Goal: Task Accomplishment & Management: Complete application form

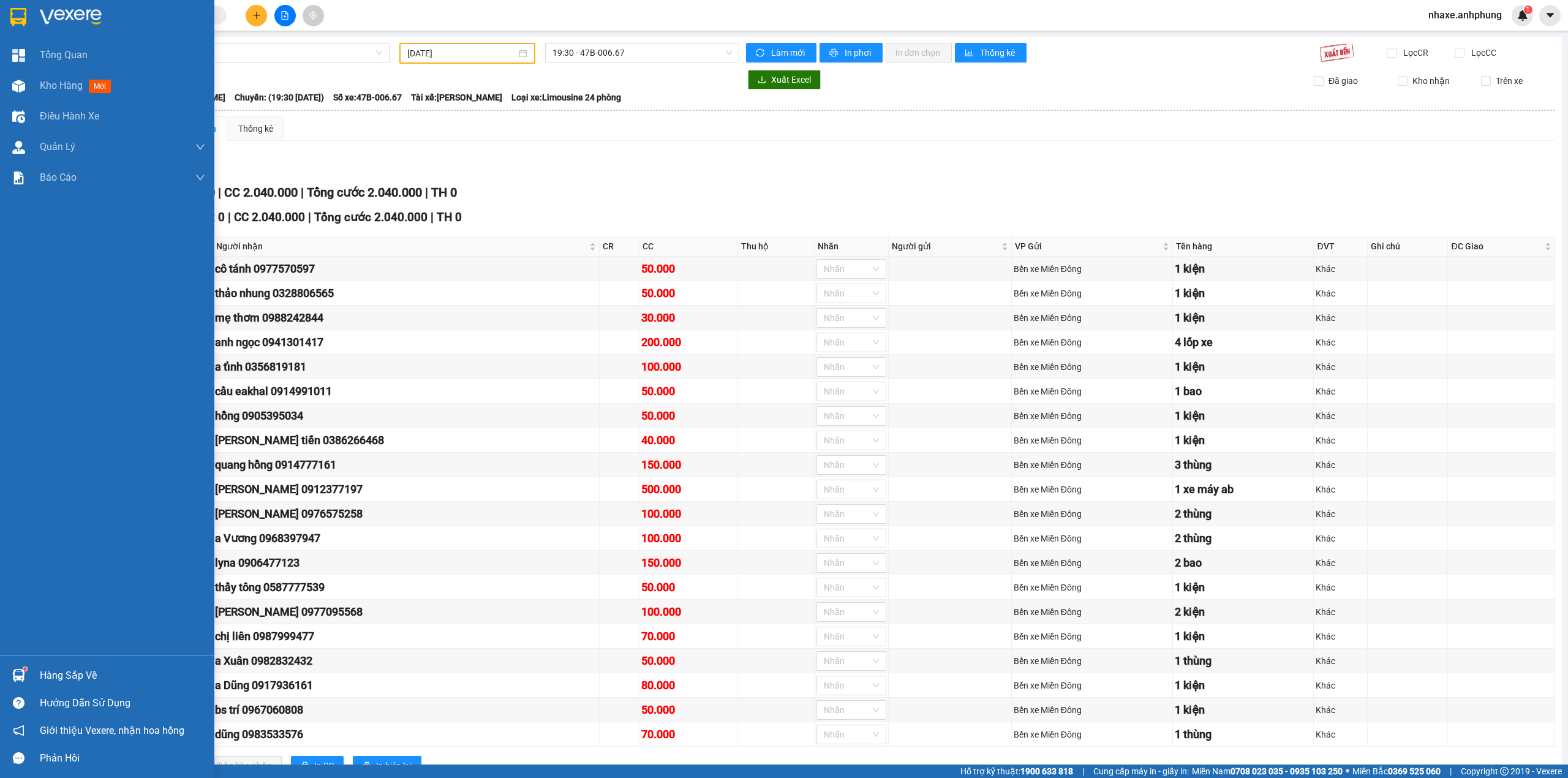
click at [58, 20] on img at bounding box center [71, 17] width 61 height 18
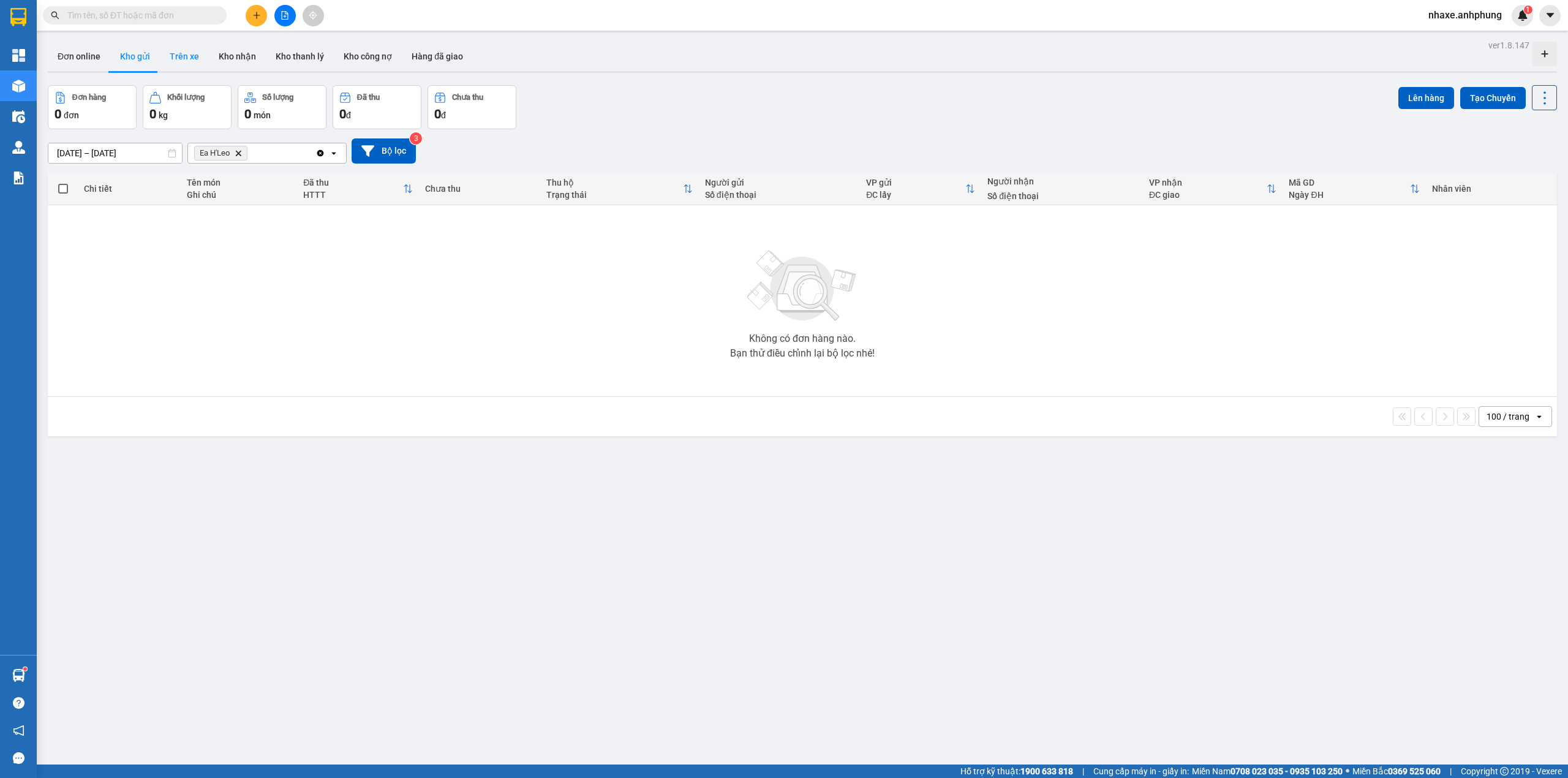
click at [169, 59] on button "Trên xe" at bounding box center [184, 56] width 49 height 29
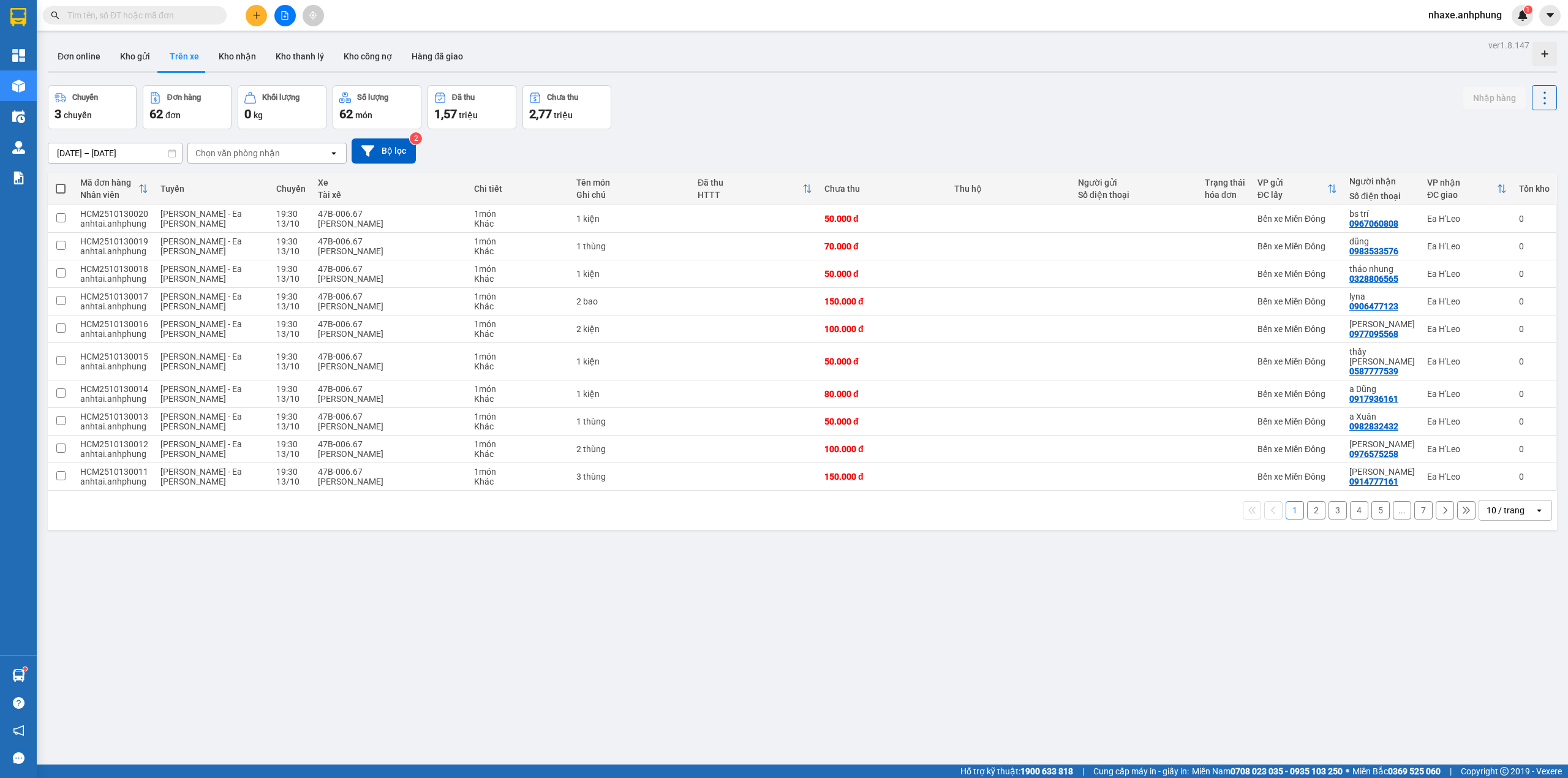
click at [1516, 504] on div "10 / trang" at bounding box center [1507, 510] width 55 height 20
click at [1514, 644] on span "100 / trang" at bounding box center [1498, 640] width 44 height 12
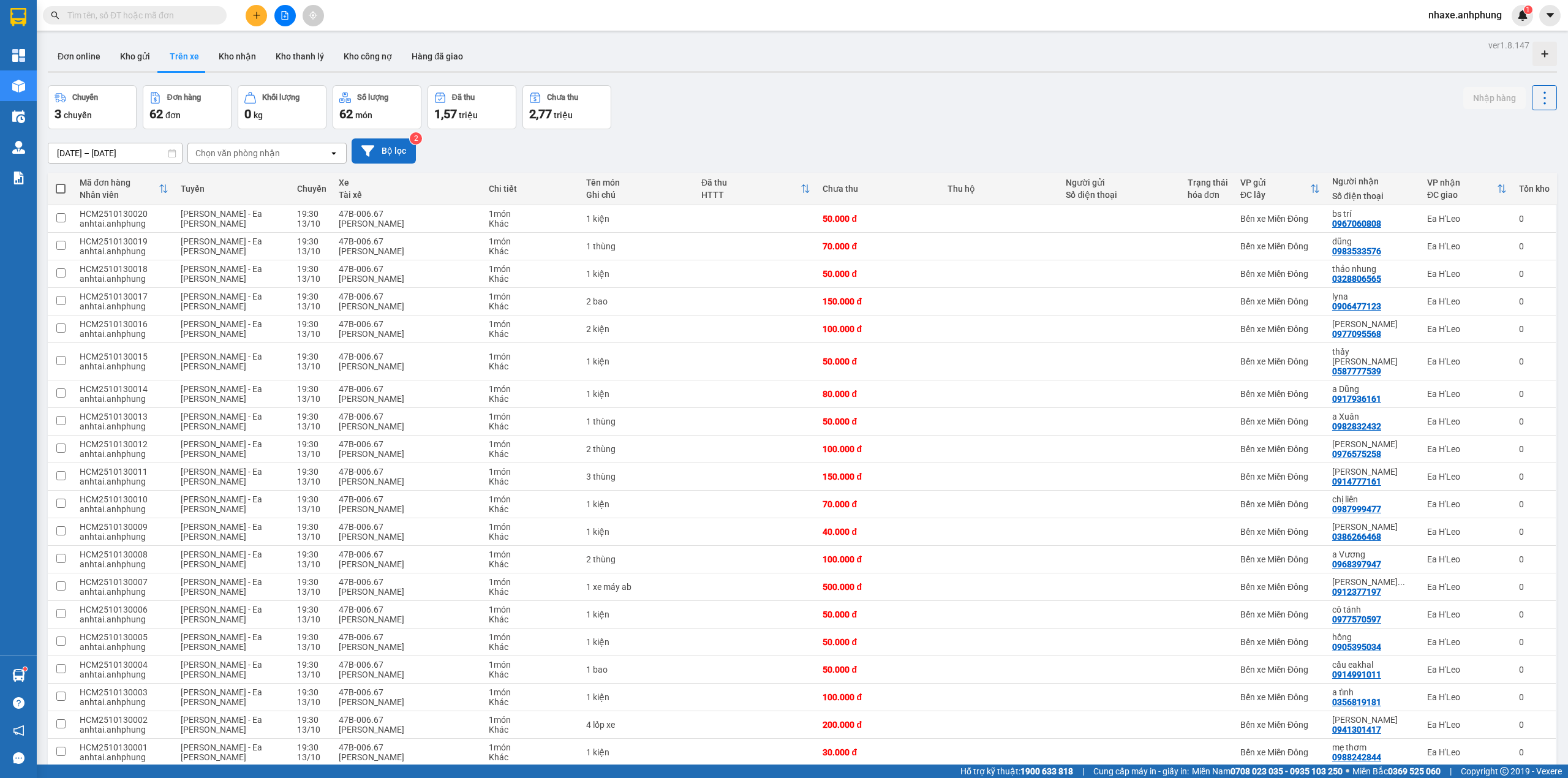
click at [382, 150] on button "Bộ lọc" at bounding box center [384, 151] width 65 height 25
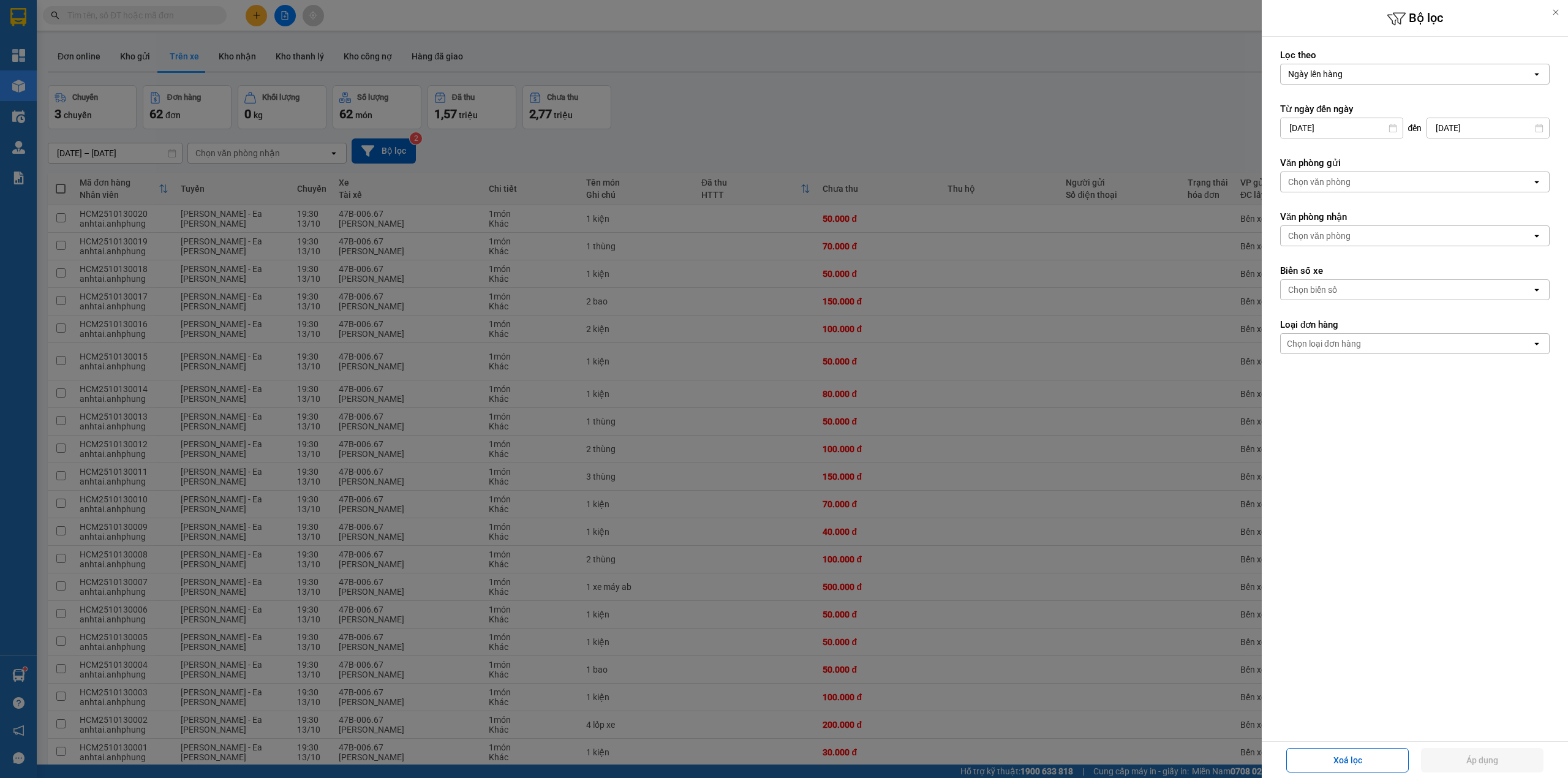
click at [1370, 188] on div "Chọn văn phòng" at bounding box center [1406, 182] width 251 height 20
click at [1356, 201] on div "Bến xe Miền Đông" at bounding box center [1415, 209] width 270 height 22
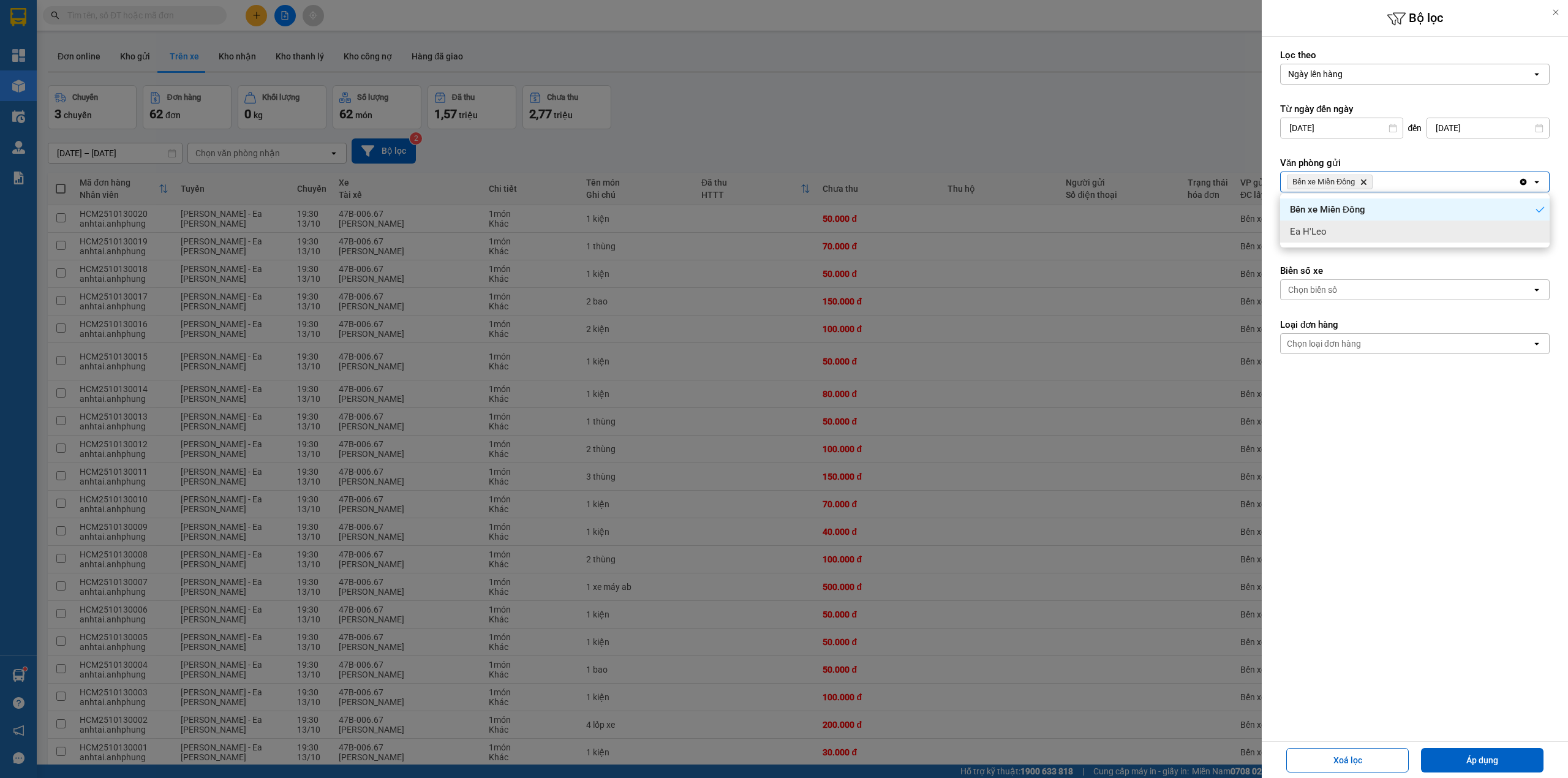
click at [1328, 266] on label "Biển số xe" at bounding box center [1415, 271] width 270 height 12
click at [1338, 240] on div "Chọn văn phòng" at bounding box center [1319, 236] width 62 height 12
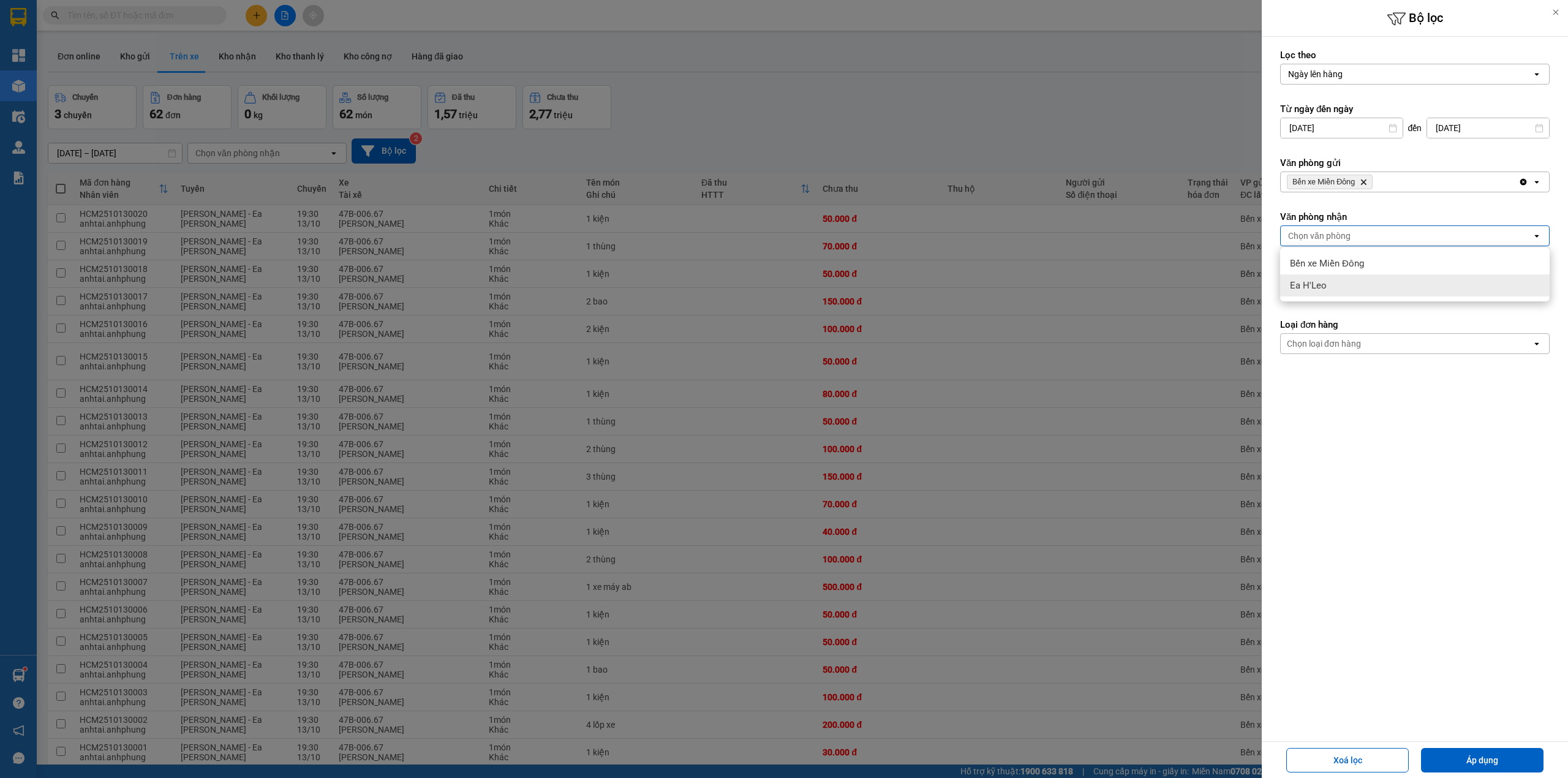
click at [1327, 279] on div "Ea H'Leo" at bounding box center [1415, 285] width 270 height 22
click at [1452, 757] on button "Áp dụng" at bounding box center [1482, 760] width 122 height 25
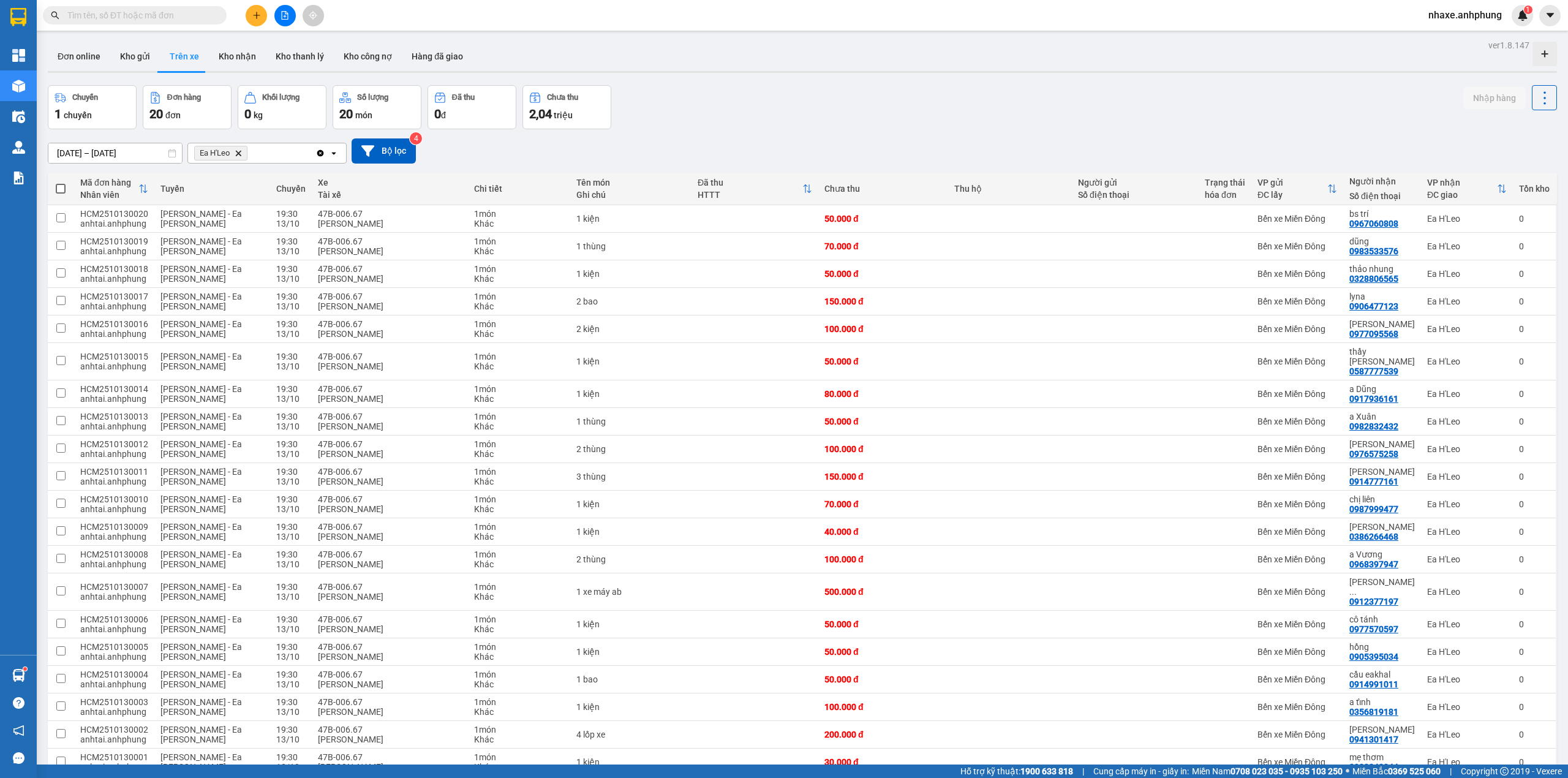
click at [59, 191] on span at bounding box center [61, 188] width 10 height 10
click at [61, 182] on input "checkbox" at bounding box center [61, 182] width 0 height 0
checkbox input "true"
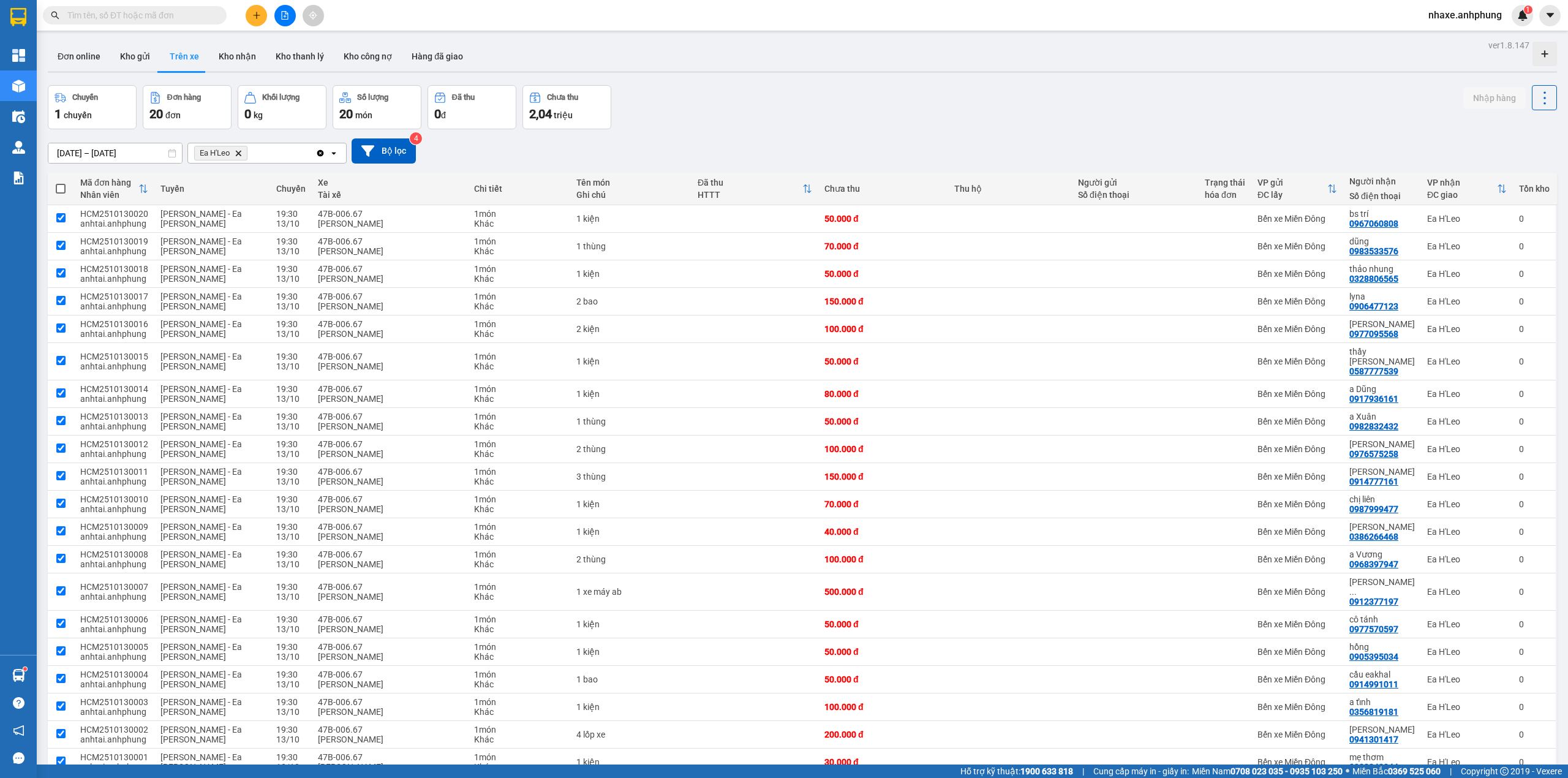
checkbox input "true"
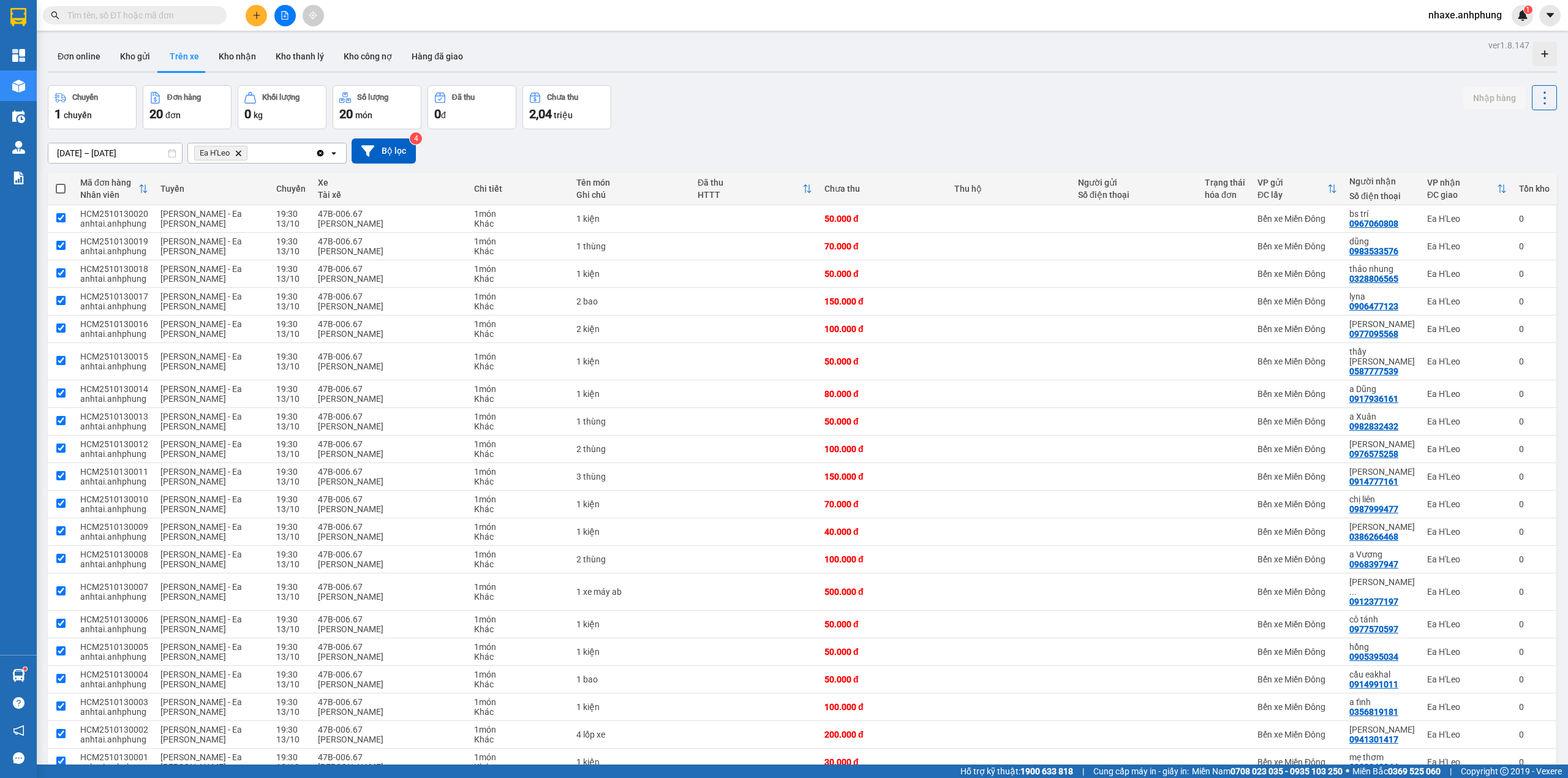
checkbox input "true"
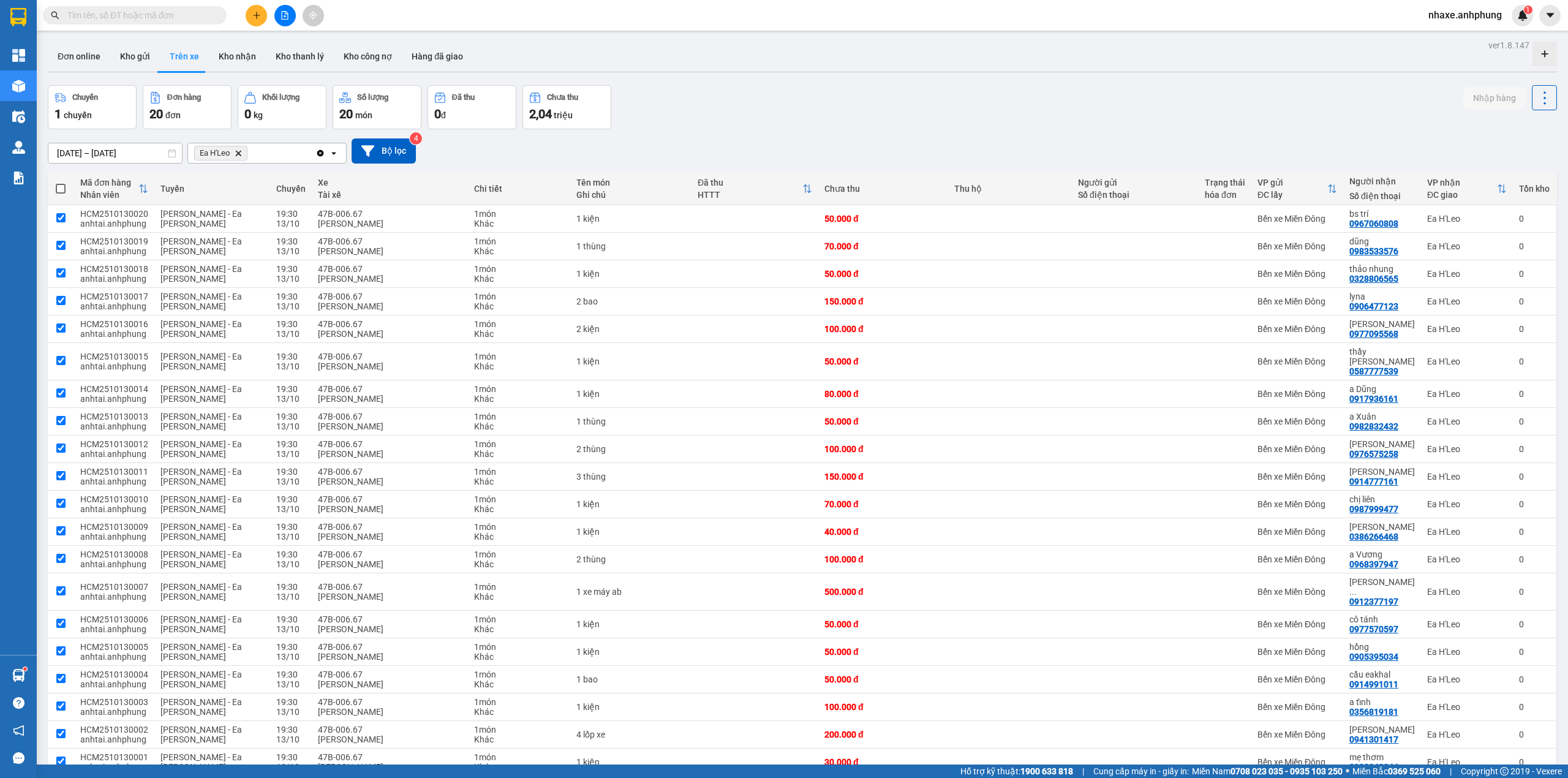
checkbox input "true"
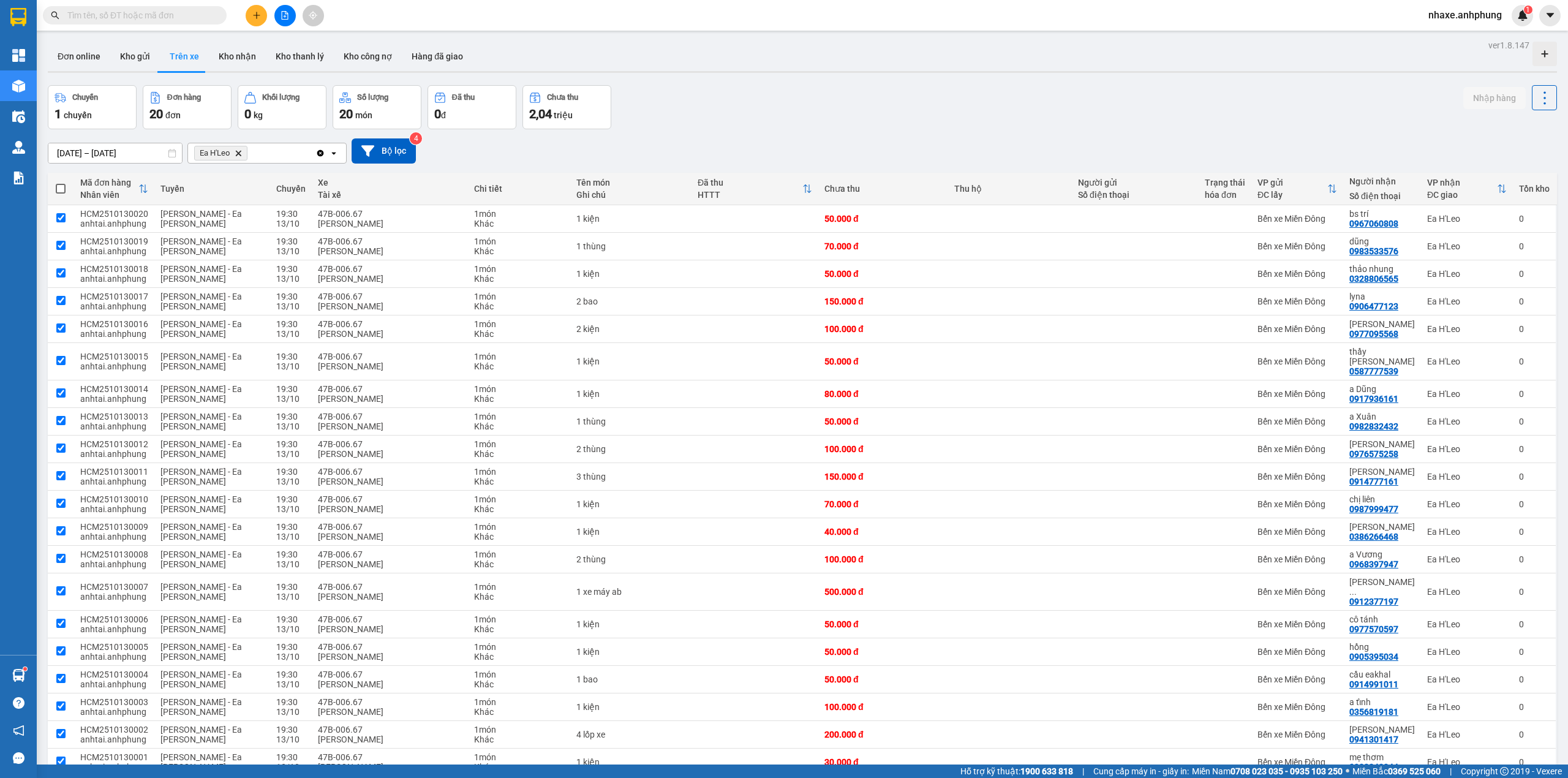
checkbox input "true"
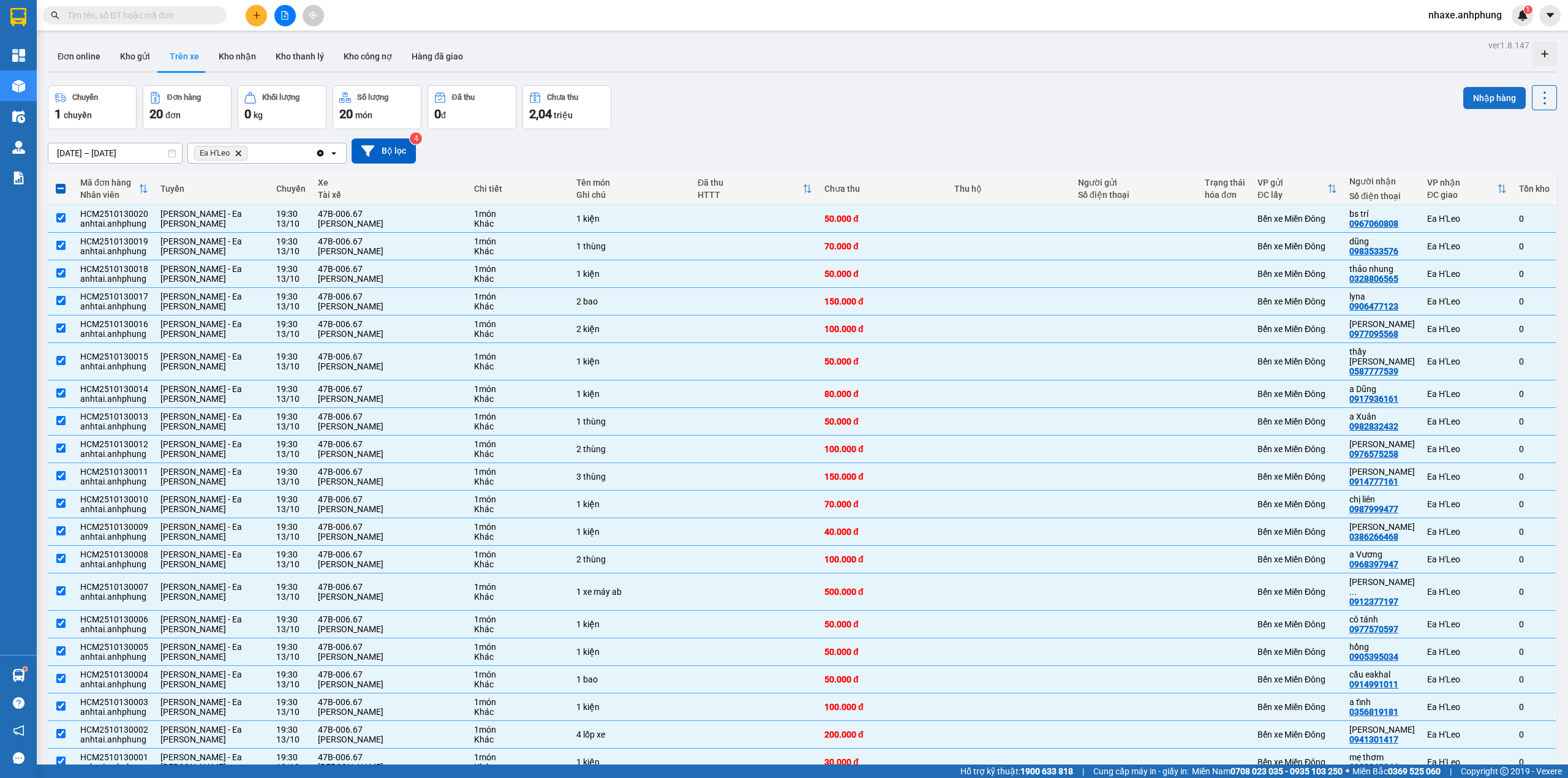
click at [1467, 98] on button "Nhập hàng" at bounding box center [1494, 98] width 62 height 22
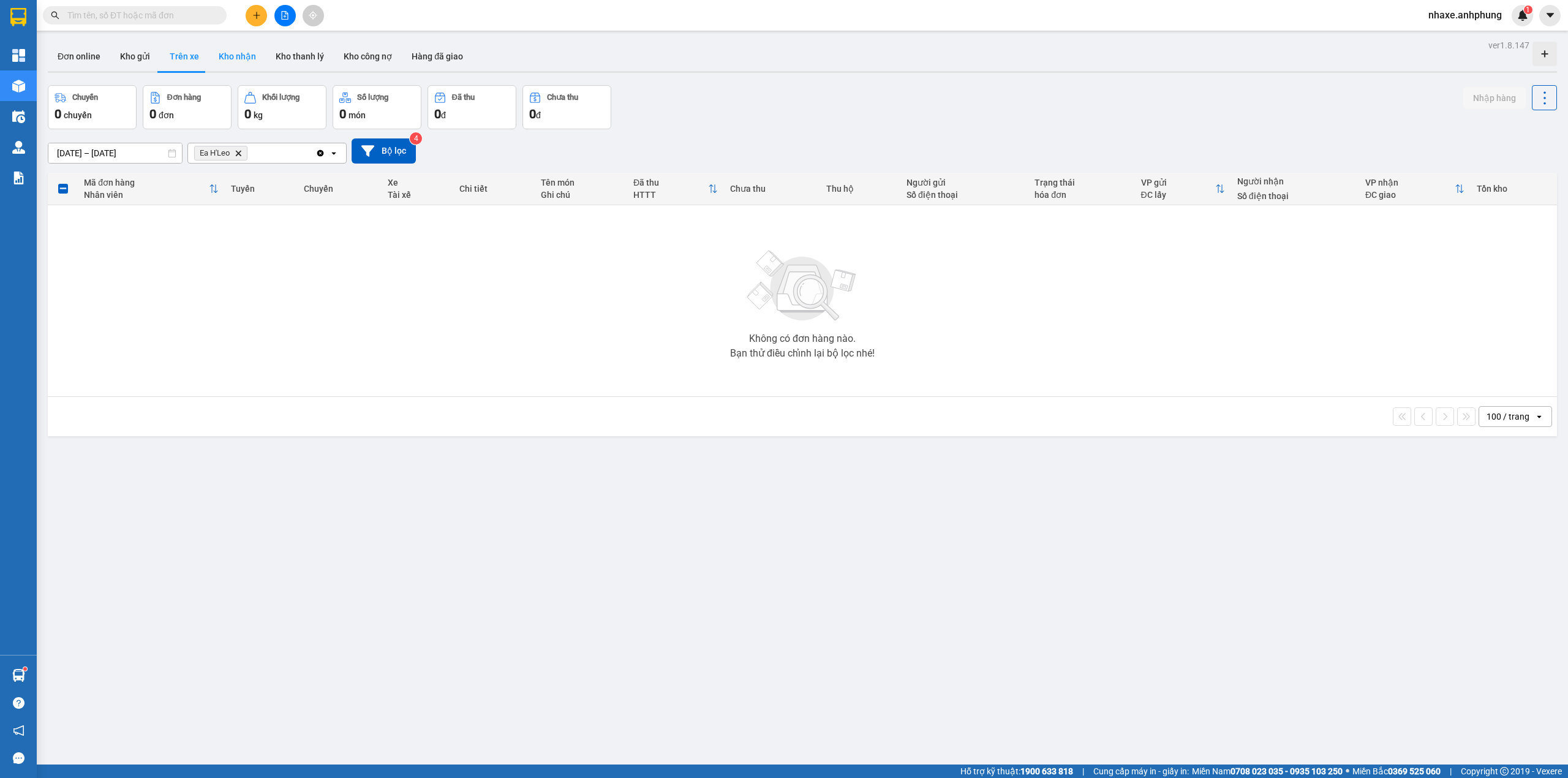
click at [231, 52] on button "Kho nhận" at bounding box center [238, 56] width 57 height 29
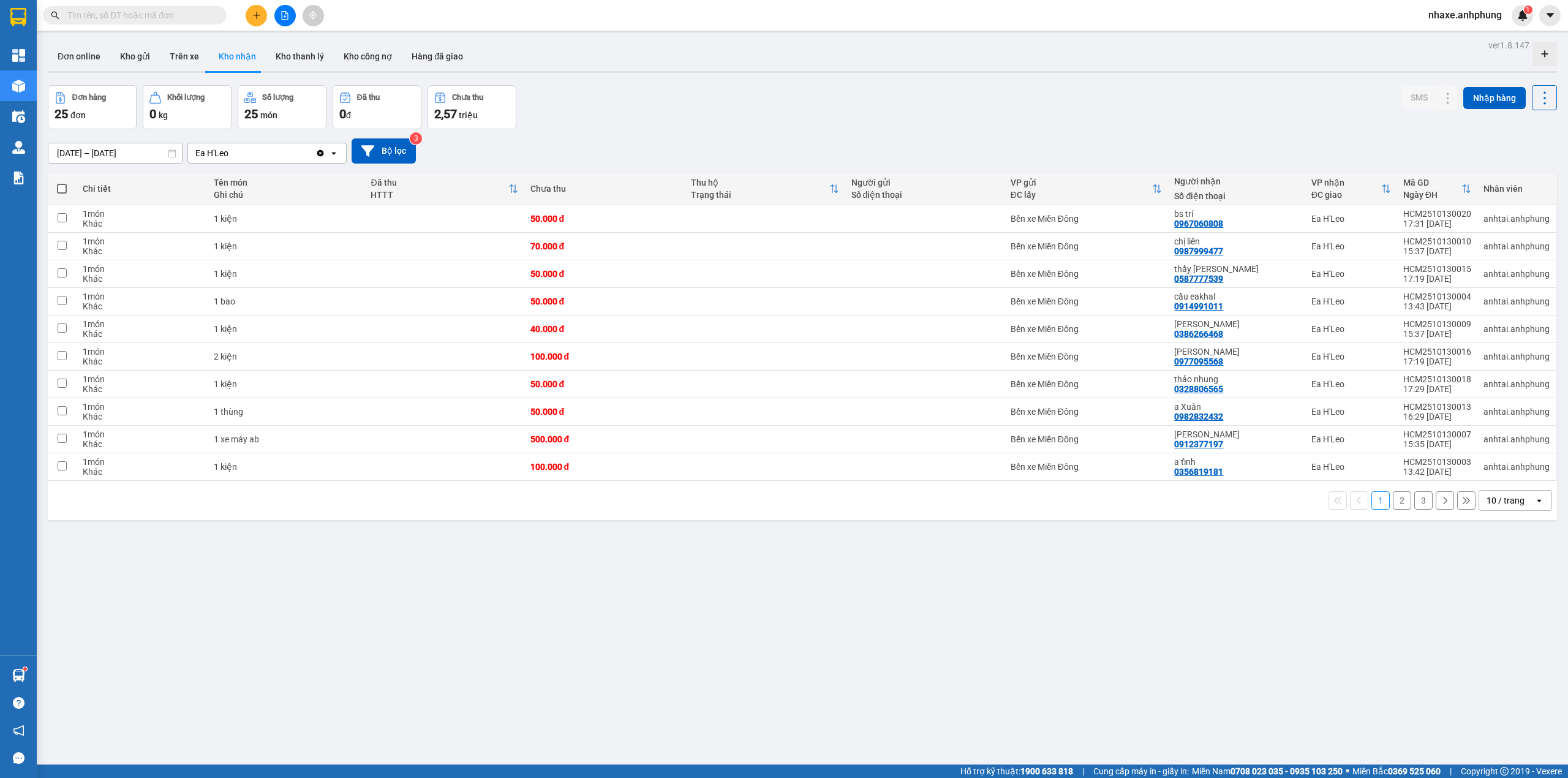
click at [1518, 508] on div "10 / trang" at bounding box center [1507, 500] width 55 height 20
click at [1514, 638] on span "100 / trang" at bounding box center [1498, 640] width 44 height 12
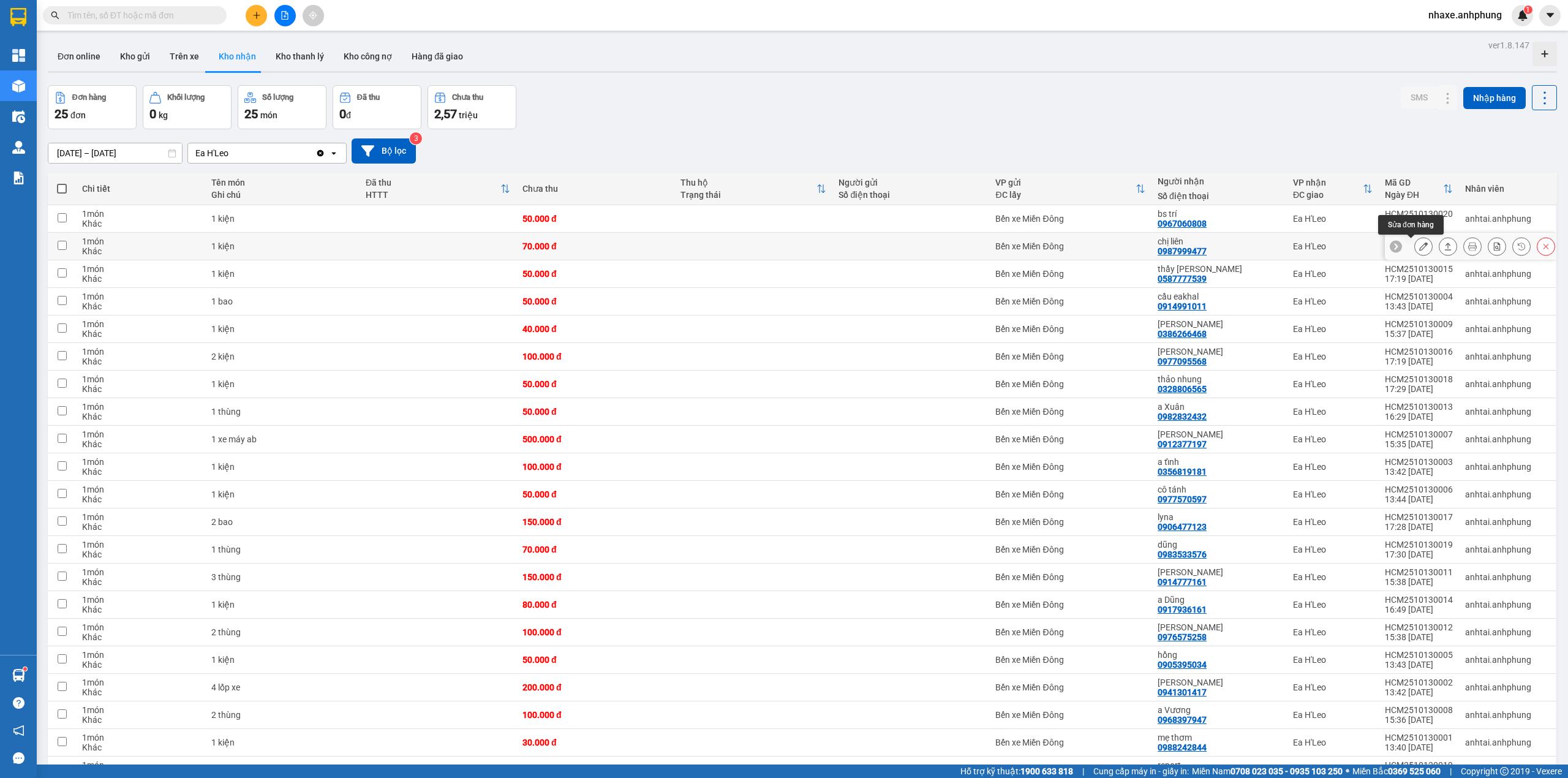
click at [1419, 248] on icon at bounding box center [1423, 246] width 8 height 8
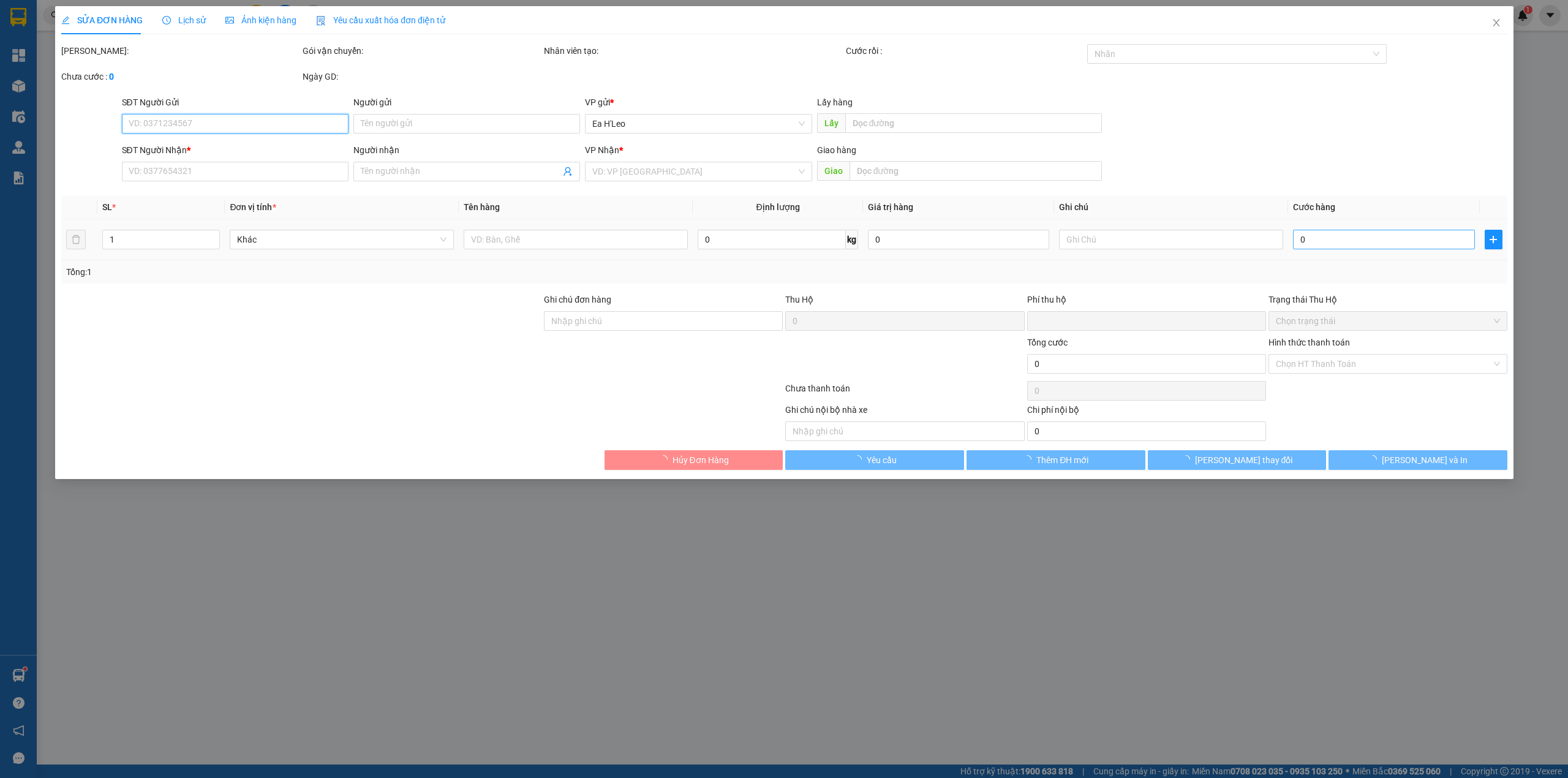
type input "0987999477"
type input "chị liên"
type input "0"
type input "70.000"
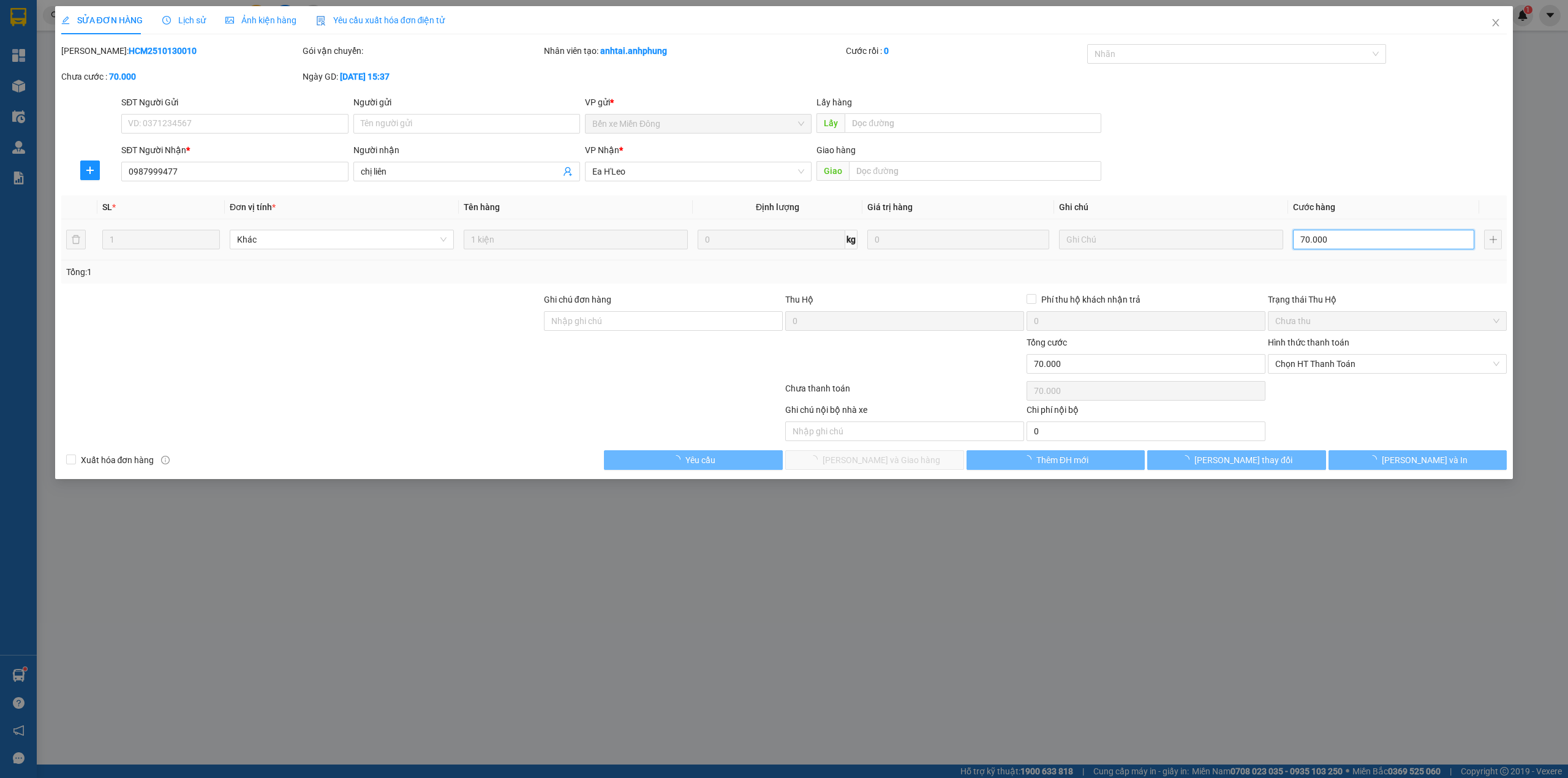
click at [1373, 241] on input "70.000" at bounding box center [1384, 240] width 181 height 20
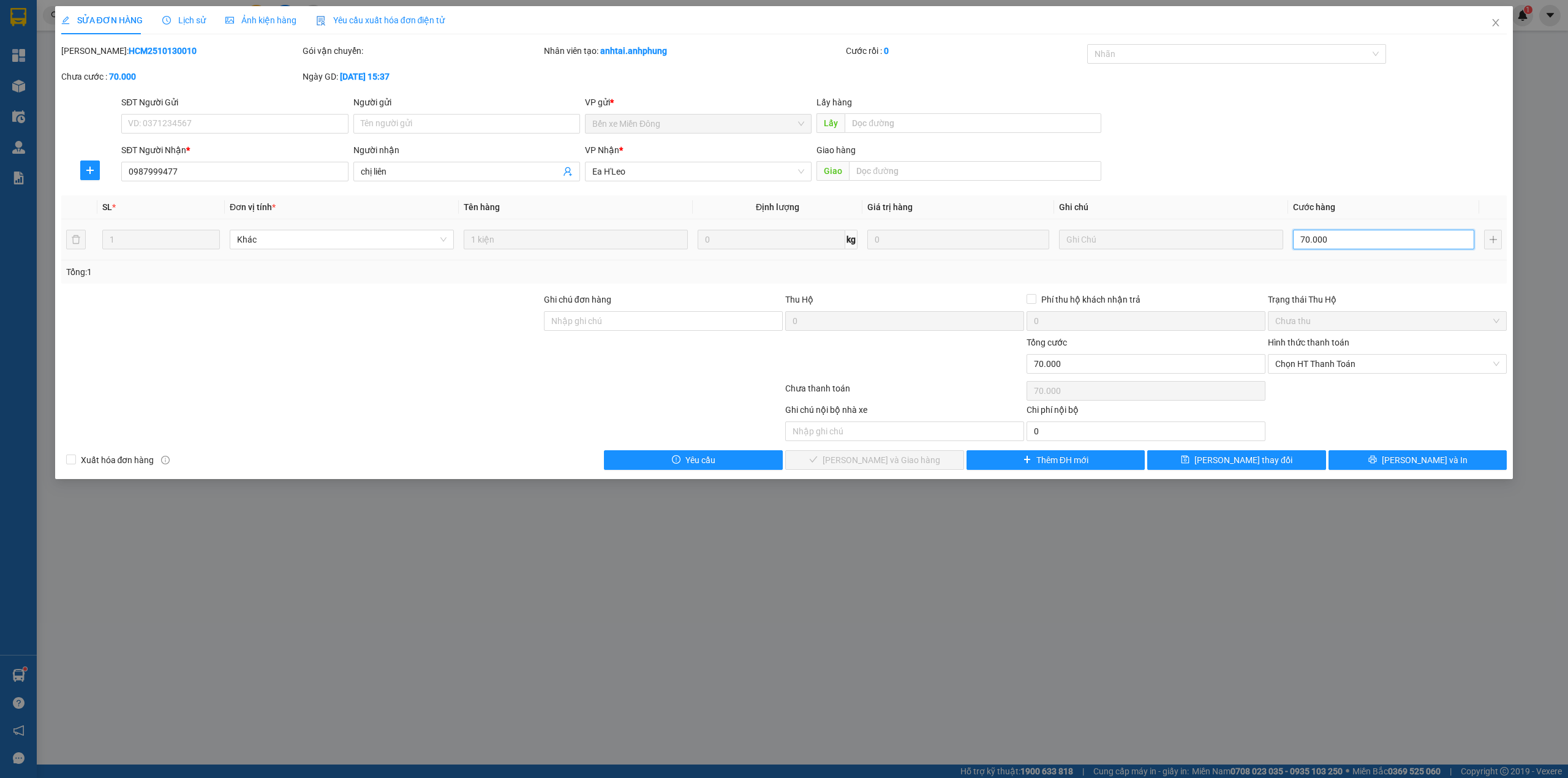
type input "6"
type input "60"
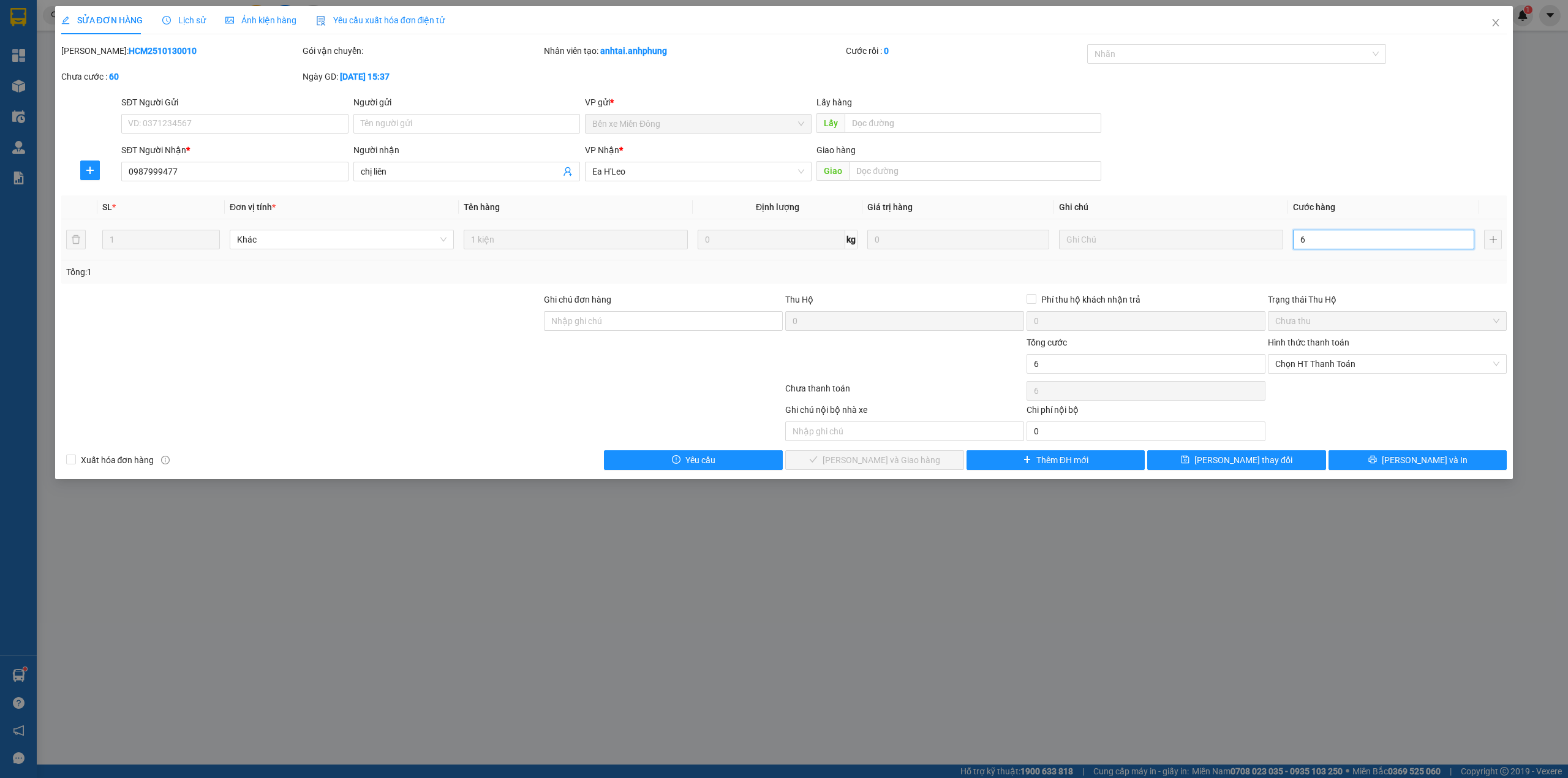
type input "60"
type input "6"
type input "0"
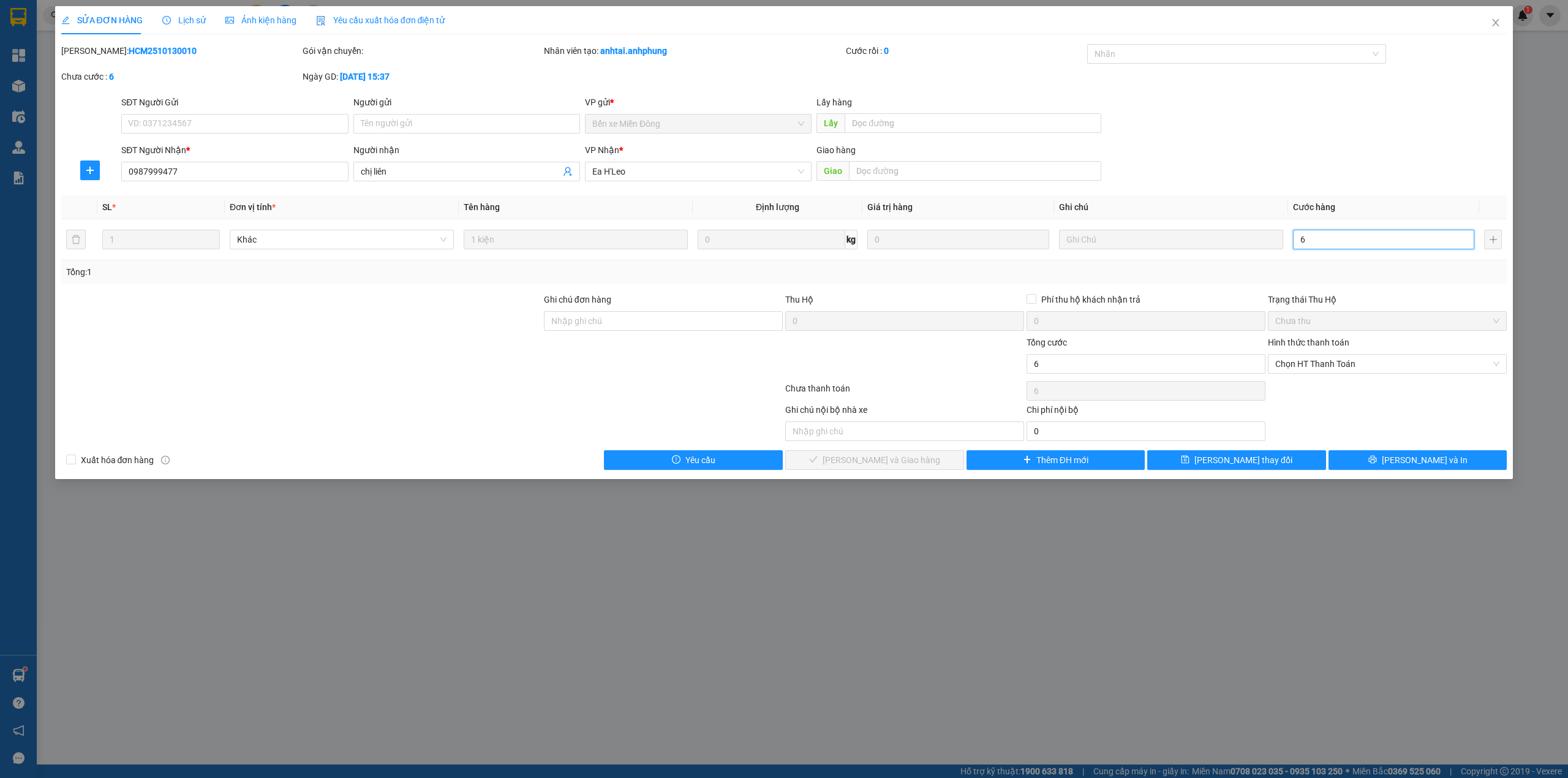
type input "0"
type input "05"
type input "5"
type input "50"
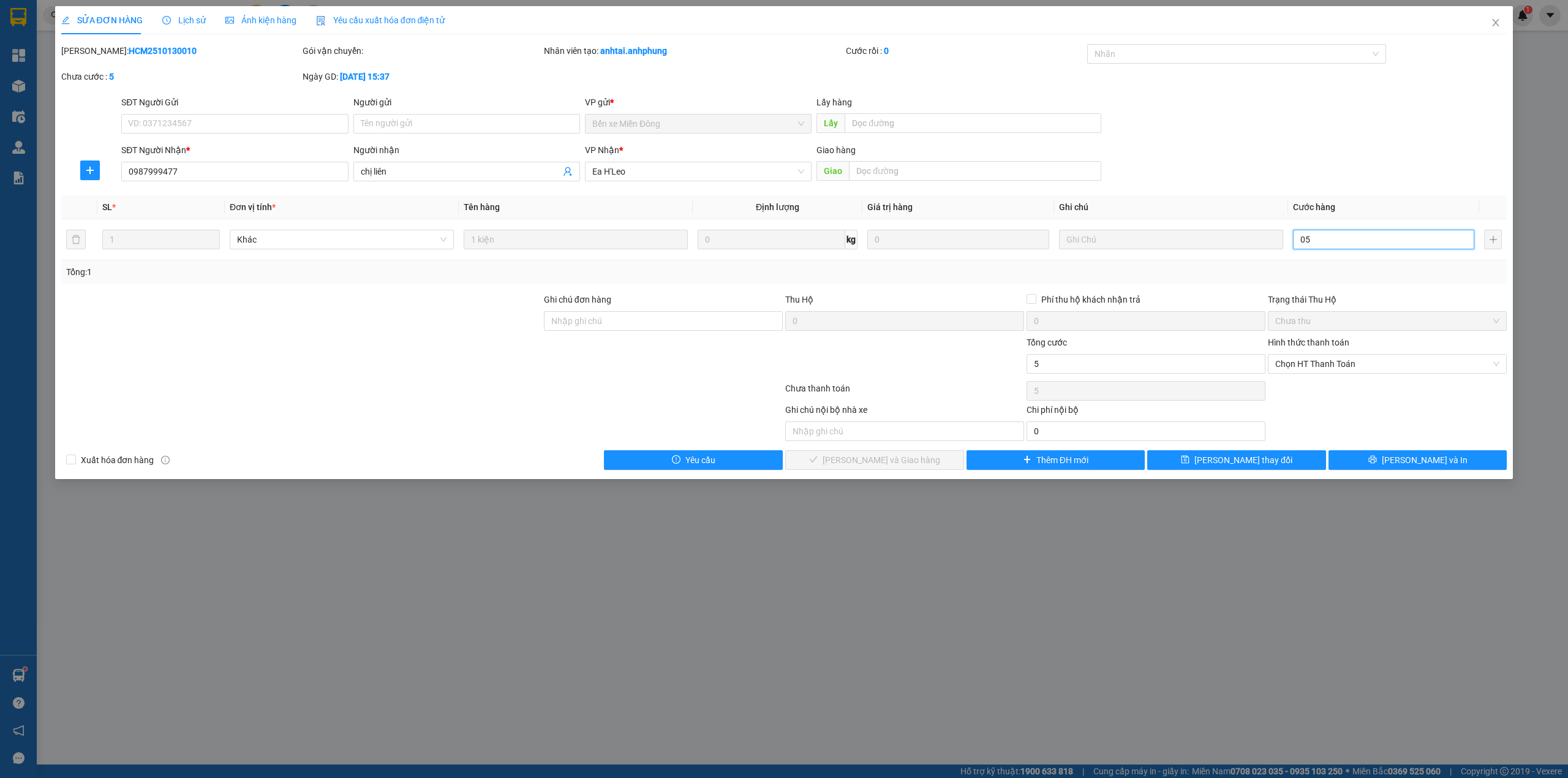
type input "50"
type input "050"
drag, startPoint x: 1290, startPoint y: 251, endPoint x: 1260, endPoint y: 264, distance: 32.7
click at [1260, 264] on div "SL * Đơn vị tính * Tên hàng Định lượng Giá trị hàng Ghi chú Cước hàng 1 Khác 1 …" at bounding box center [784, 239] width 1446 height 88
drag, startPoint x: 1319, startPoint y: 245, endPoint x: 1295, endPoint y: 252, distance: 25.0
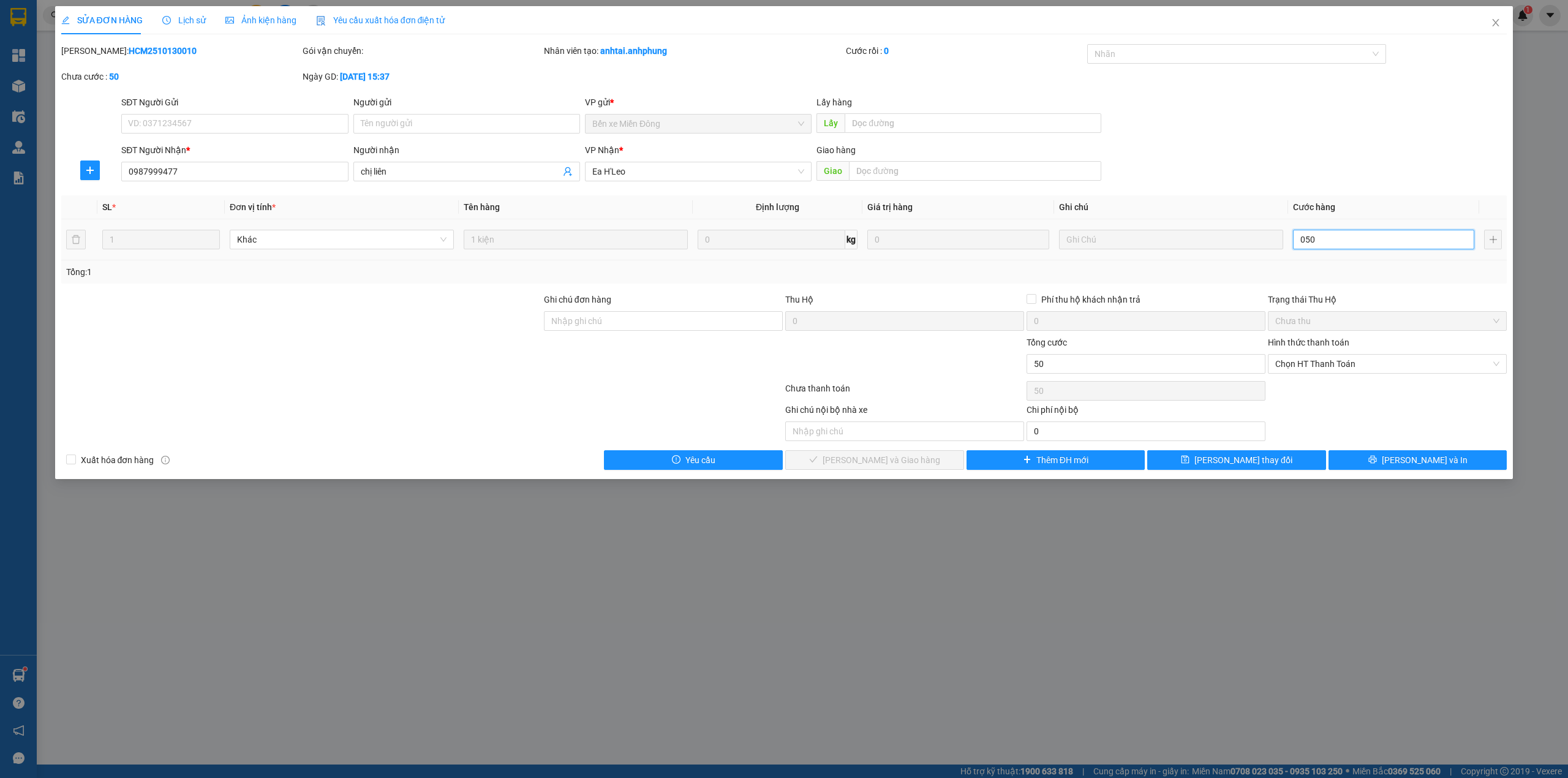
click at [1295, 252] on div "050" at bounding box center [1384, 240] width 181 height 25
type input "5"
type input "50"
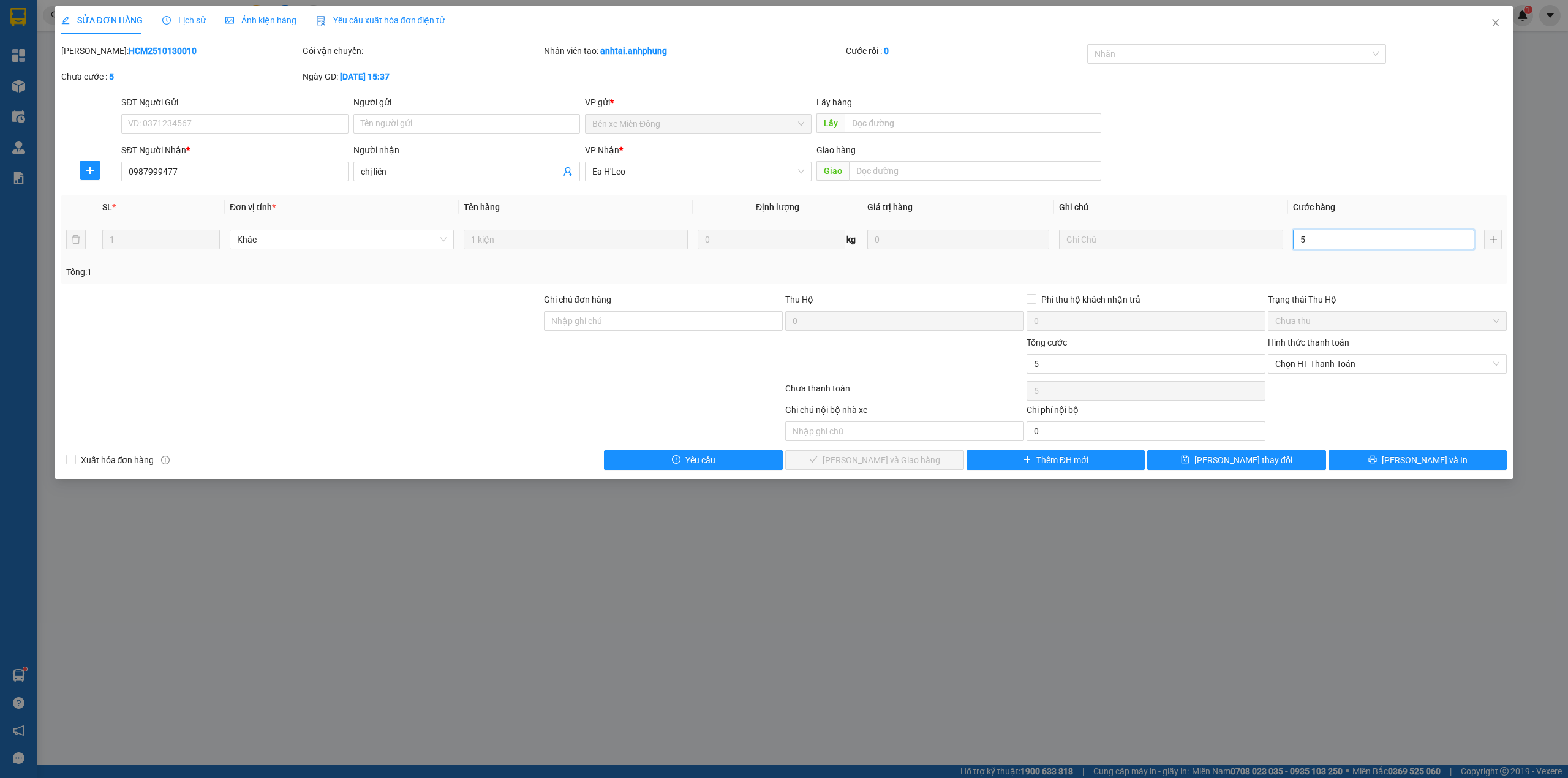
type input "50"
click at [1314, 368] on span "Chọn HT Thanh Toán" at bounding box center [1387, 364] width 224 height 18
type input "50"
type input "50.000"
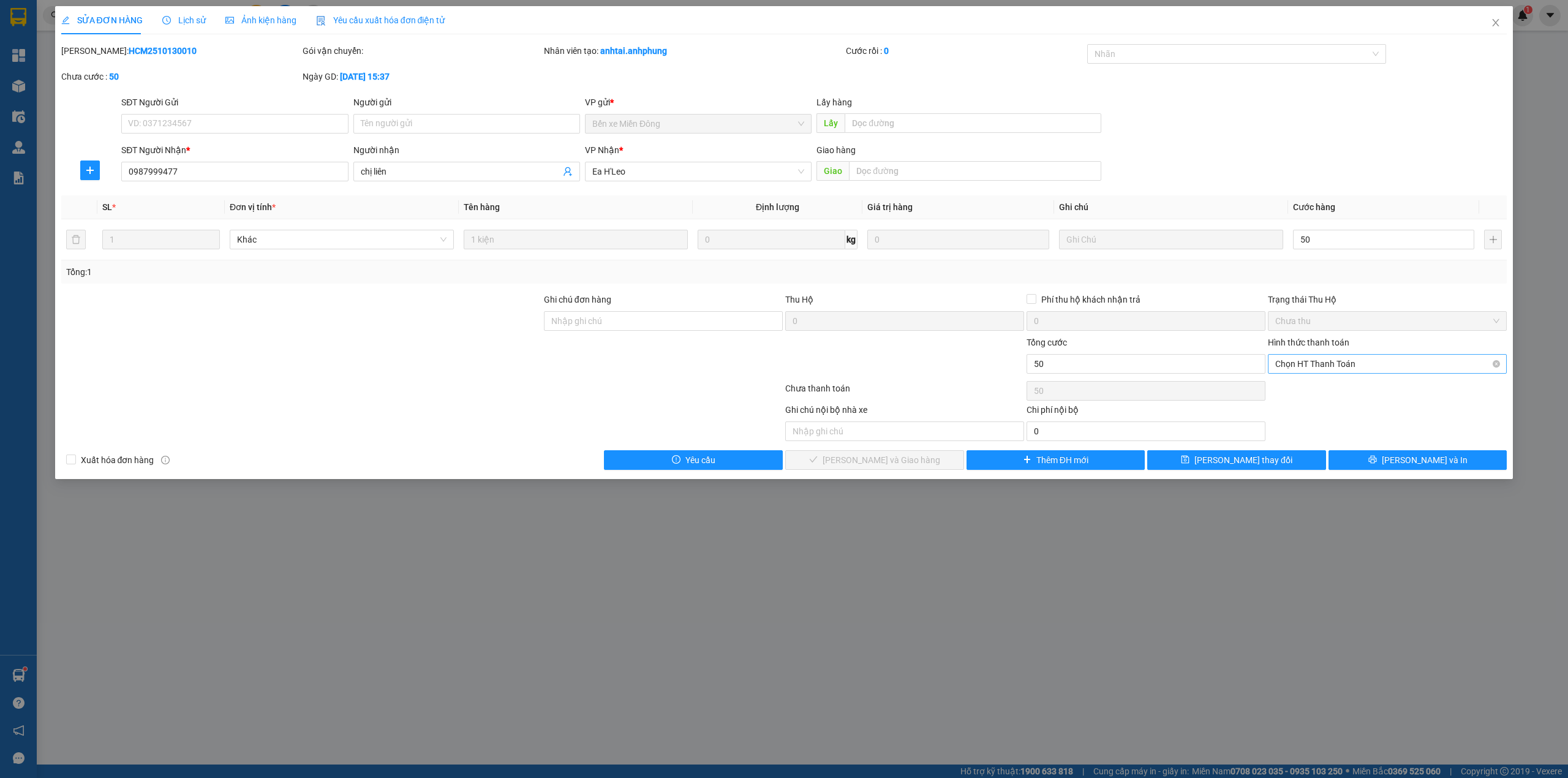
type input "50.000"
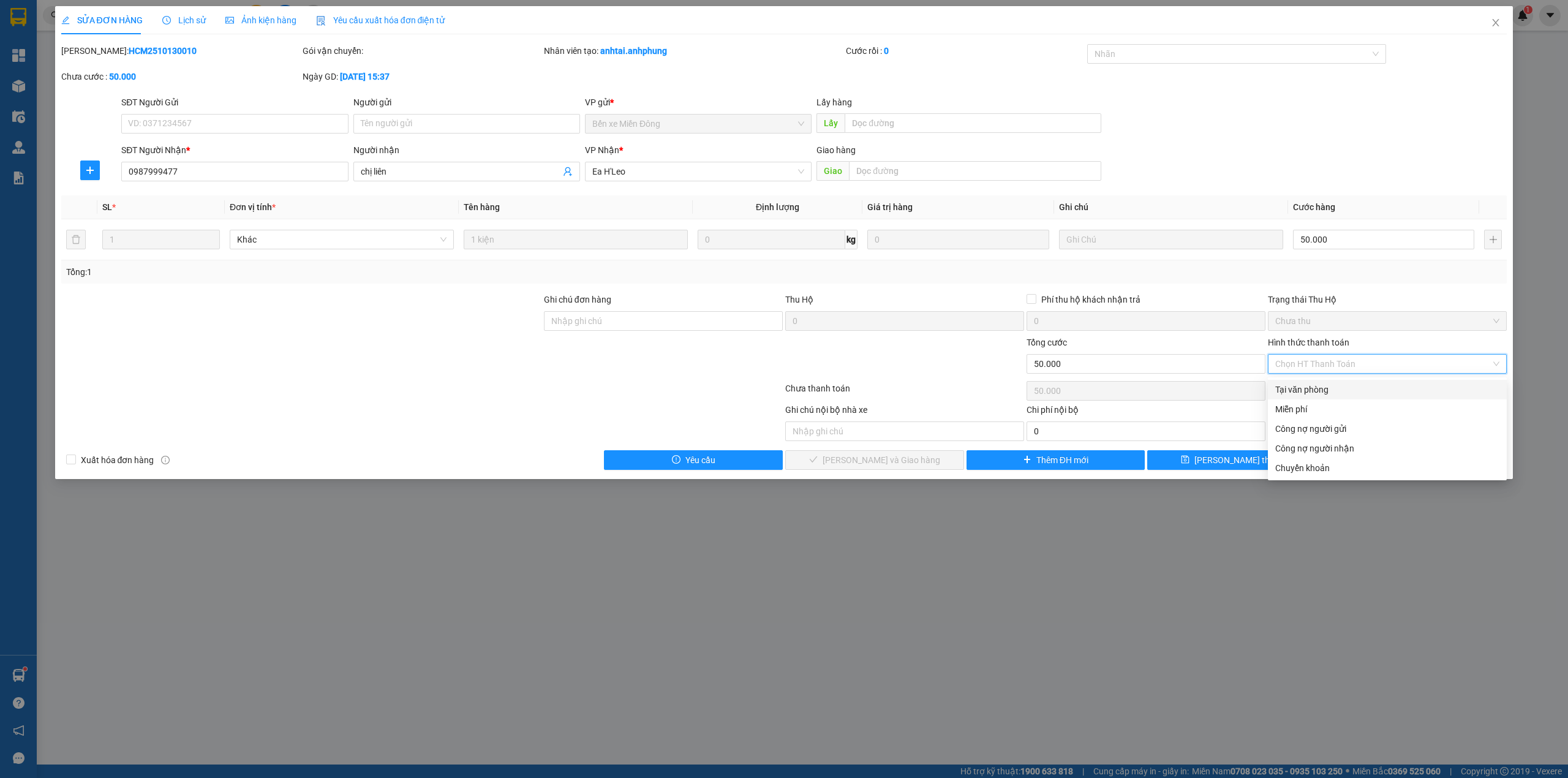
click at [1311, 385] on div "Tại văn phòng" at bounding box center [1387, 390] width 224 height 14
type input "0"
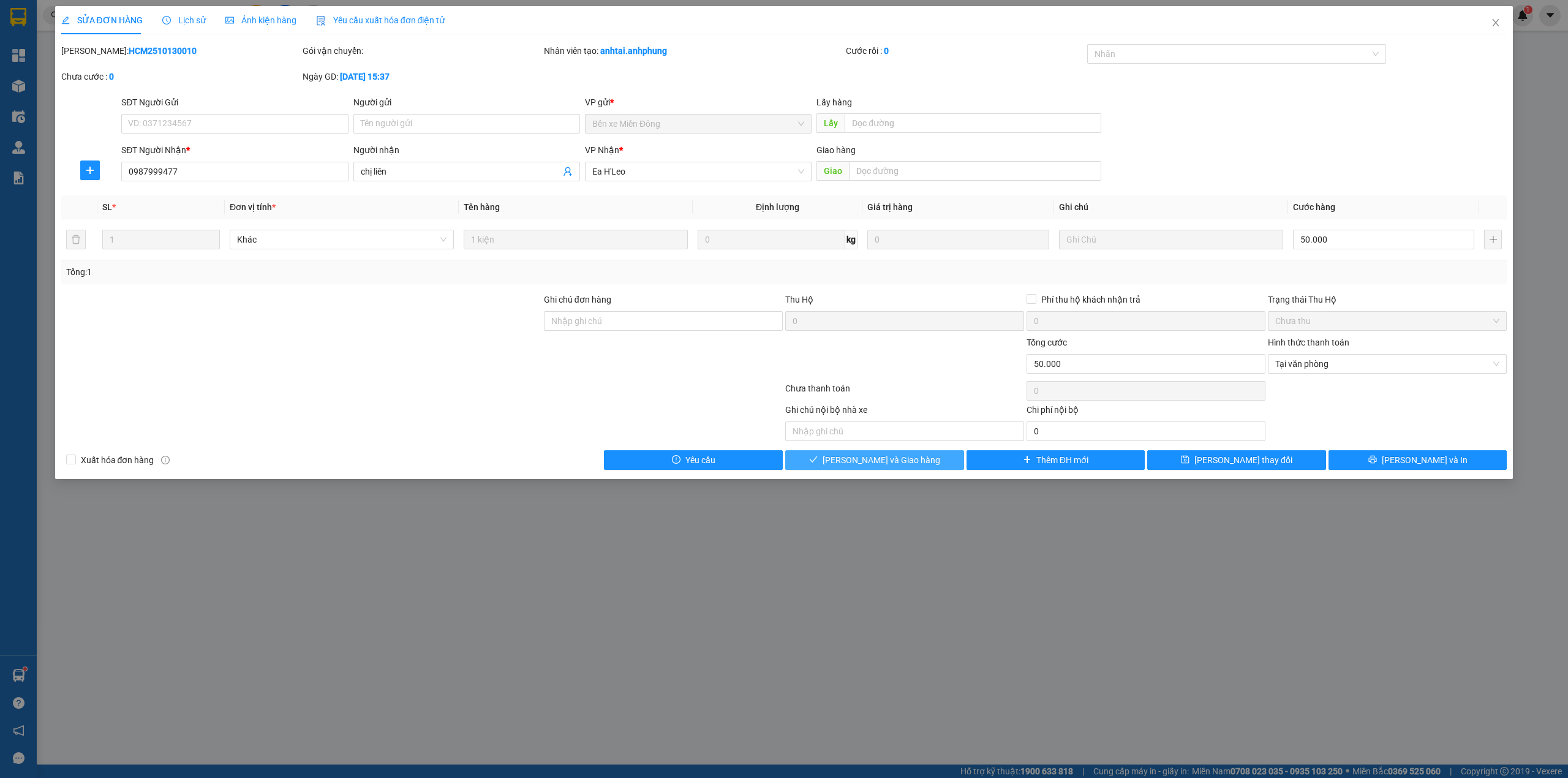
click at [861, 466] on span "[PERSON_NAME] và Giao hàng" at bounding box center [881, 460] width 118 height 14
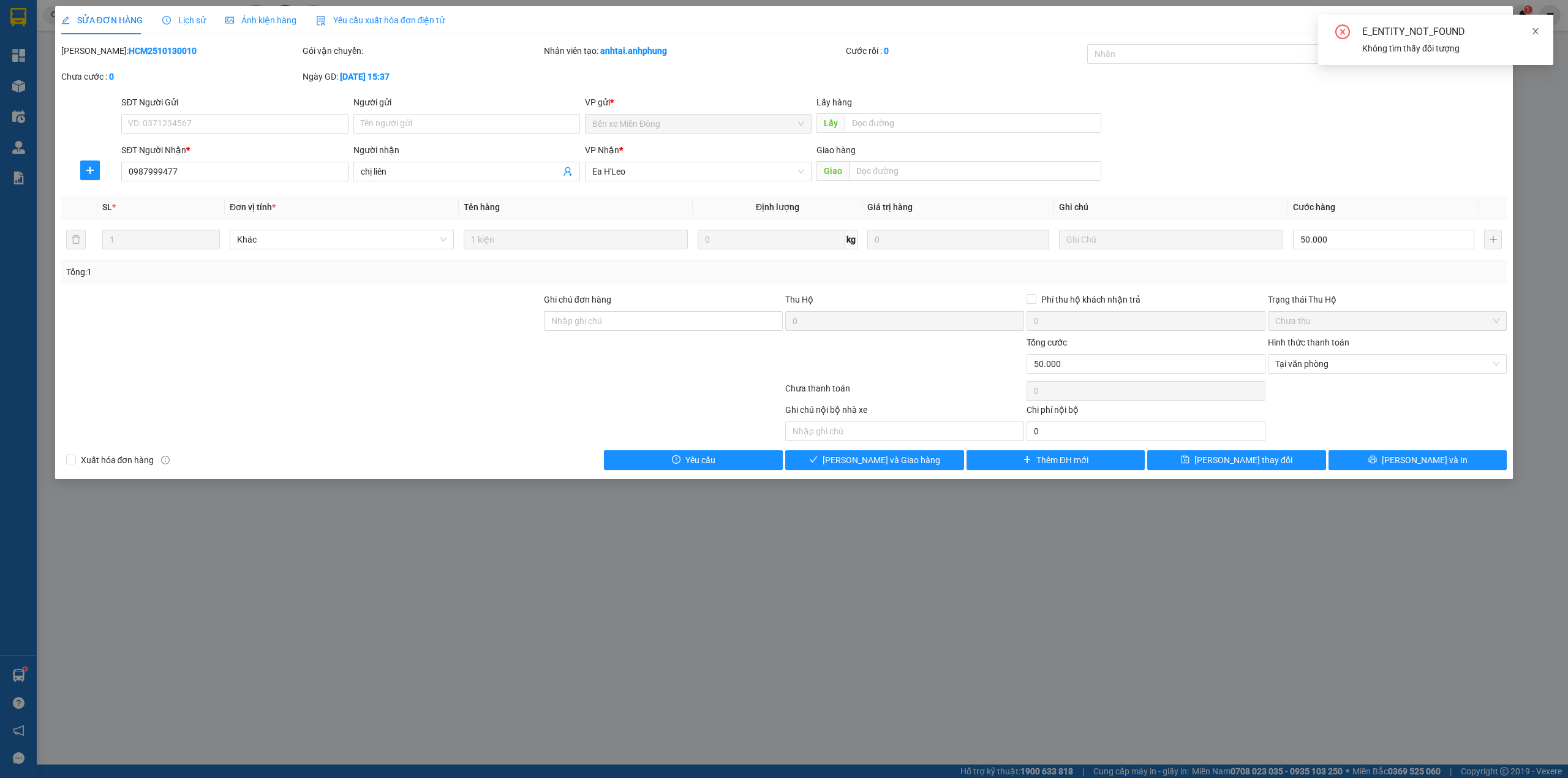
click at [1535, 35] on icon "close" at bounding box center [1535, 31] width 8 height 8
click at [1492, 22] on icon "close" at bounding box center [1496, 22] width 10 height 10
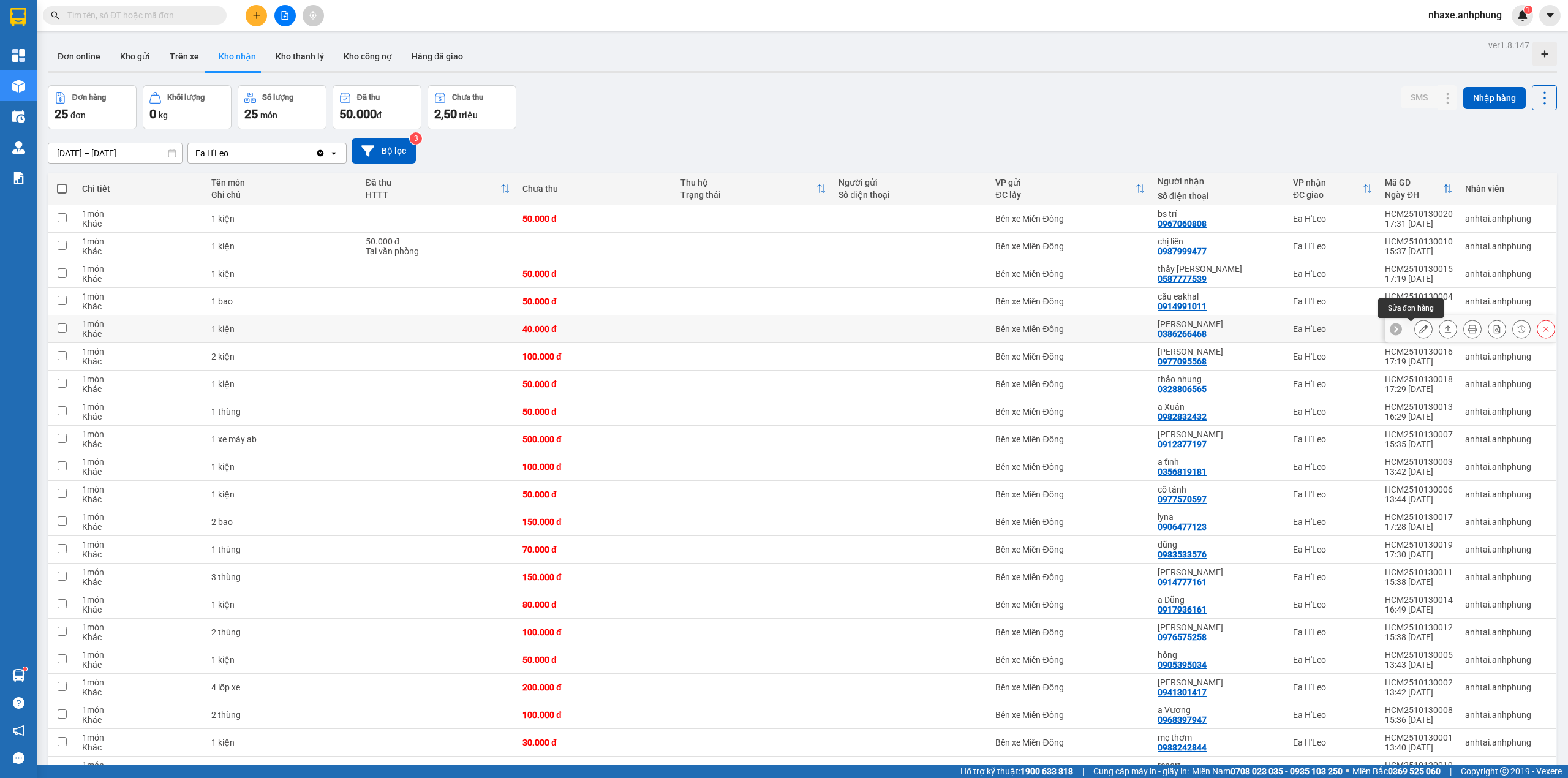
click at [1419, 334] on icon at bounding box center [1423, 328] width 8 height 8
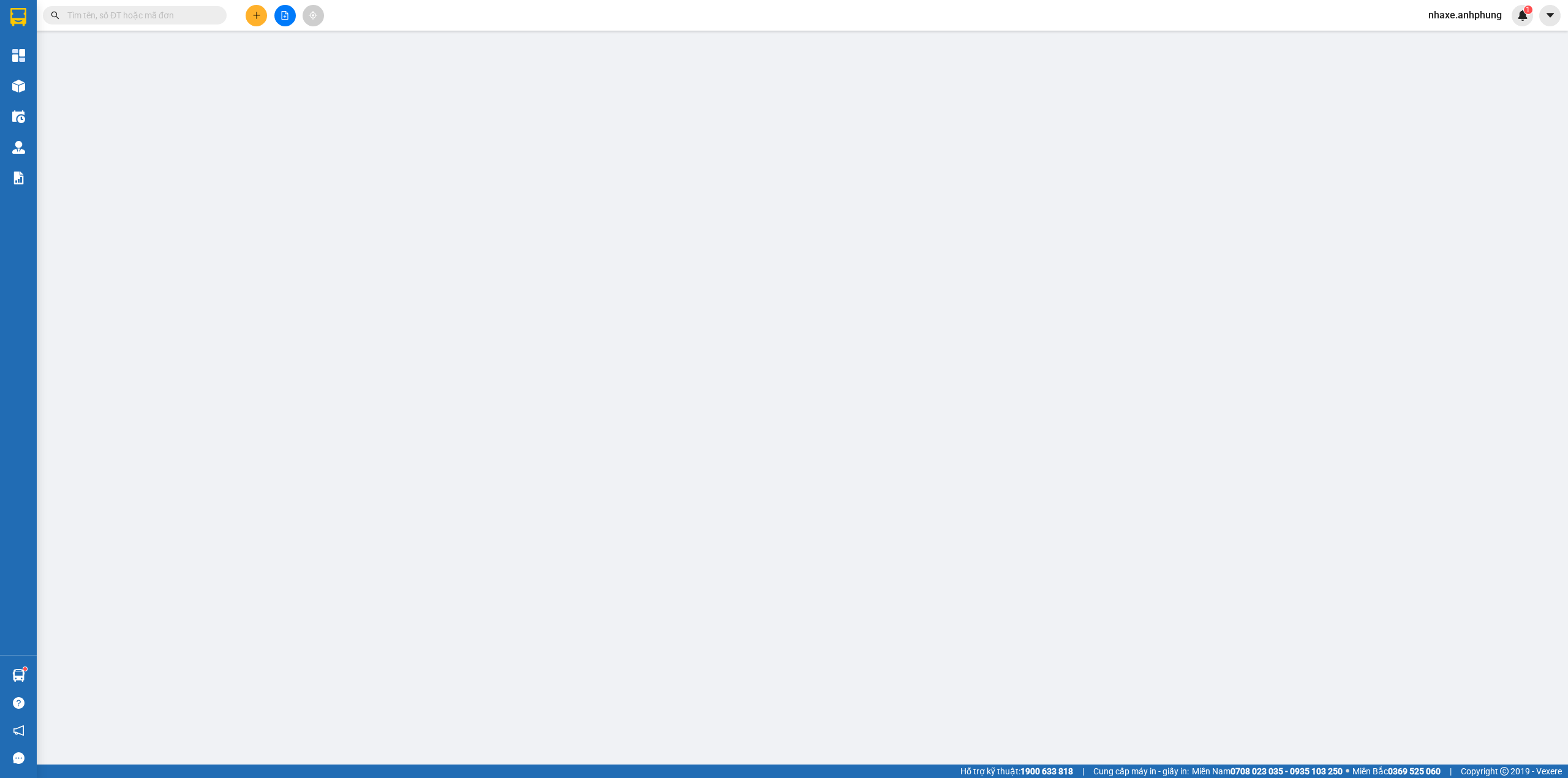
type input "0386266468"
type input "[PERSON_NAME]"
type input "0"
type input "40.000"
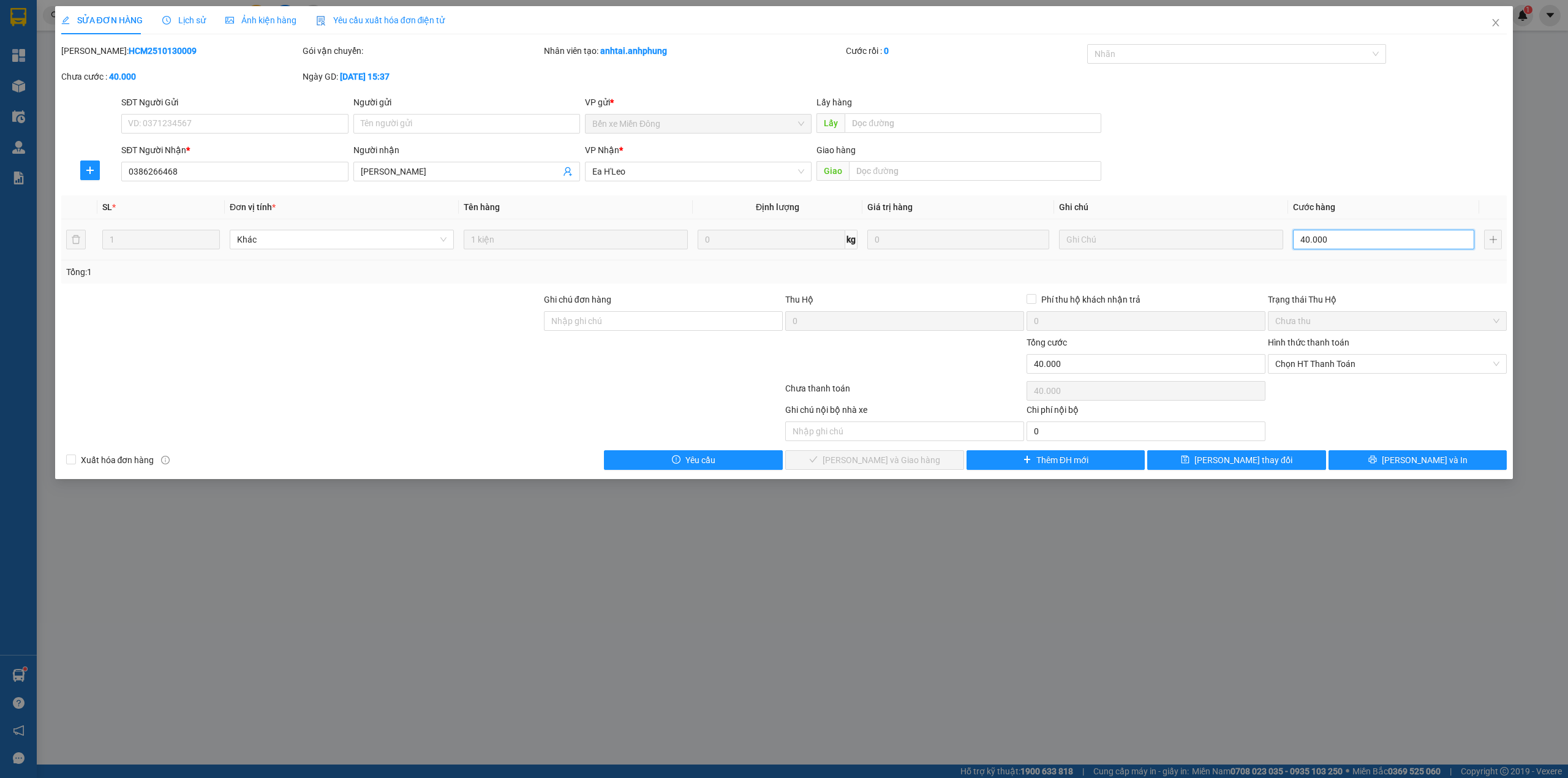
click at [1370, 245] on input "40.000" at bounding box center [1384, 240] width 181 height 20
type input "3"
type input "30"
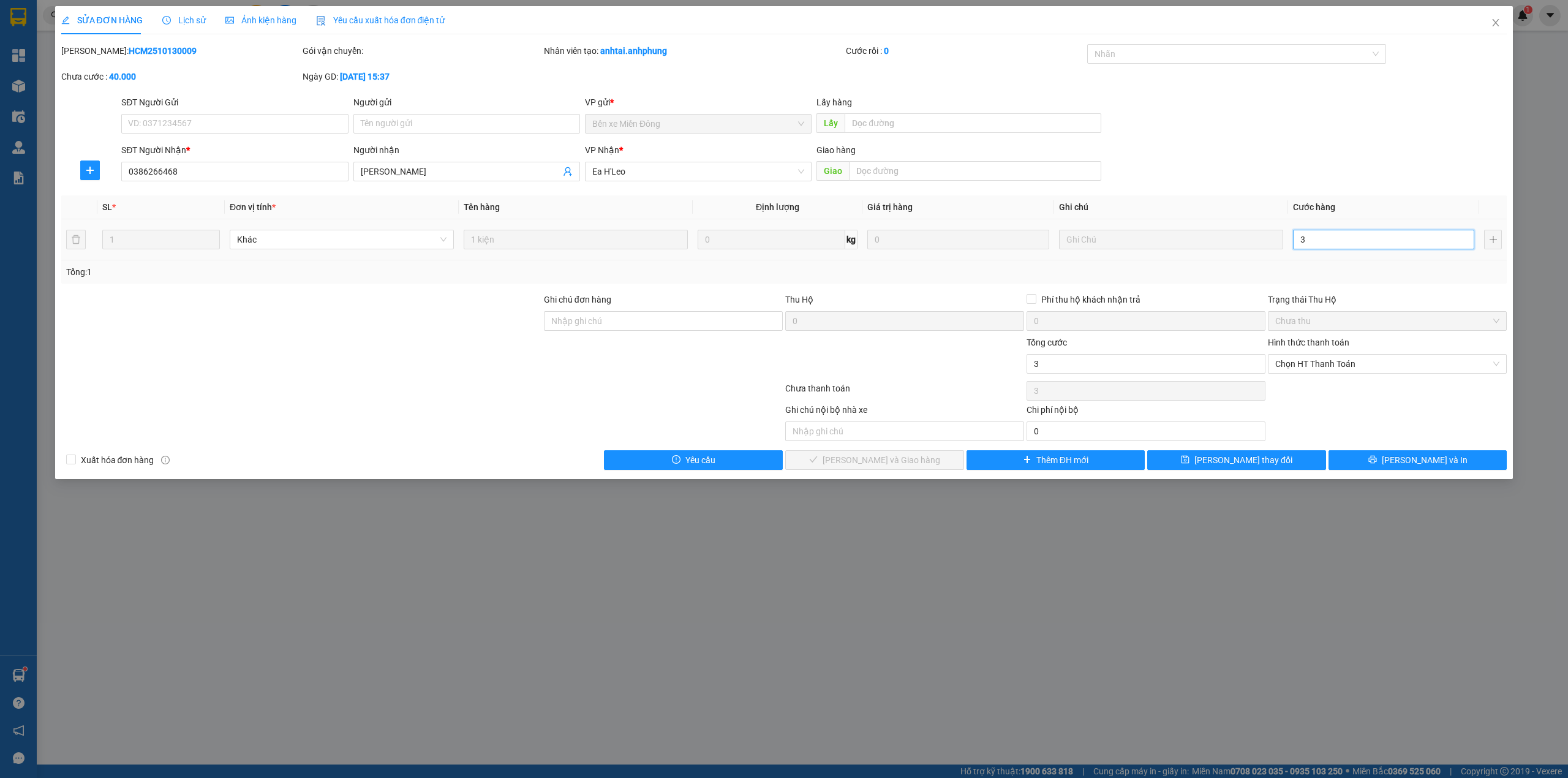
type input "30"
click at [1340, 363] on span "Chọn HT Thanh Toán" at bounding box center [1387, 364] width 224 height 18
type input "30"
type input "30.000"
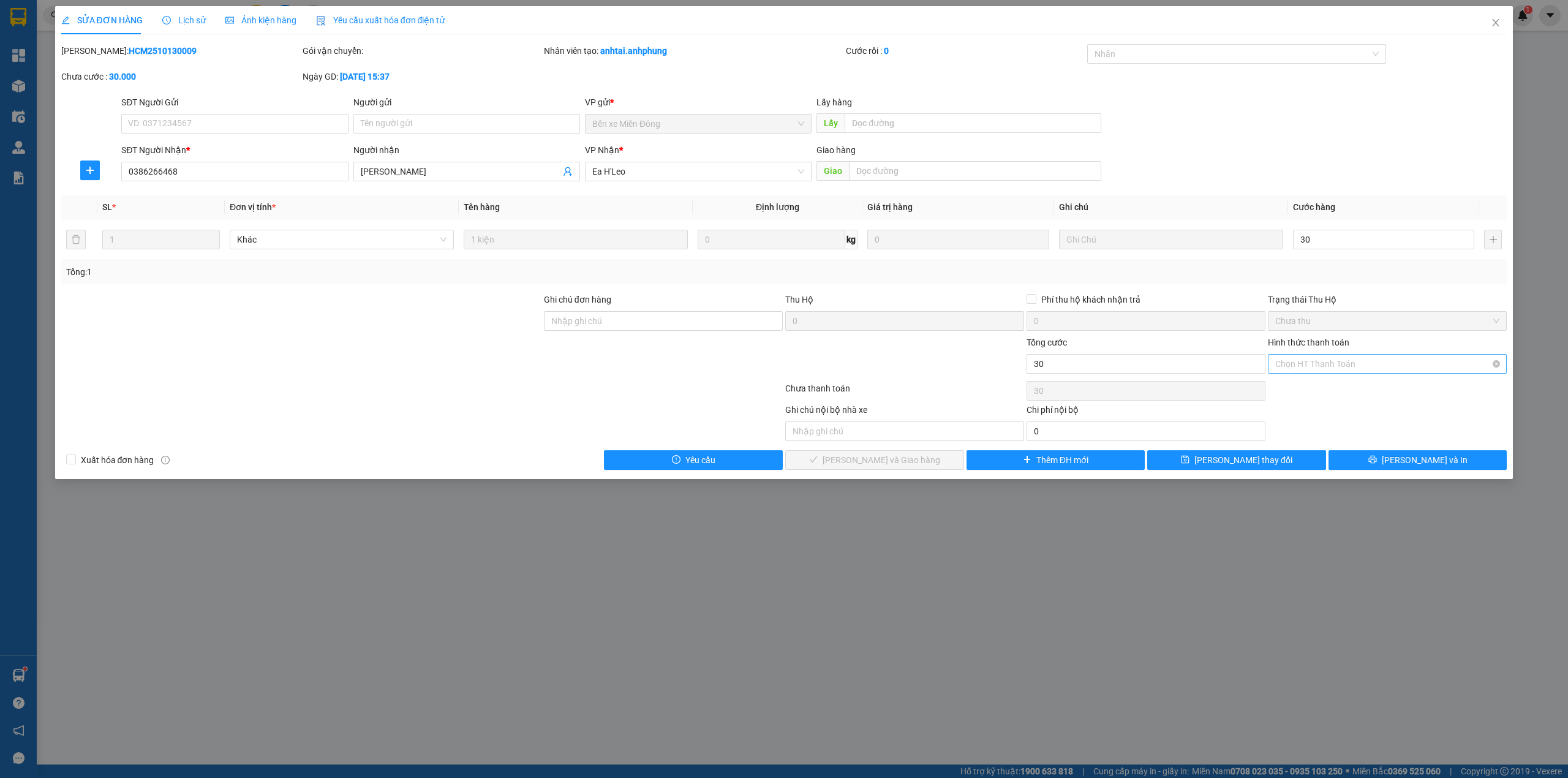
type input "30.000"
click at [1317, 392] on div "Tại văn phòng" at bounding box center [1387, 390] width 224 height 14
type input "0"
click at [861, 460] on span "[PERSON_NAME] và Giao hàng" at bounding box center [881, 460] width 118 height 14
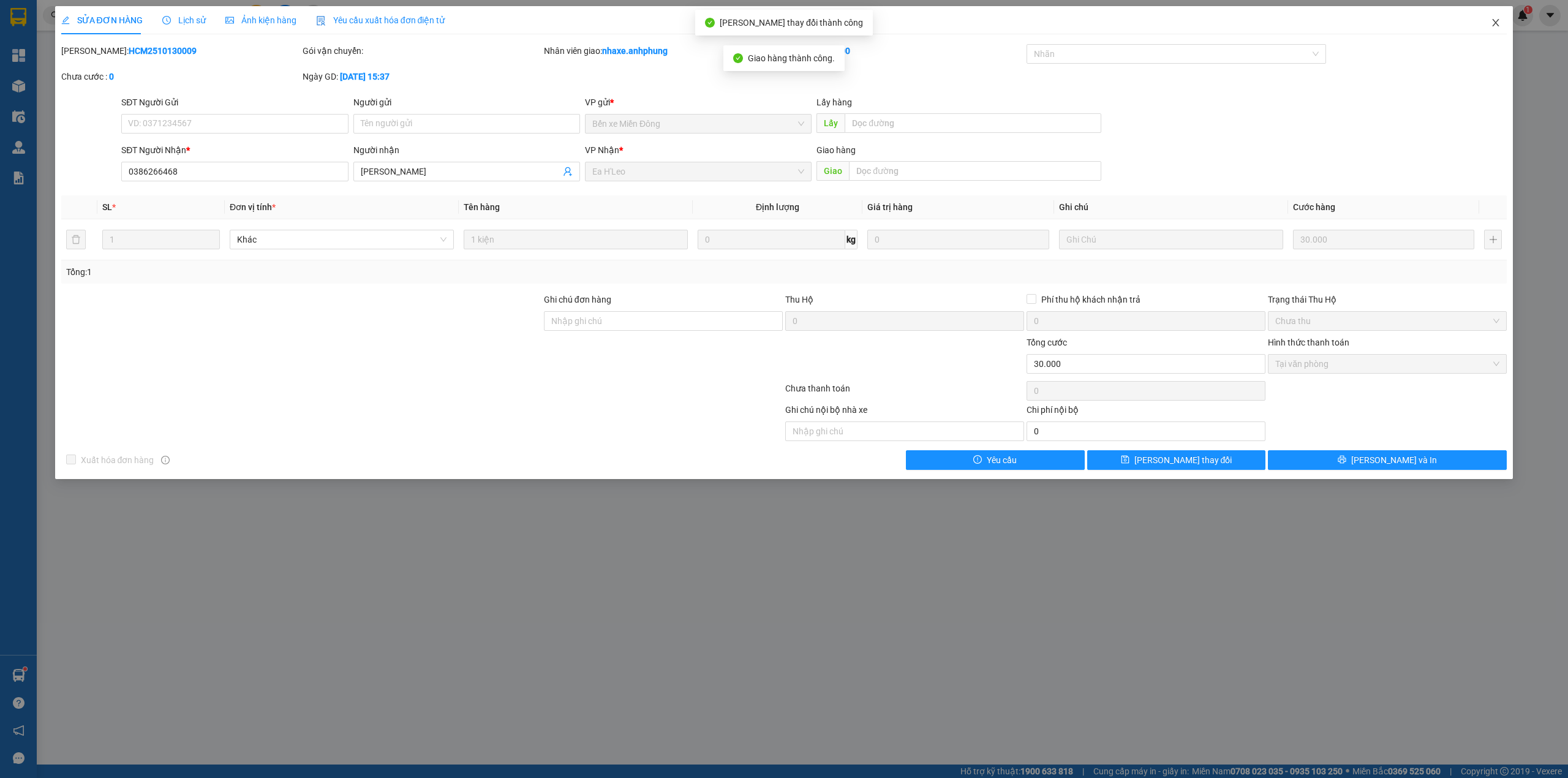
click at [1496, 23] on icon "close" at bounding box center [1496, 23] width 7 height 8
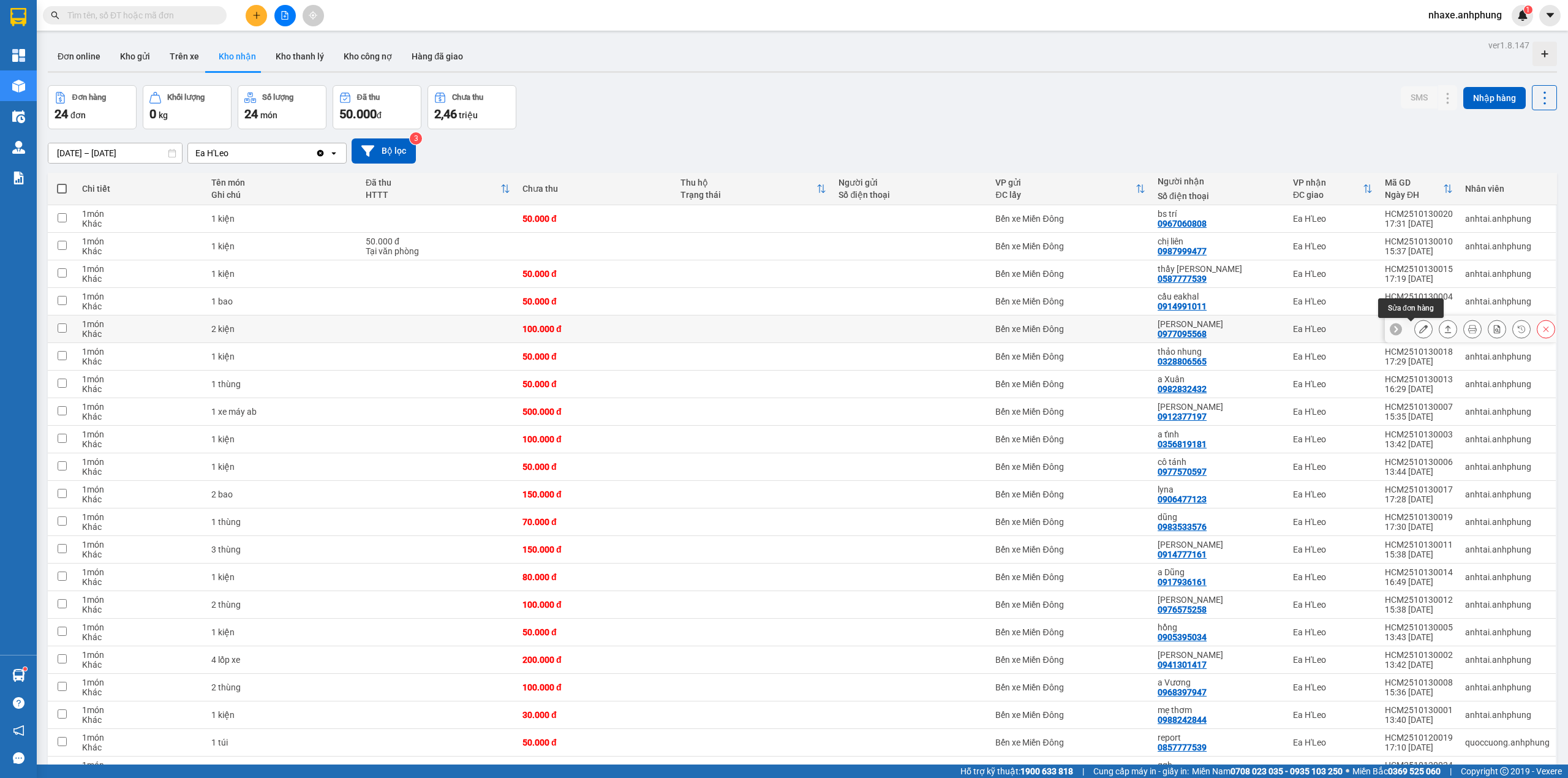
click at [1419, 334] on icon at bounding box center [1423, 328] width 8 height 8
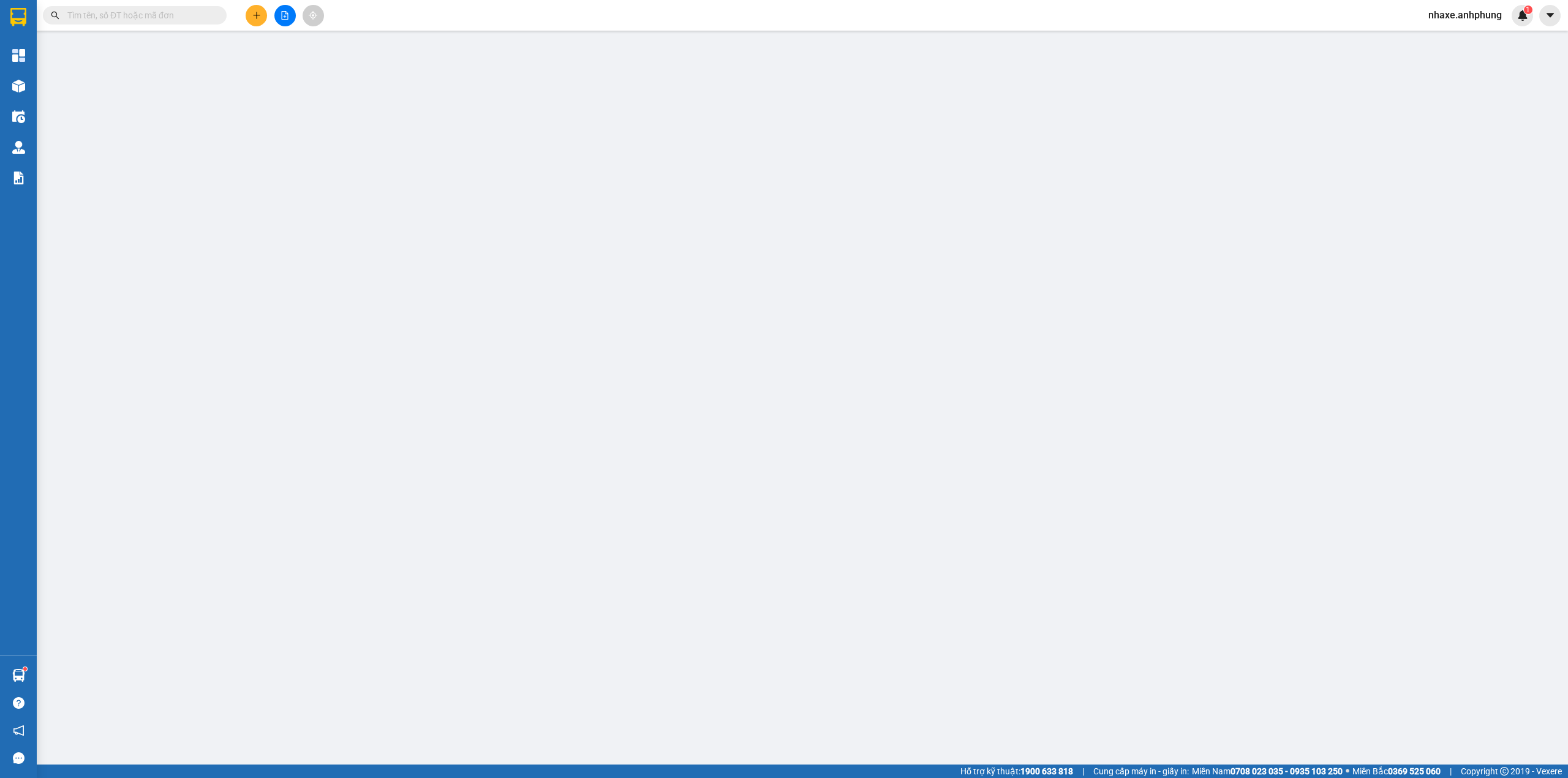
type input "0977095568"
type input "[PERSON_NAME]"
type input "0"
type input "100.000"
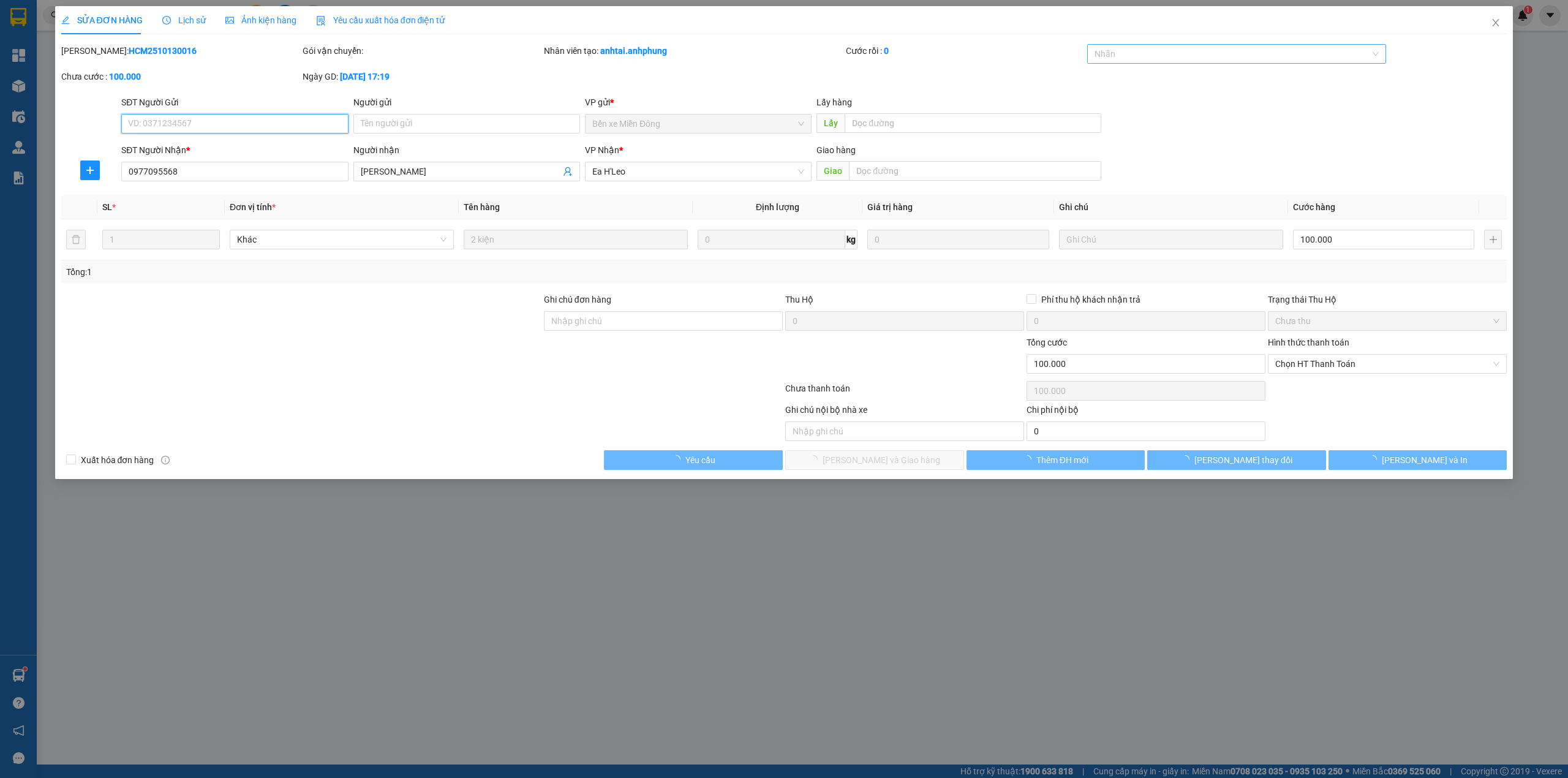
click at [1154, 53] on div at bounding box center [1231, 54] width 281 height 15
click at [1139, 78] on div "CHUYỂN KHOẢN" at bounding box center [1237, 79] width 285 height 14
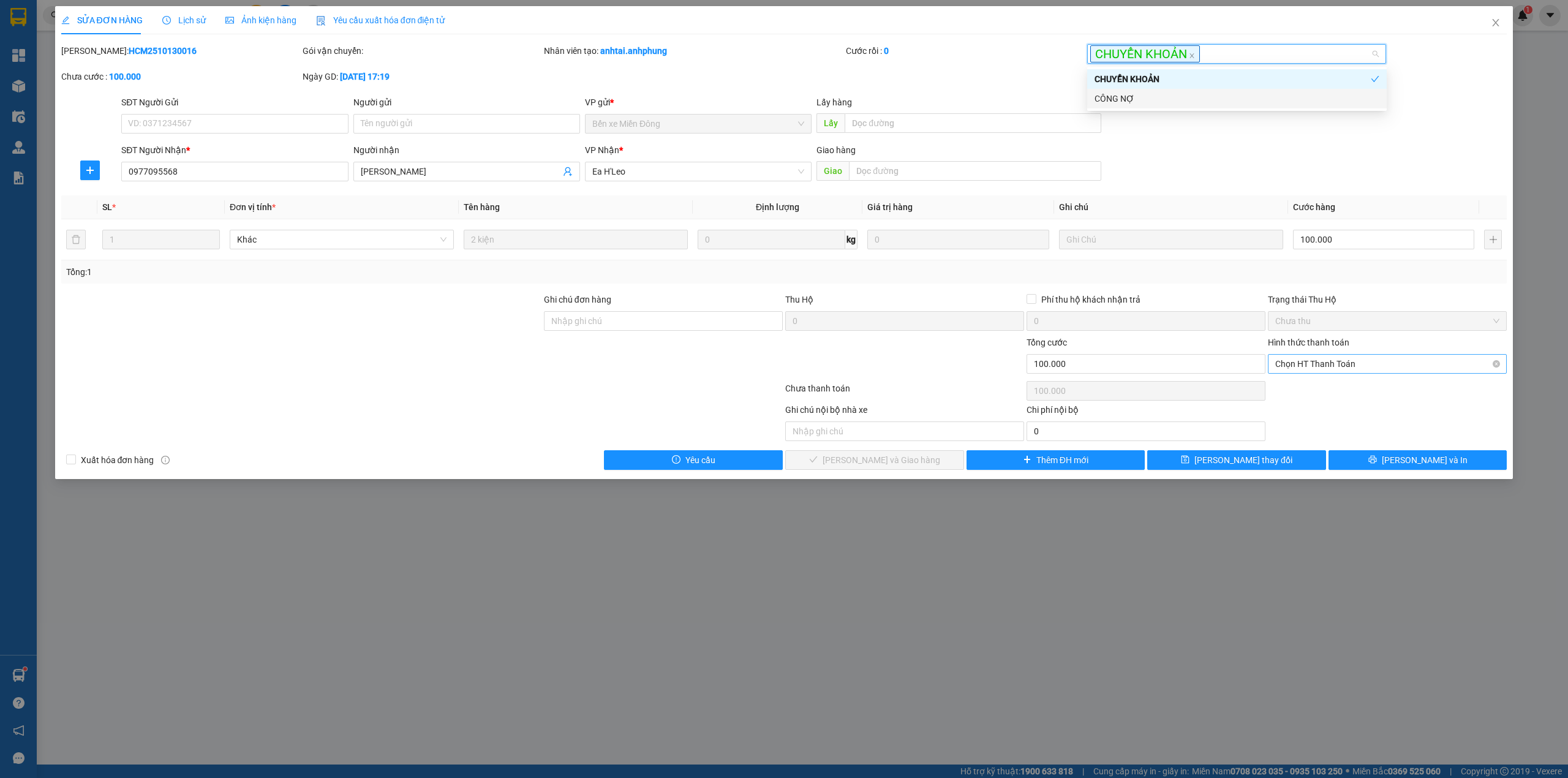
click at [1344, 359] on span "Chọn HT Thanh Toán" at bounding box center [1387, 364] width 224 height 18
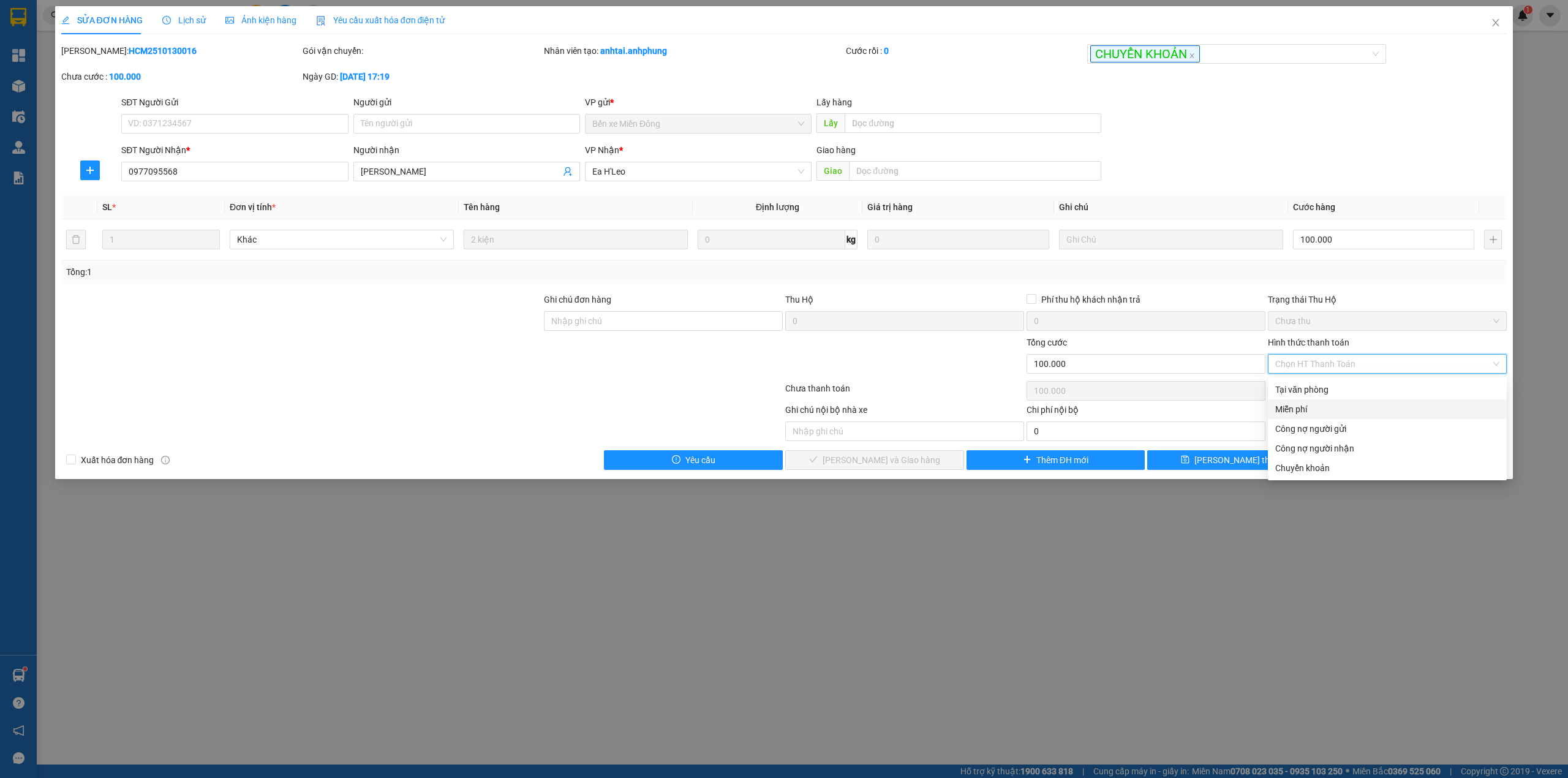
click at [1291, 408] on div "Miễn phí" at bounding box center [1387, 410] width 224 height 14
type input "0"
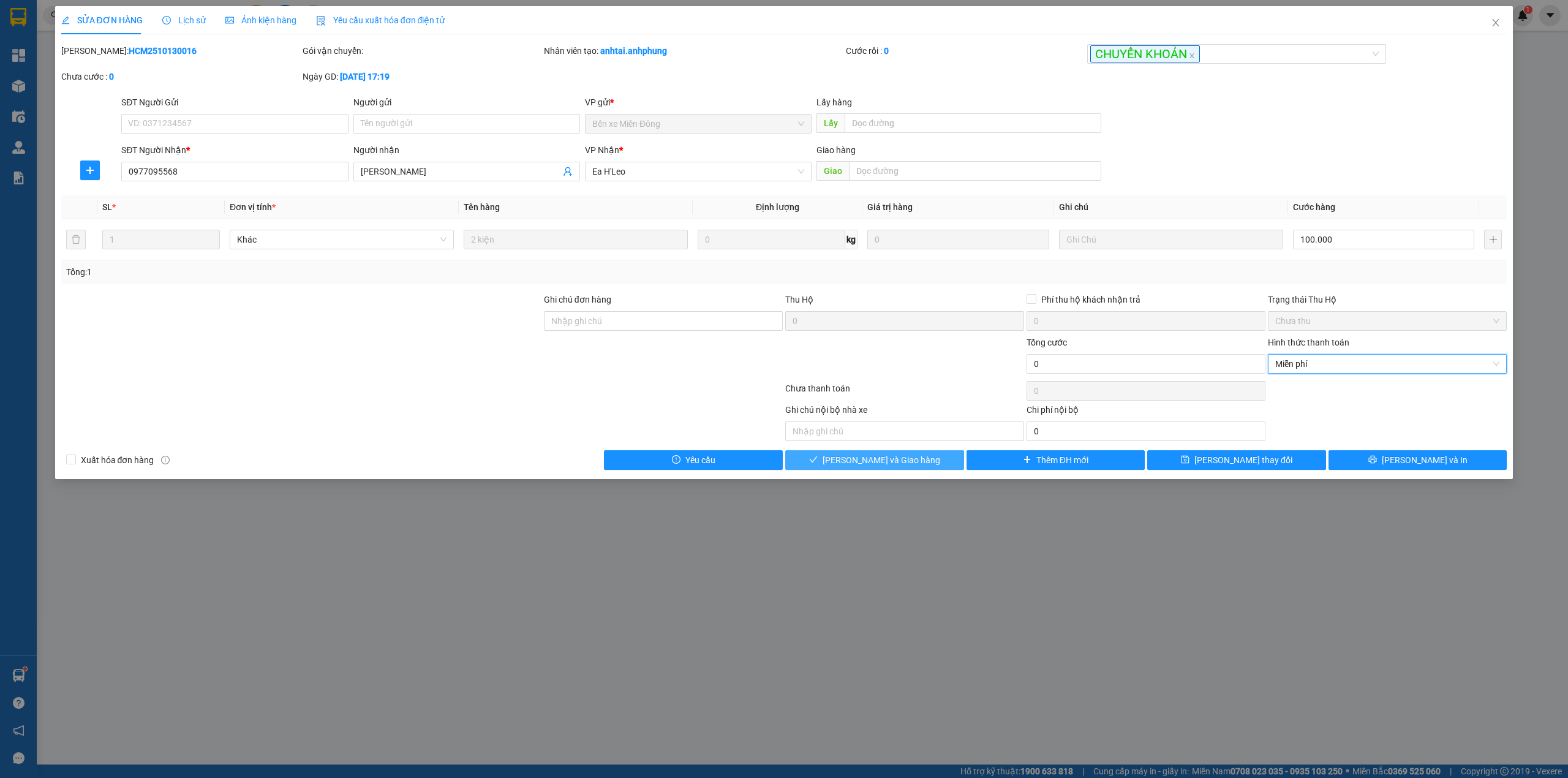
click at [897, 460] on span "[PERSON_NAME] và Giao hàng" at bounding box center [881, 460] width 118 height 14
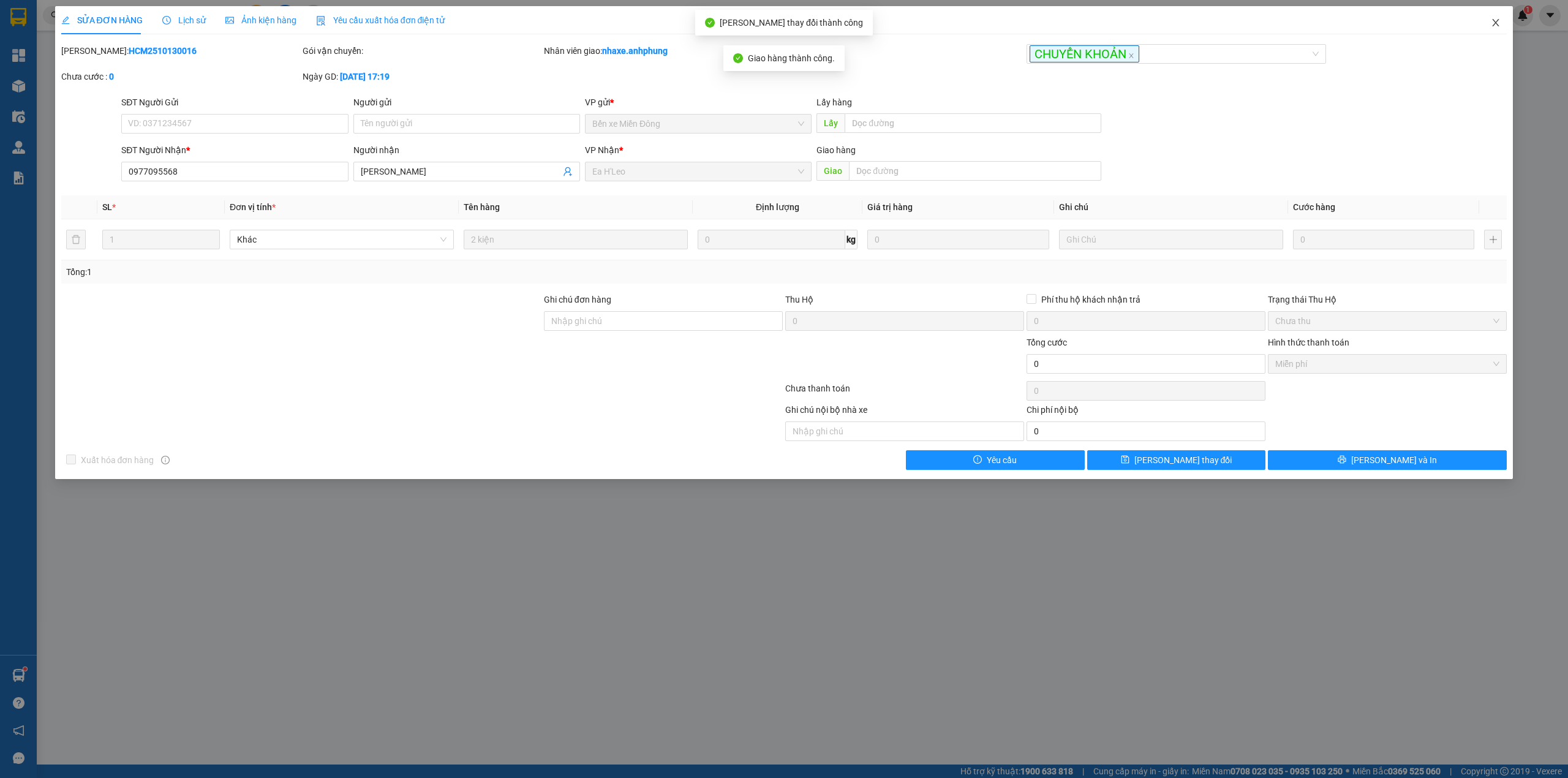
click at [1497, 18] on span "Close" at bounding box center [1496, 23] width 35 height 35
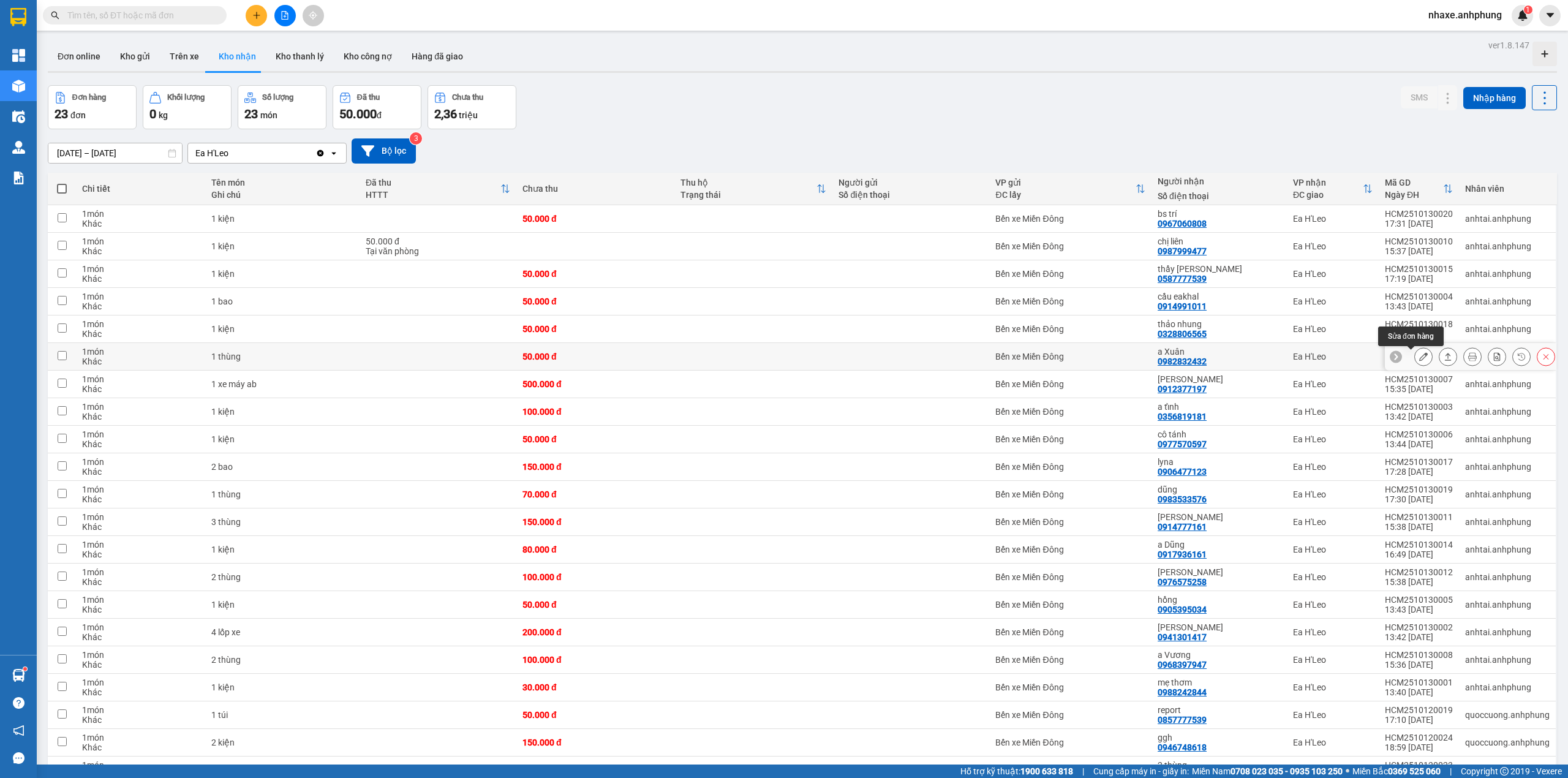
click at [1419, 356] on icon at bounding box center [1423, 356] width 8 height 8
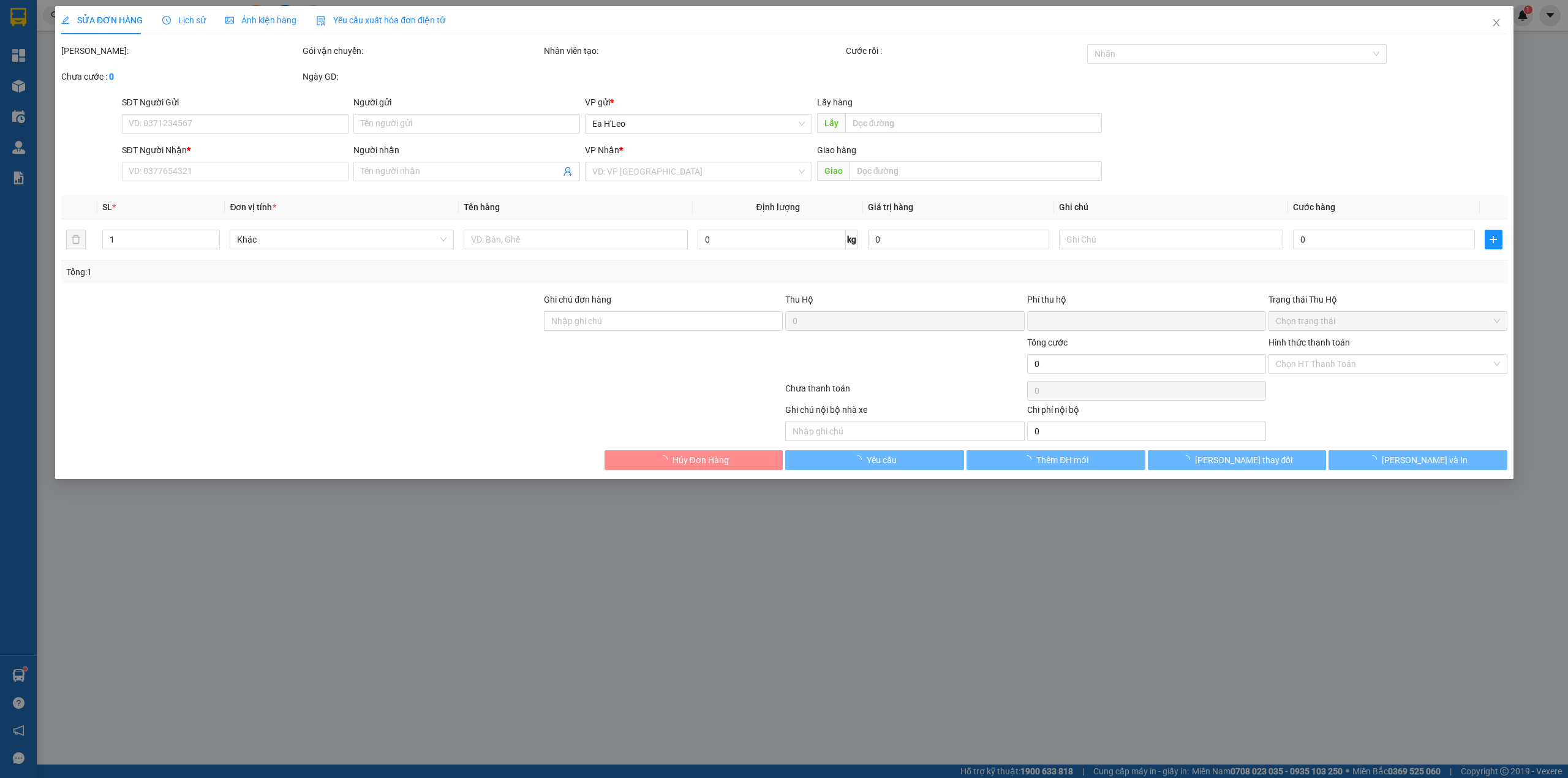
type input "0982832432"
type input "a Xuân"
type input "0"
type input "50.000"
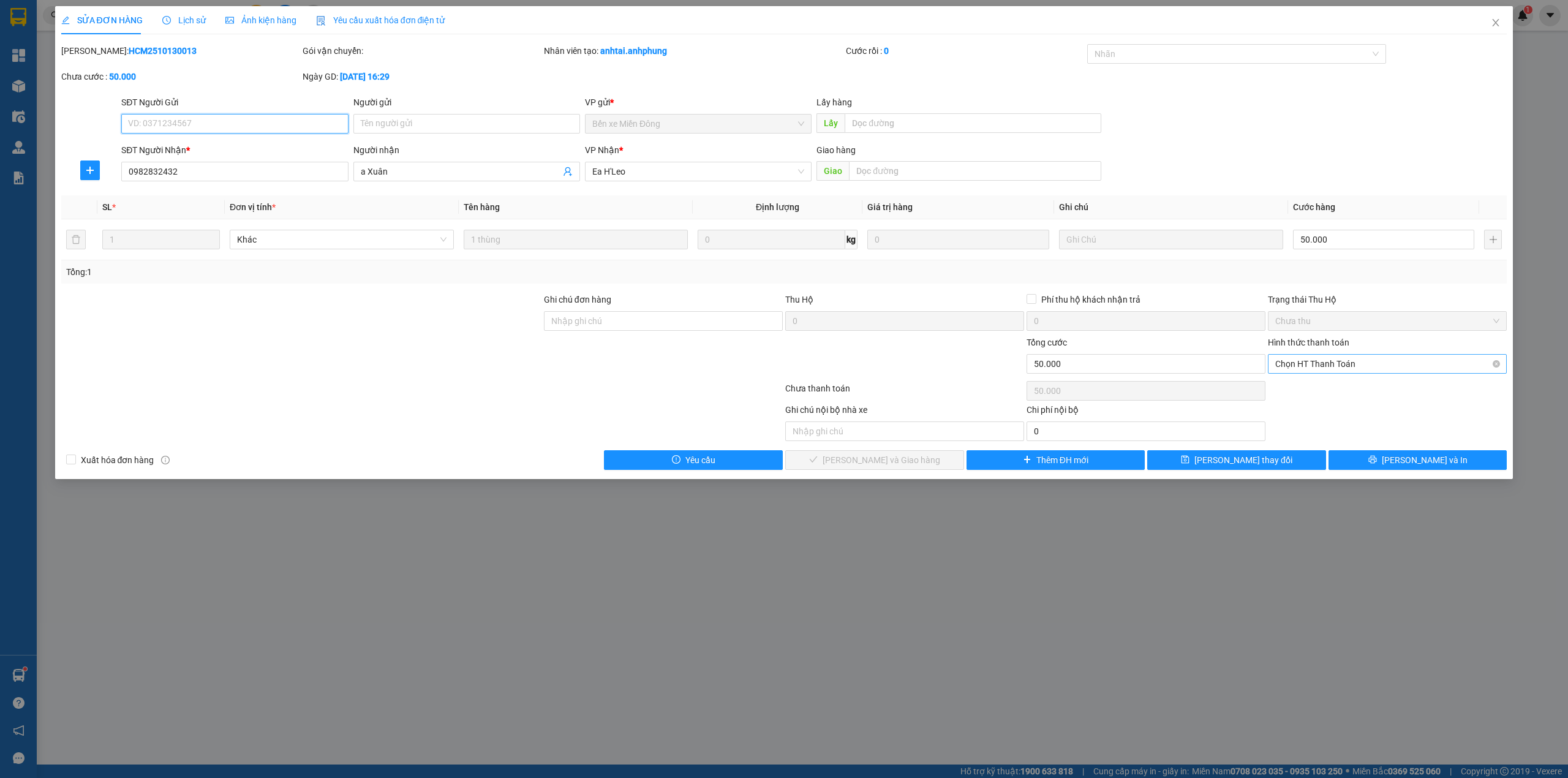
click at [1331, 367] on span "Chọn HT Thanh Toán" at bounding box center [1387, 364] width 224 height 18
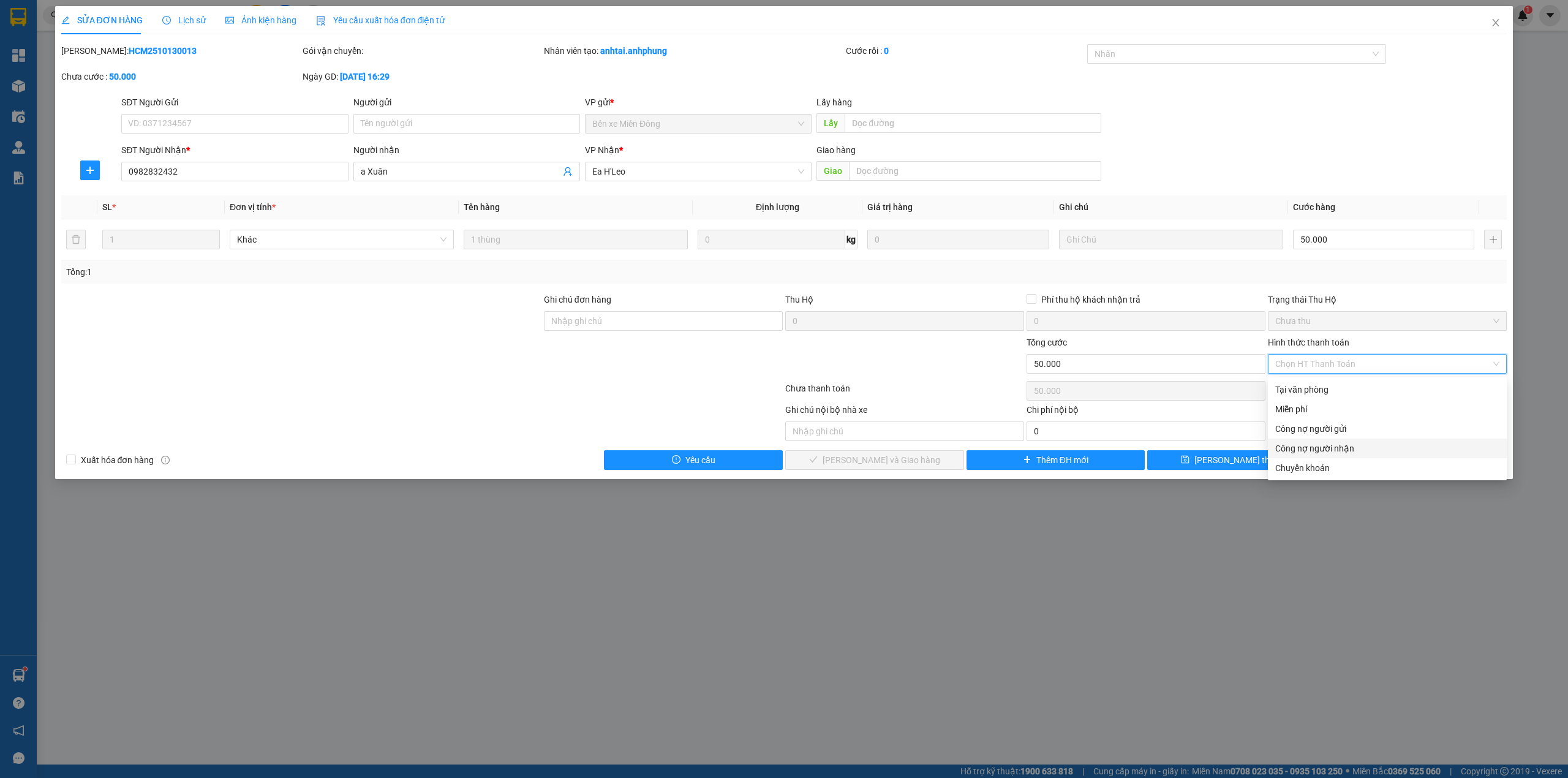
click at [1340, 450] on div "Công nợ người nhận" at bounding box center [1387, 449] width 224 height 14
type input "0"
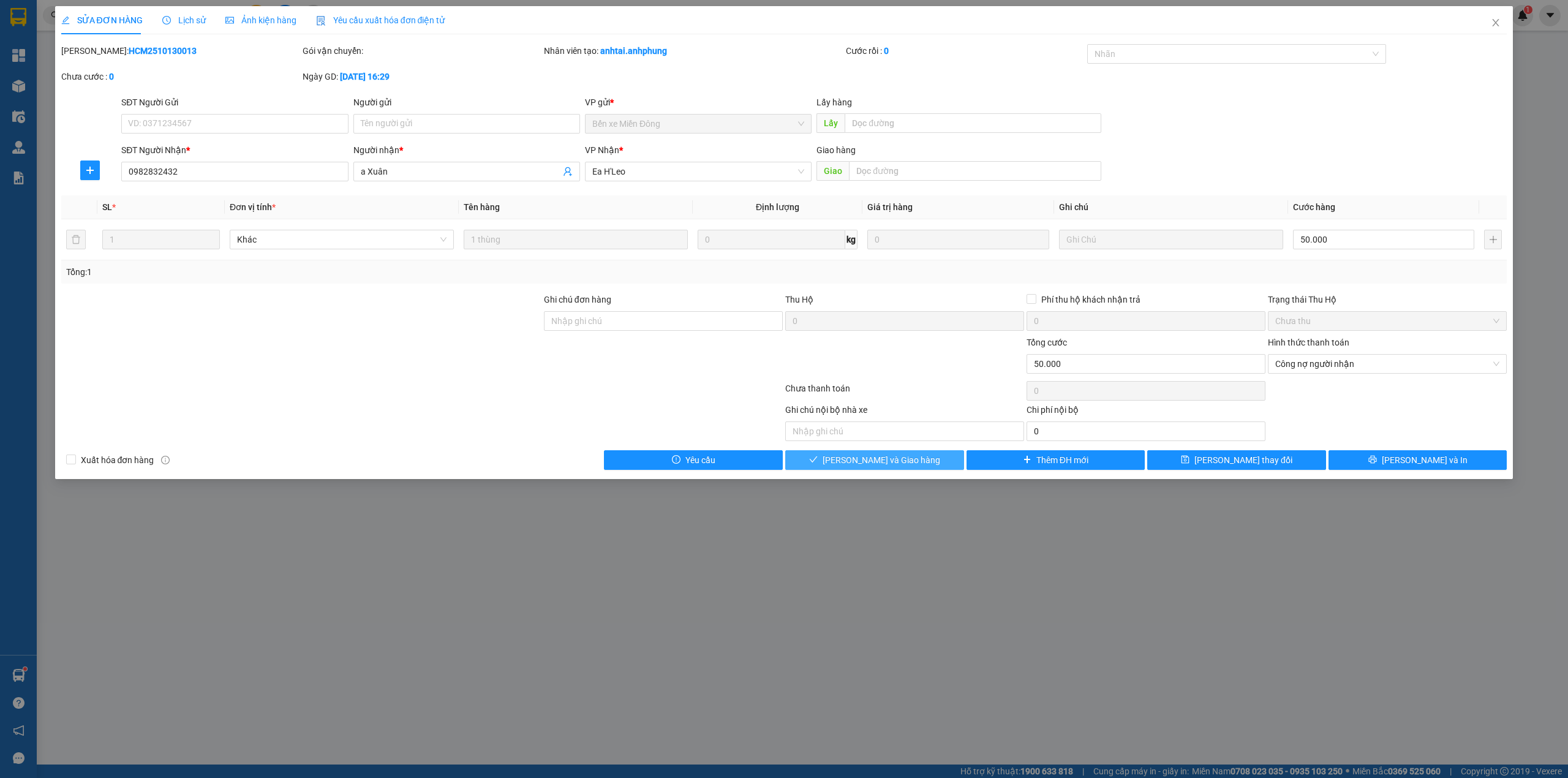
click at [927, 464] on button "[PERSON_NAME] và Giao hàng" at bounding box center [875, 460] width 179 height 20
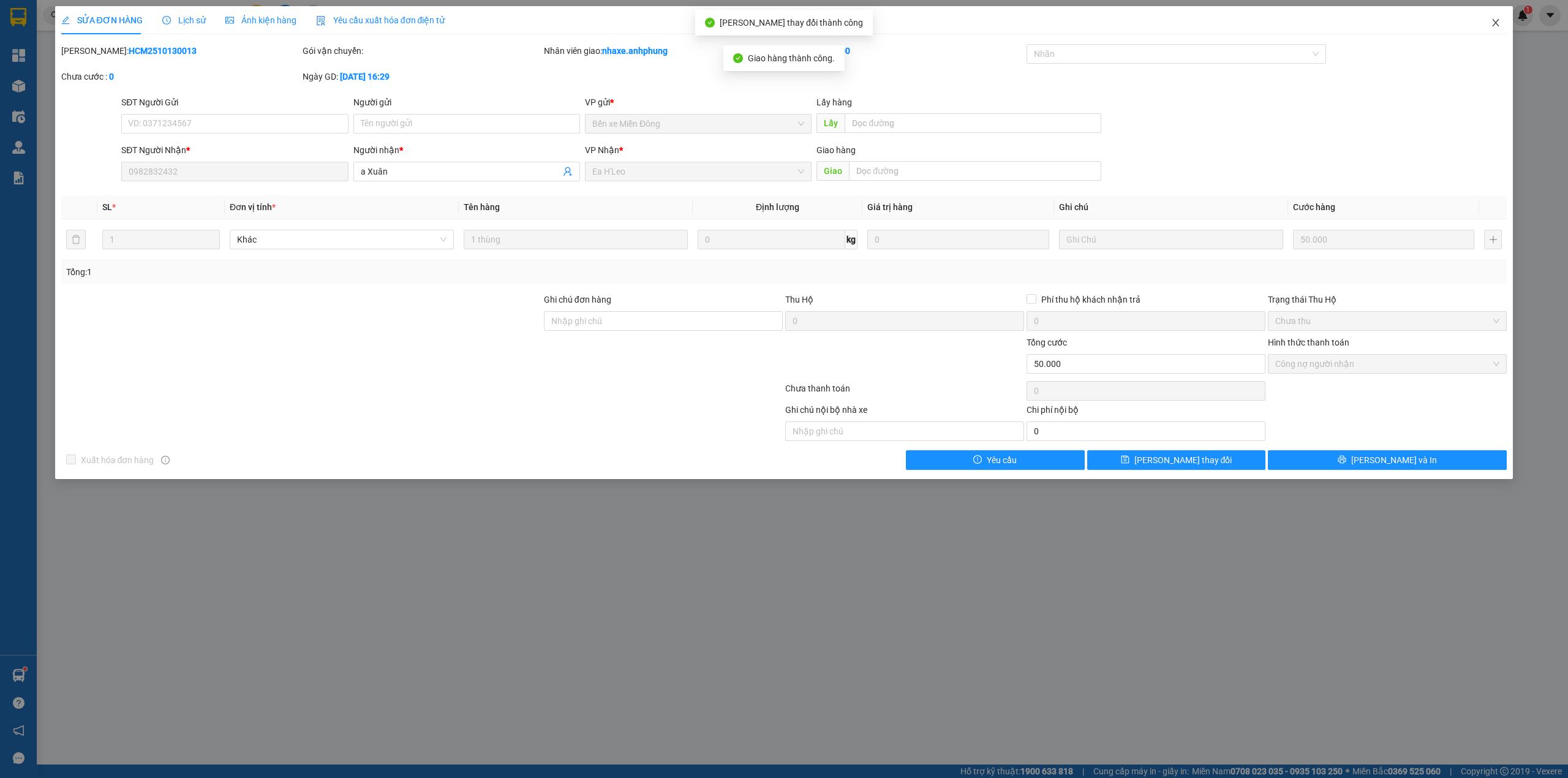
click at [1495, 18] on icon "close" at bounding box center [1496, 22] width 10 height 10
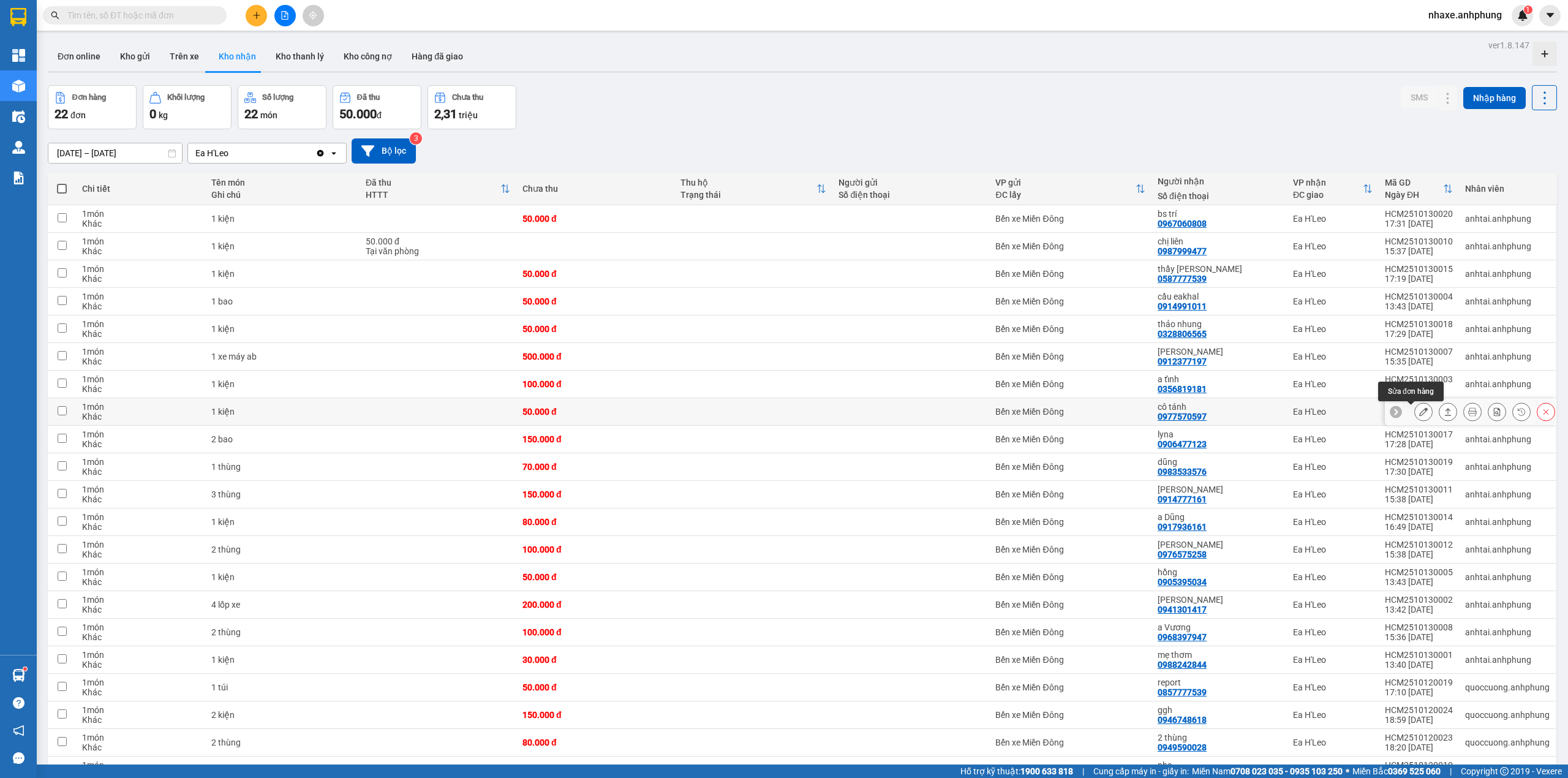
click at [1419, 414] on icon at bounding box center [1423, 411] width 8 height 8
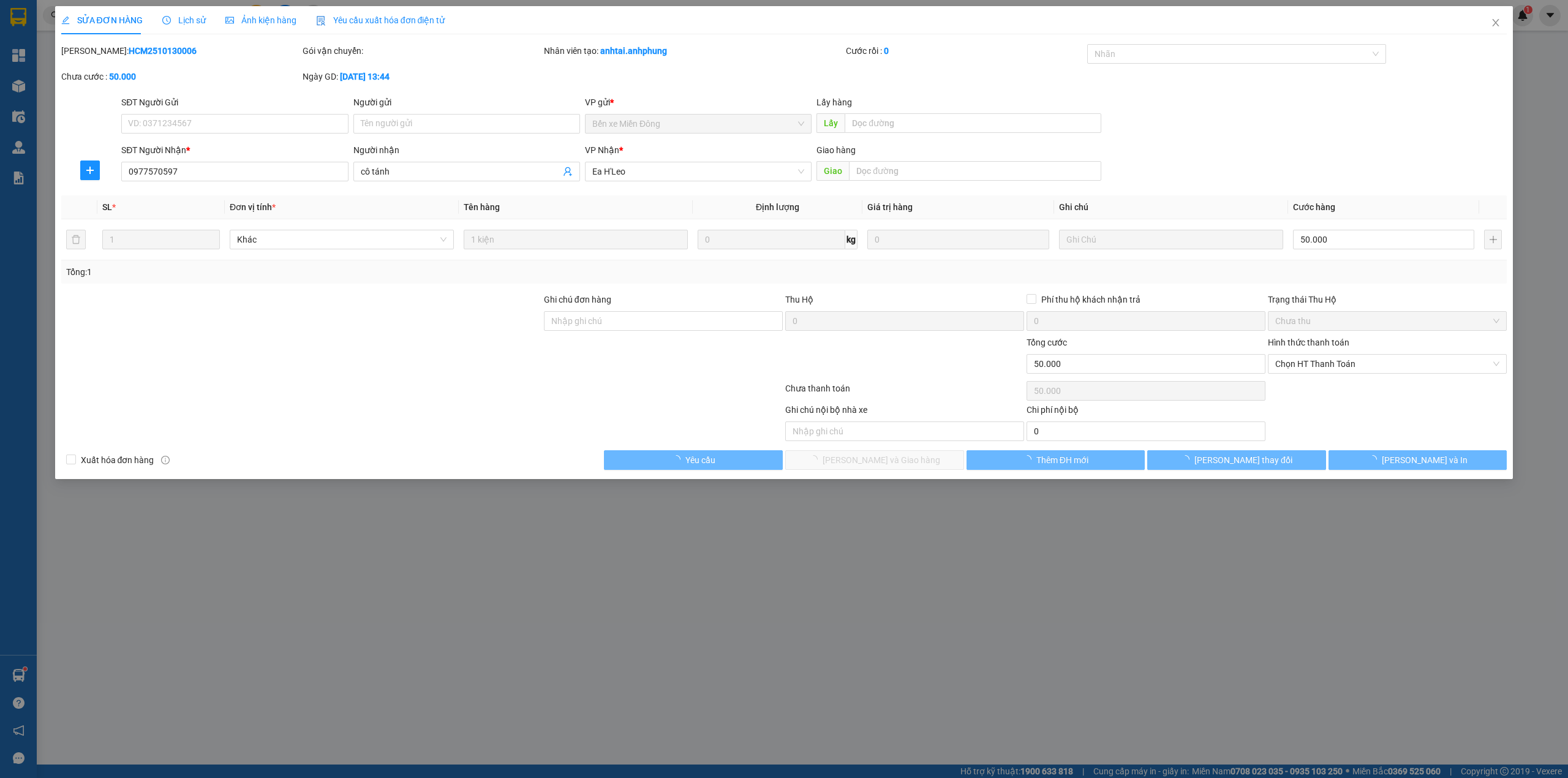
type input "0977570597"
type input "cô tánh"
type input "0"
type input "50.000"
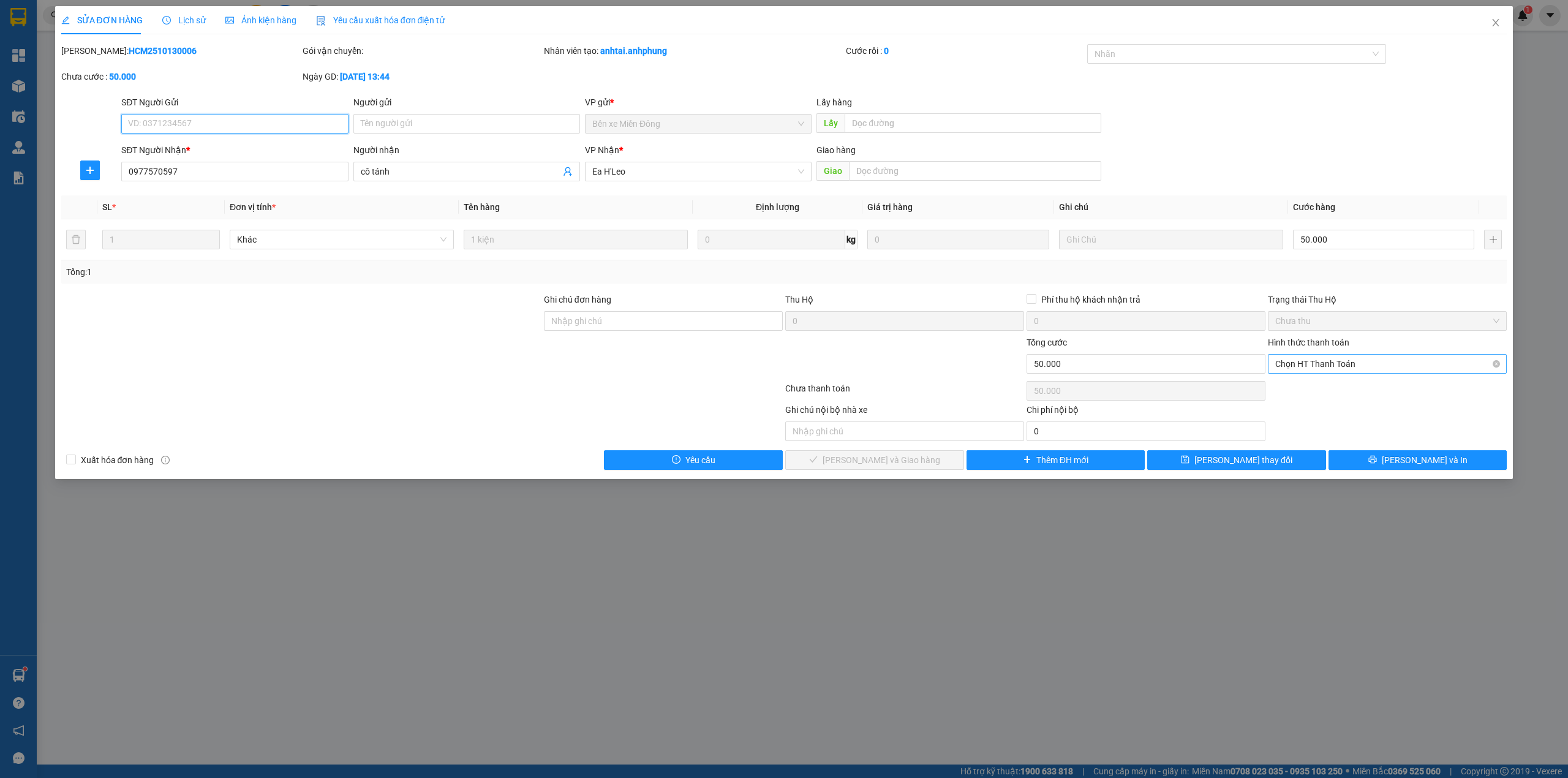
click at [1319, 368] on span "Chọn HT Thanh Toán" at bounding box center [1387, 364] width 224 height 18
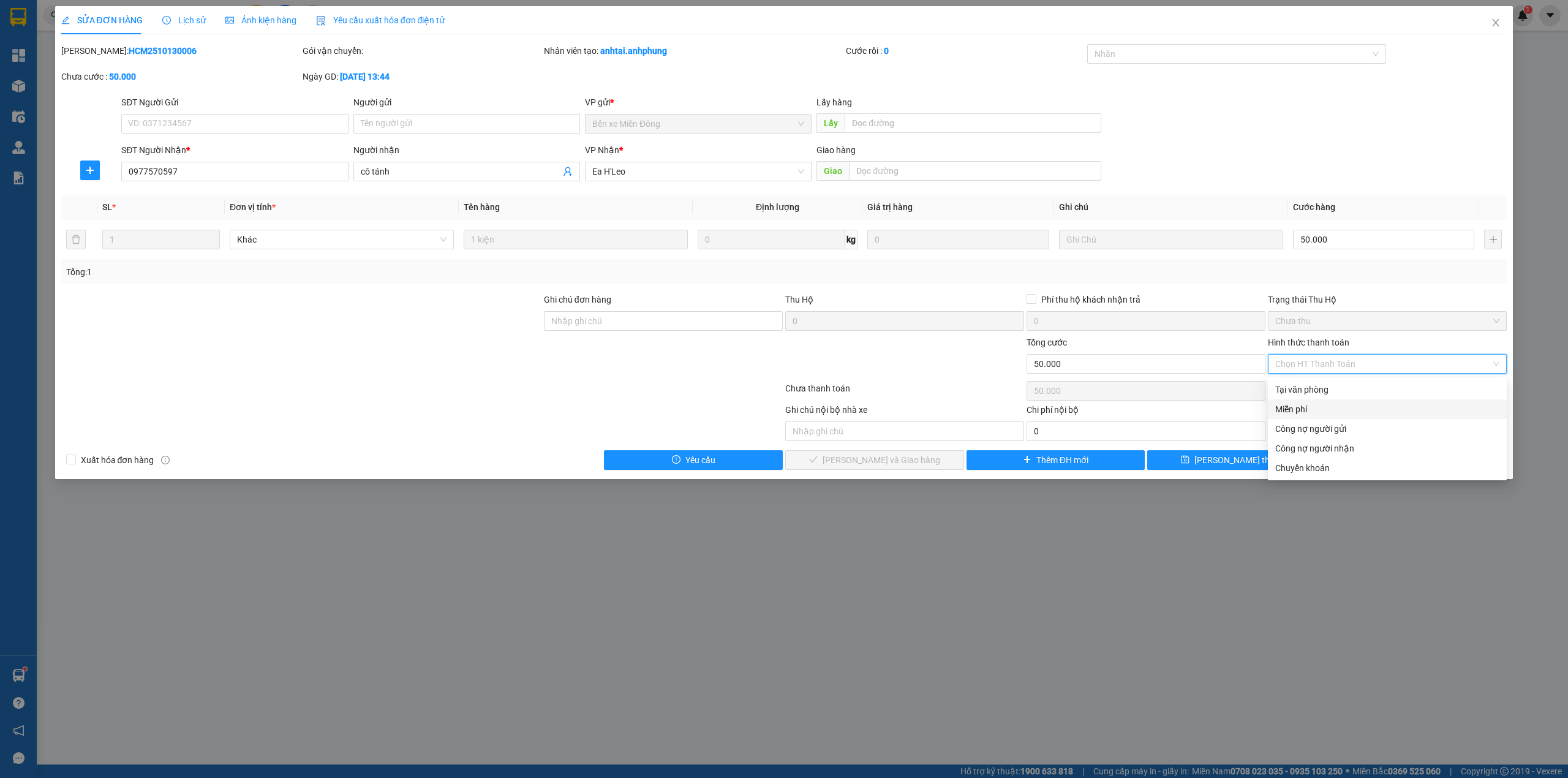
click at [1317, 411] on div "Miễn phí" at bounding box center [1387, 410] width 224 height 14
type input "0"
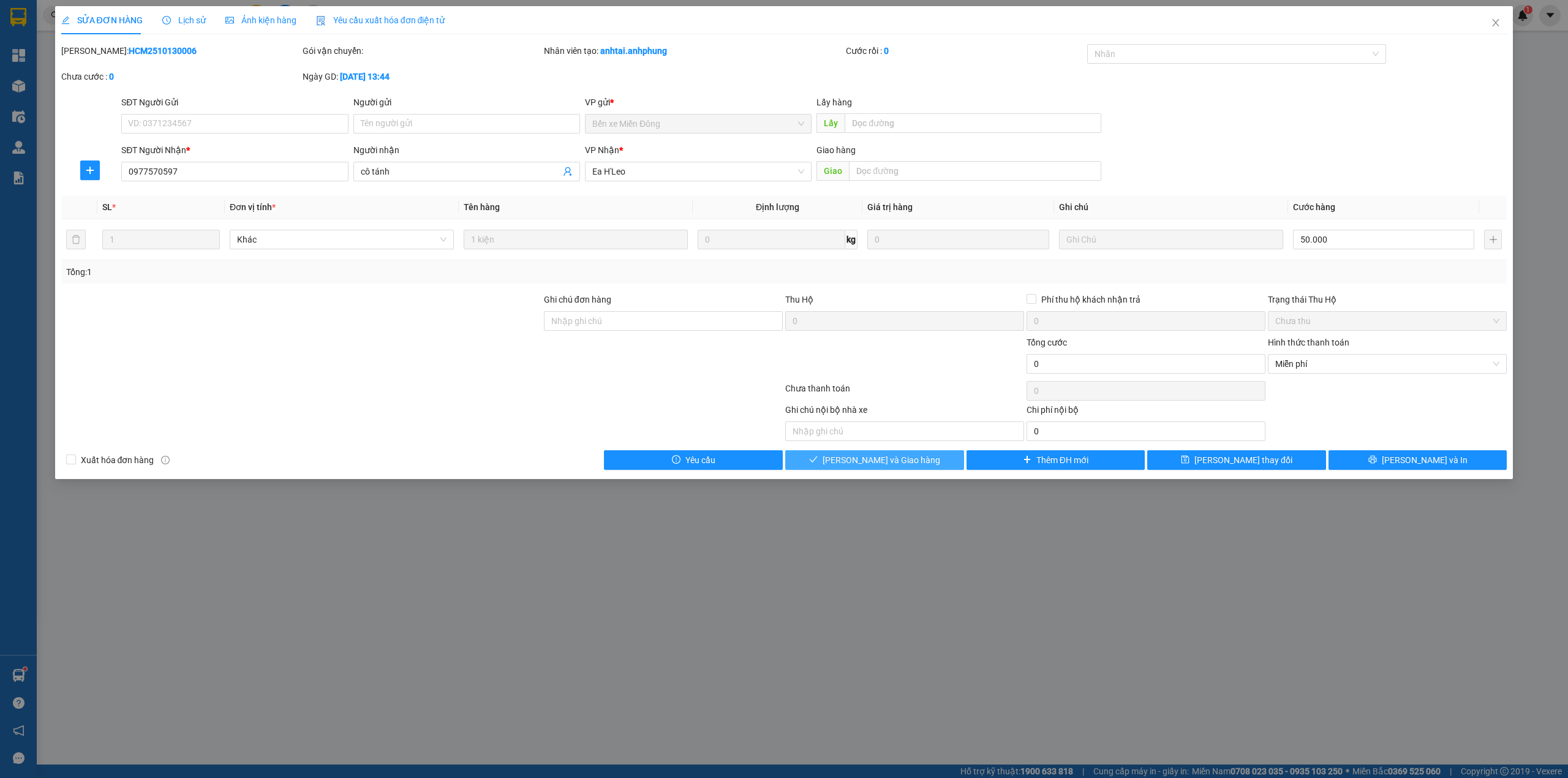
click at [892, 463] on span "[PERSON_NAME] và Giao hàng" at bounding box center [881, 460] width 118 height 14
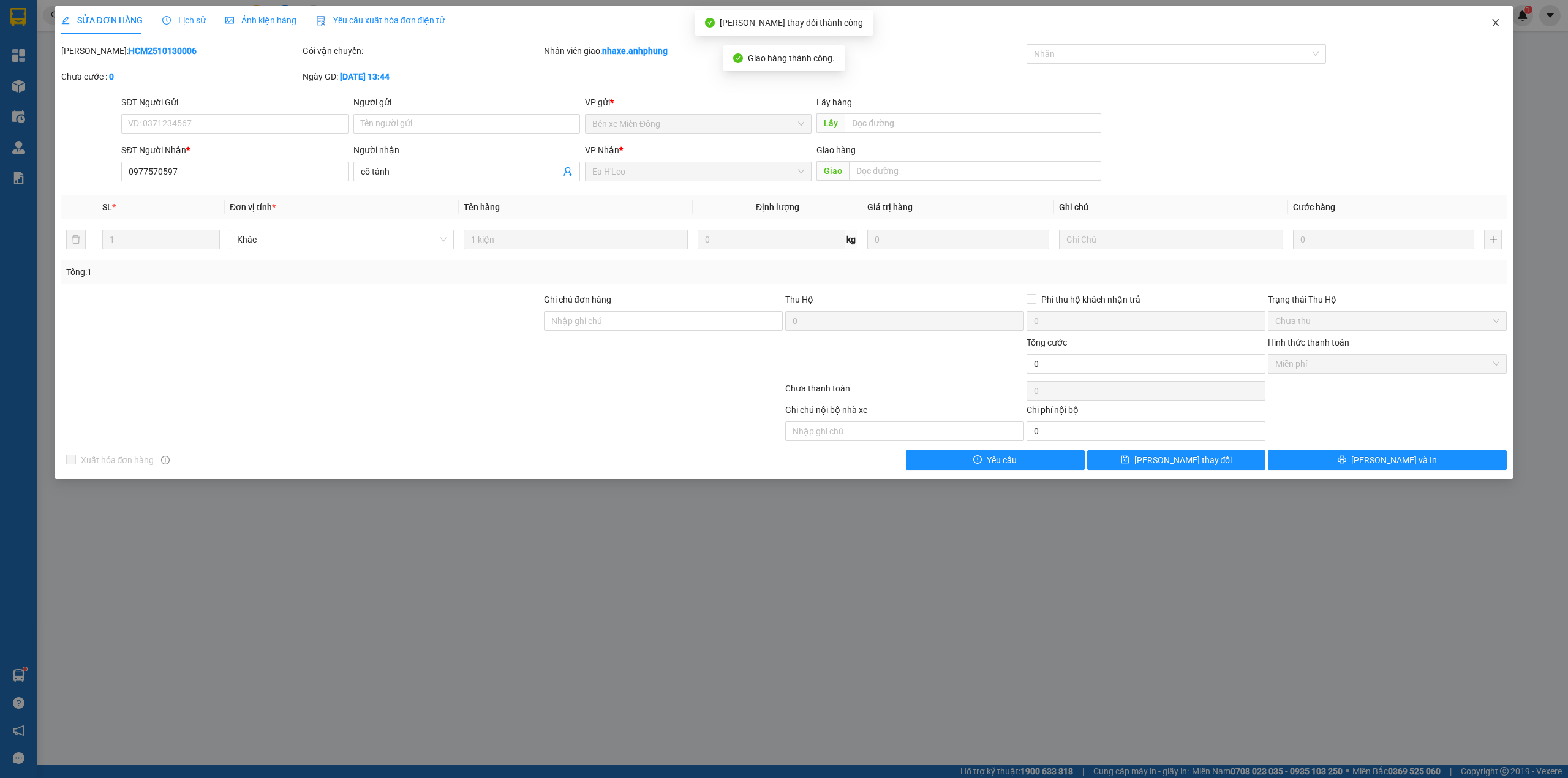
click at [1497, 20] on icon "close" at bounding box center [1496, 22] width 10 height 10
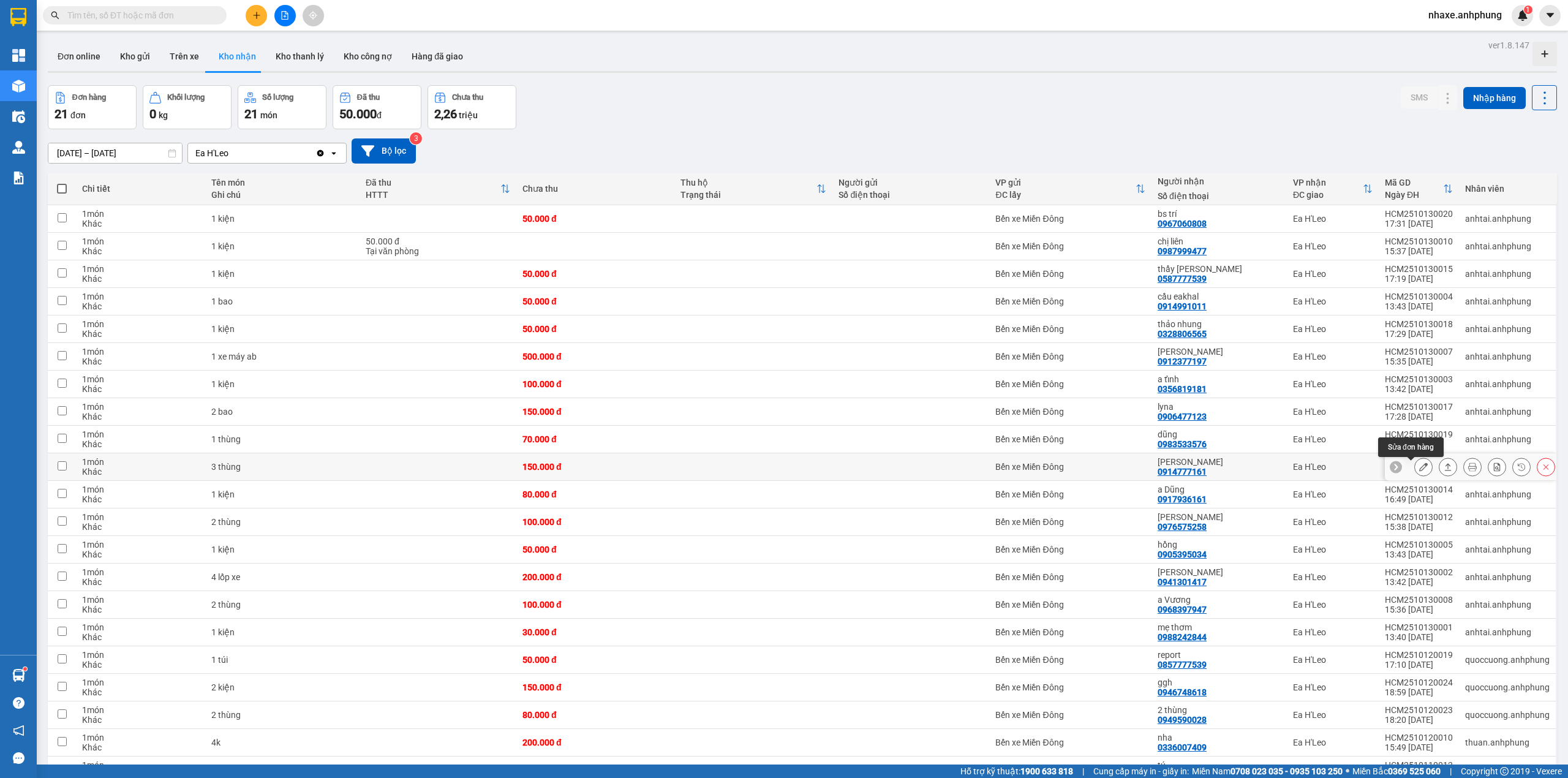
click at [1417, 471] on button at bounding box center [1423, 467] width 17 height 22
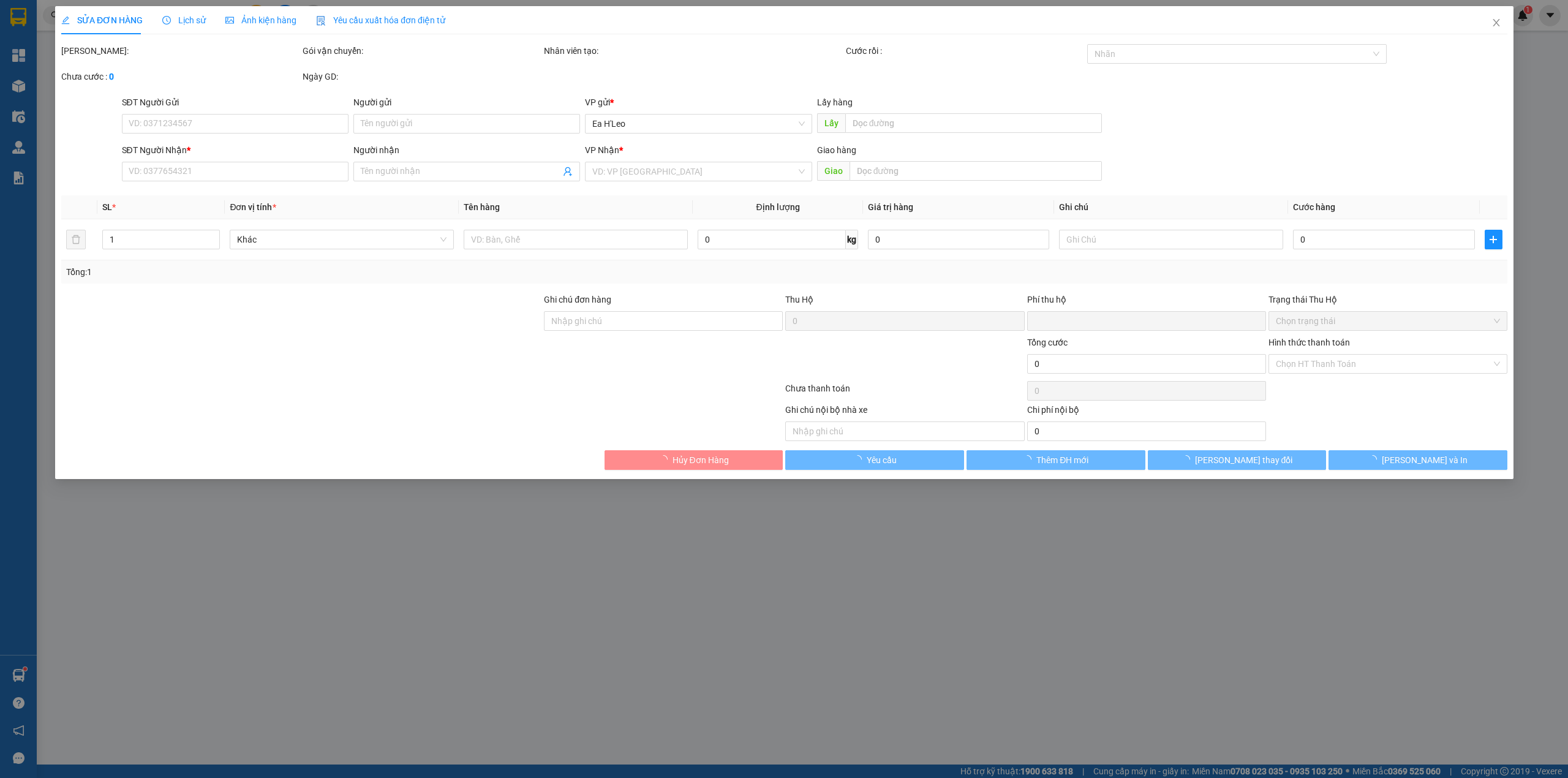
type input "0914777161"
type input "[PERSON_NAME]"
type input "0"
type input "150.000"
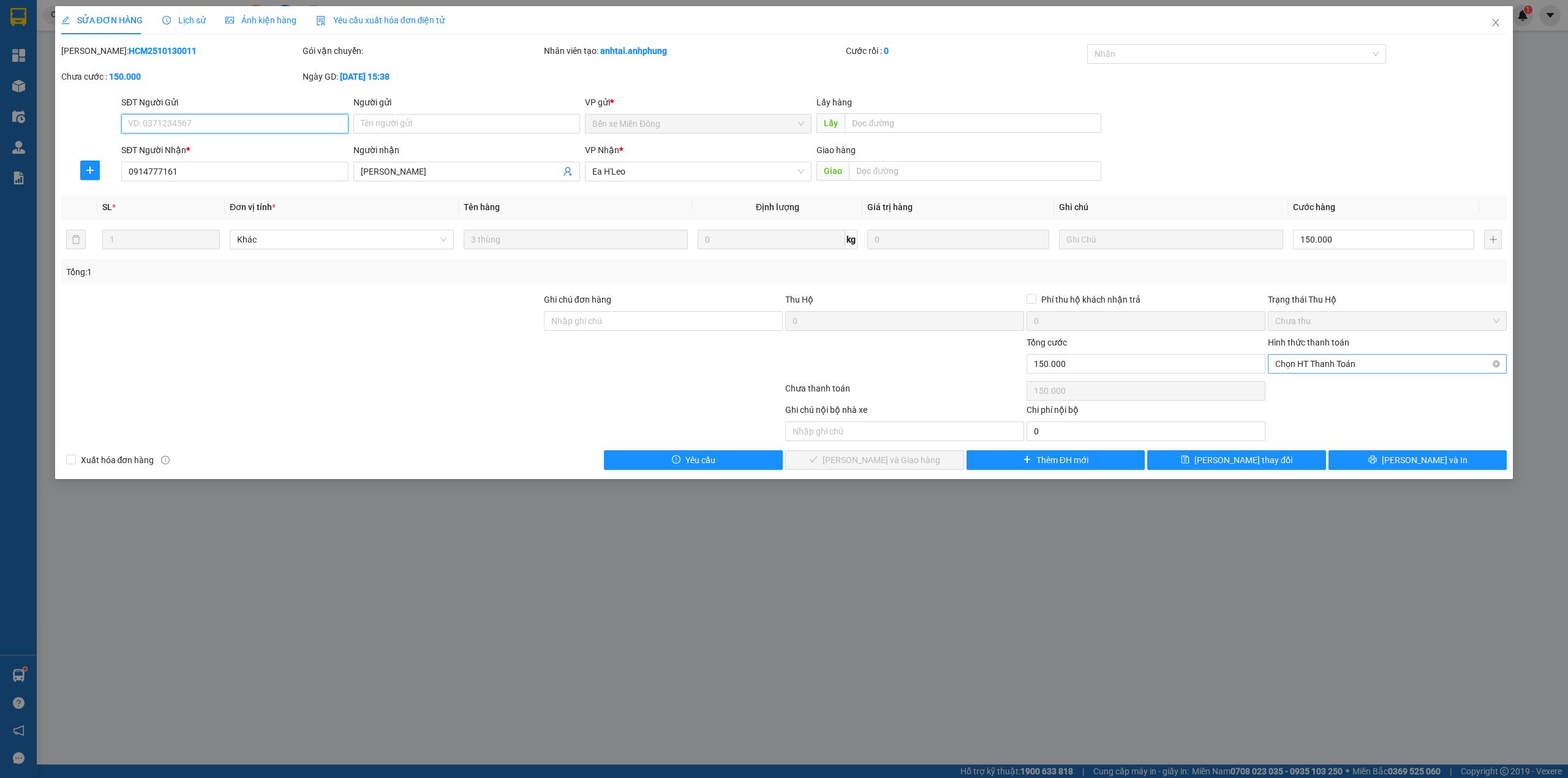
click at [1344, 364] on span "Chọn HT Thanh Toán" at bounding box center [1387, 364] width 224 height 18
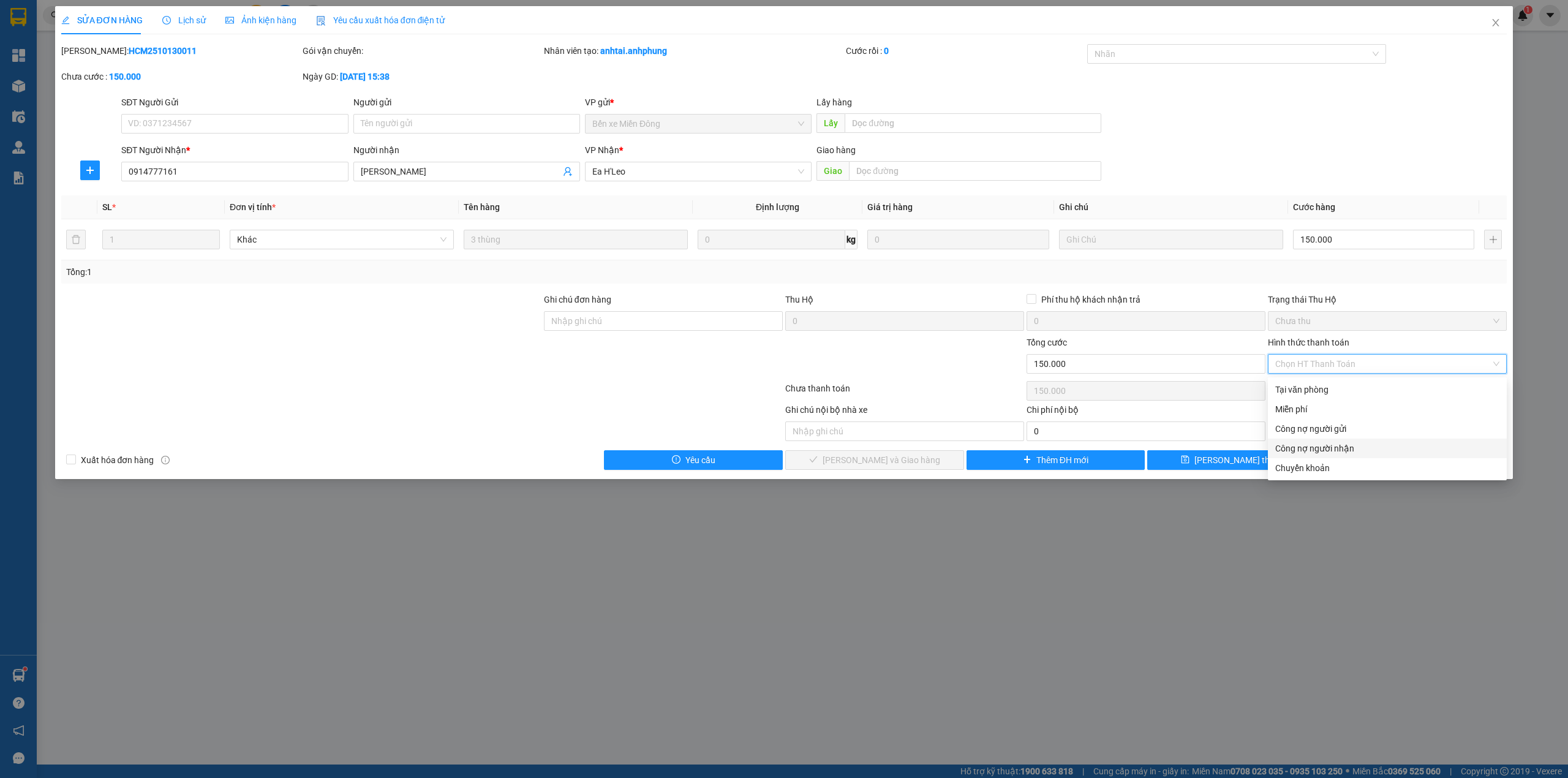
click at [1340, 446] on div "Công nợ người nhận" at bounding box center [1387, 449] width 224 height 14
type input "0"
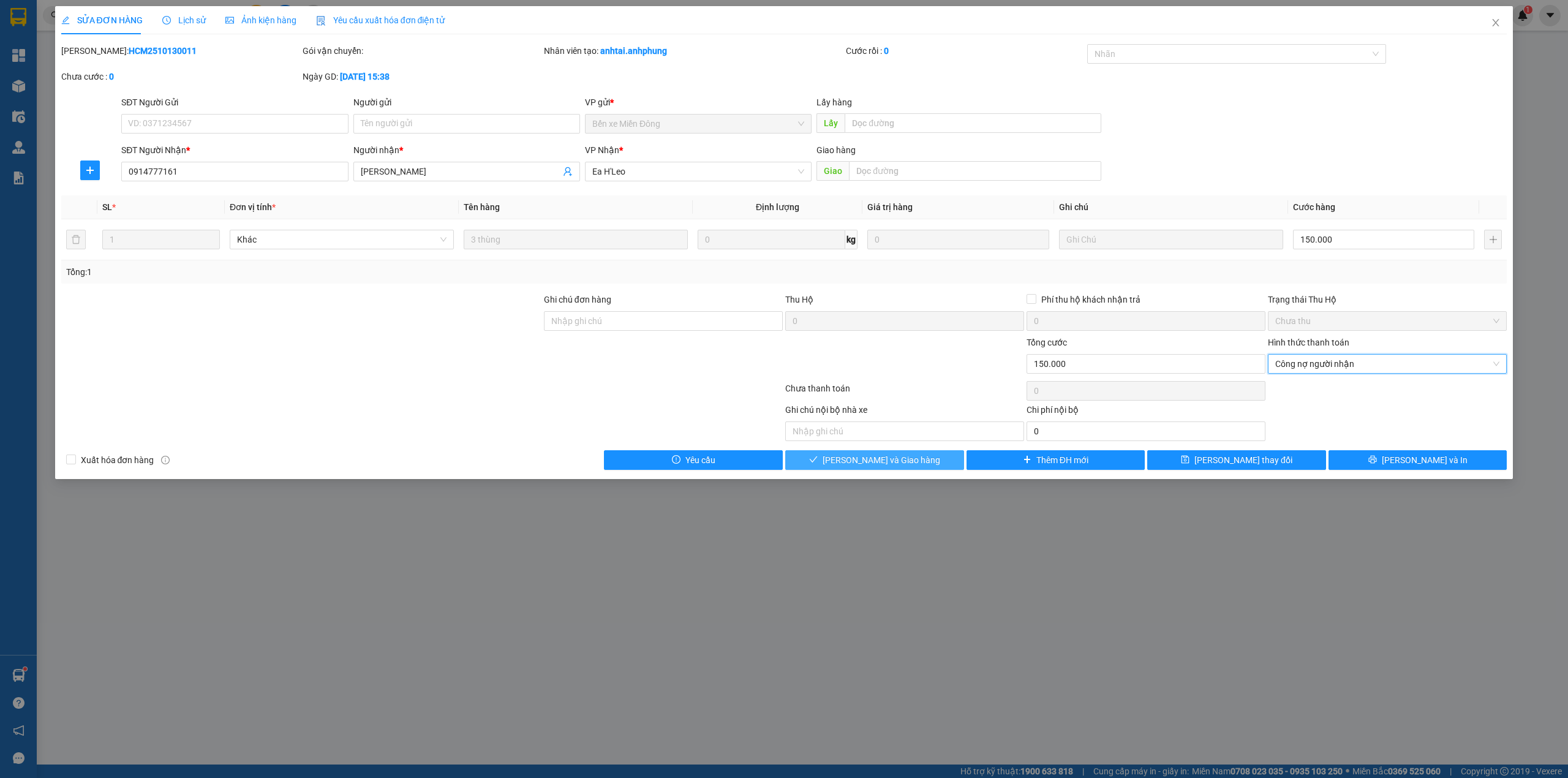
click at [936, 463] on button "[PERSON_NAME] và Giao hàng" at bounding box center [875, 460] width 179 height 20
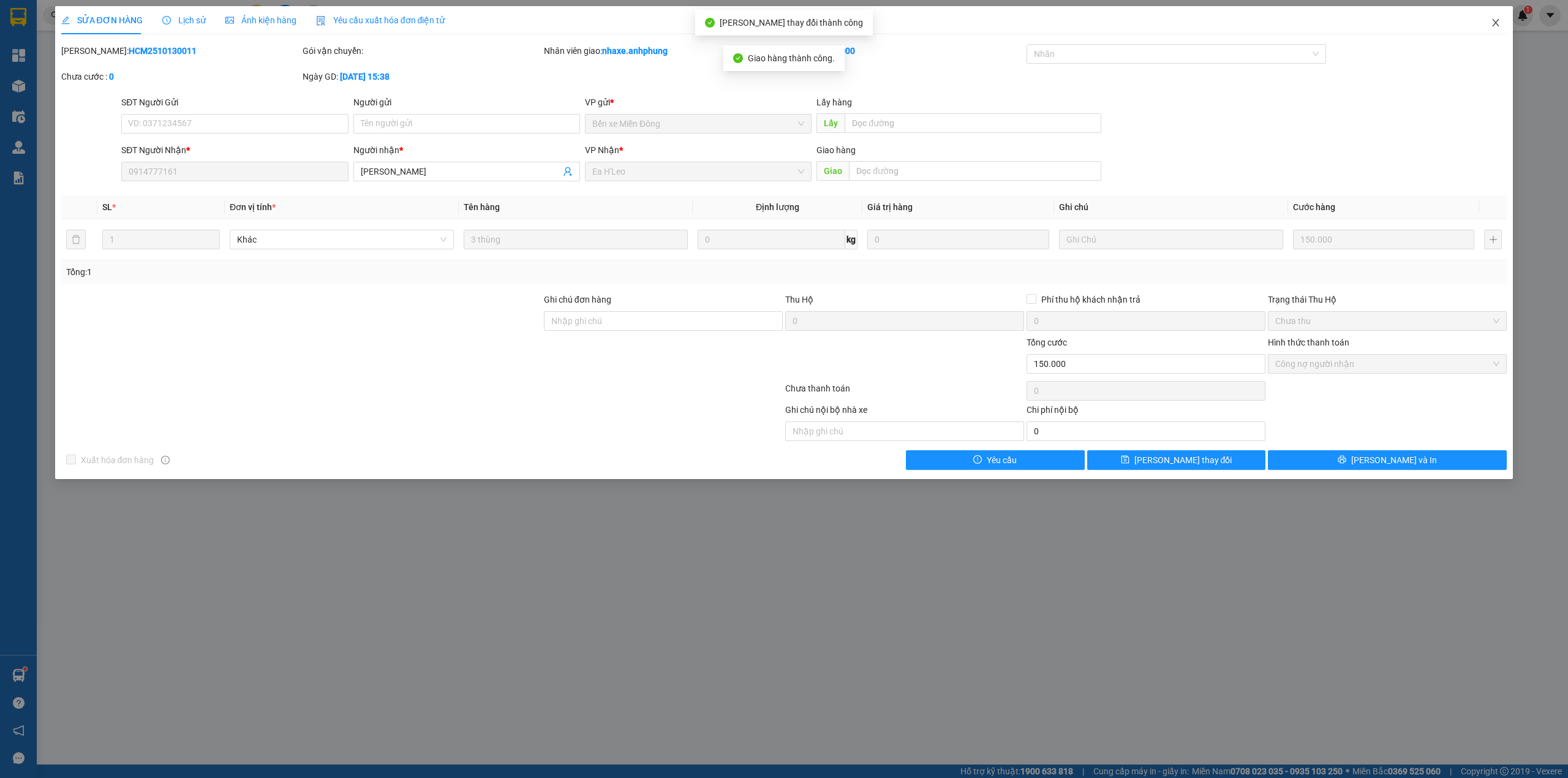
click at [1491, 22] on icon "close" at bounding box center [1496, 22] width 10 height 10
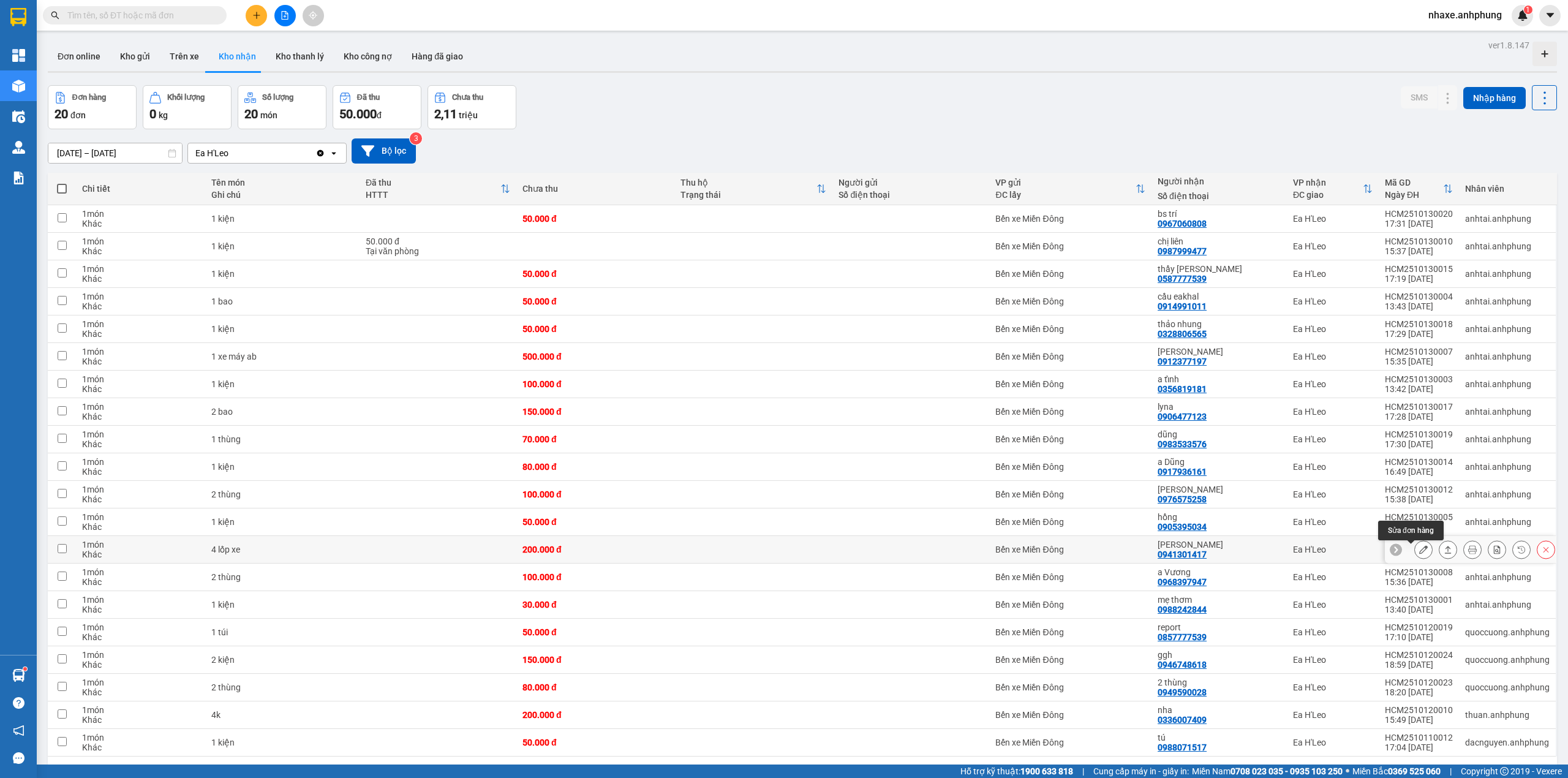
click at [1419, 554] on icon at bounding box center [1423, 549] width 8 height 8
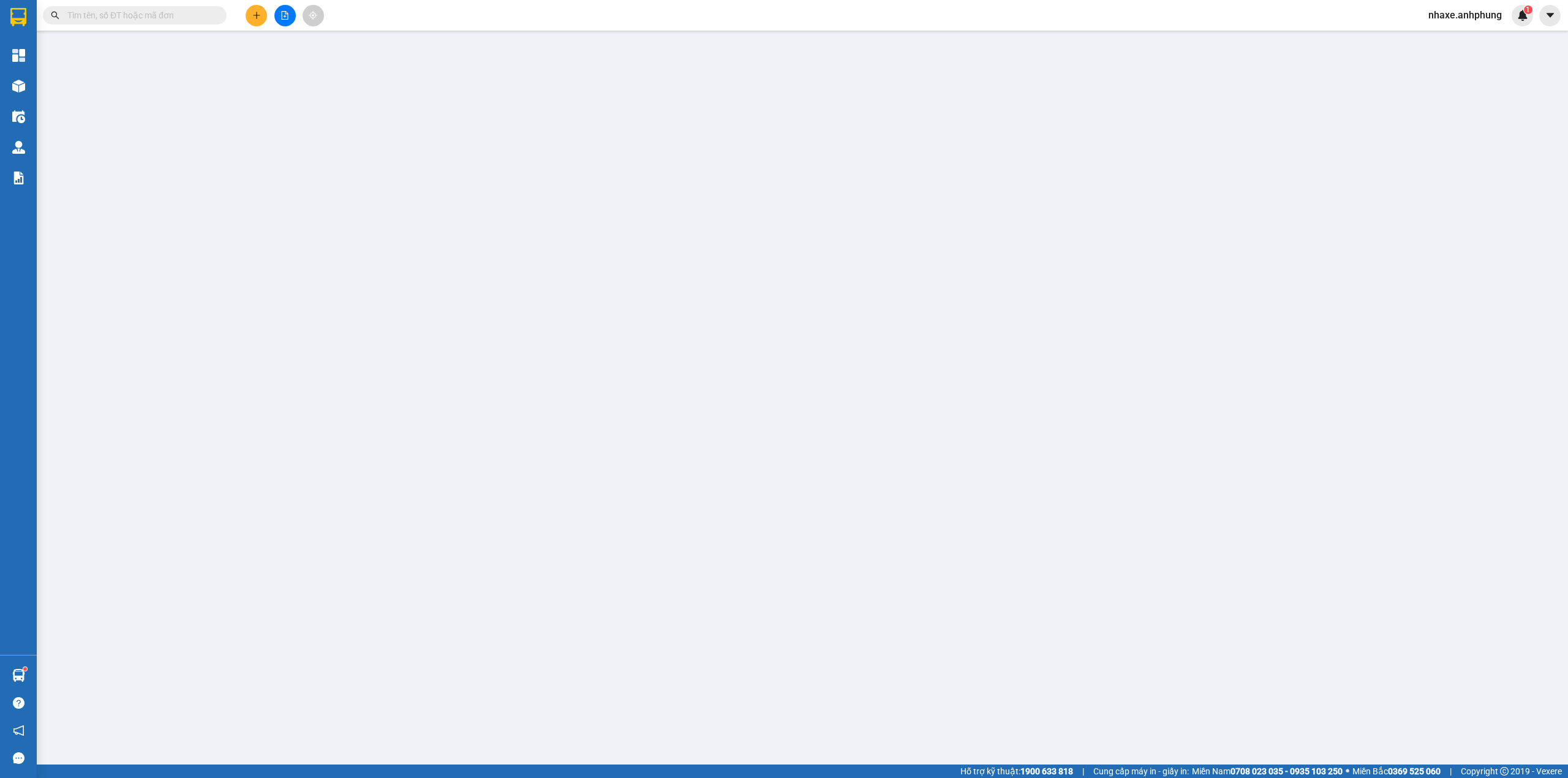
type input "0941301417"
type input "[PERSON_NAME]"
type input "0"
type input "200.000"
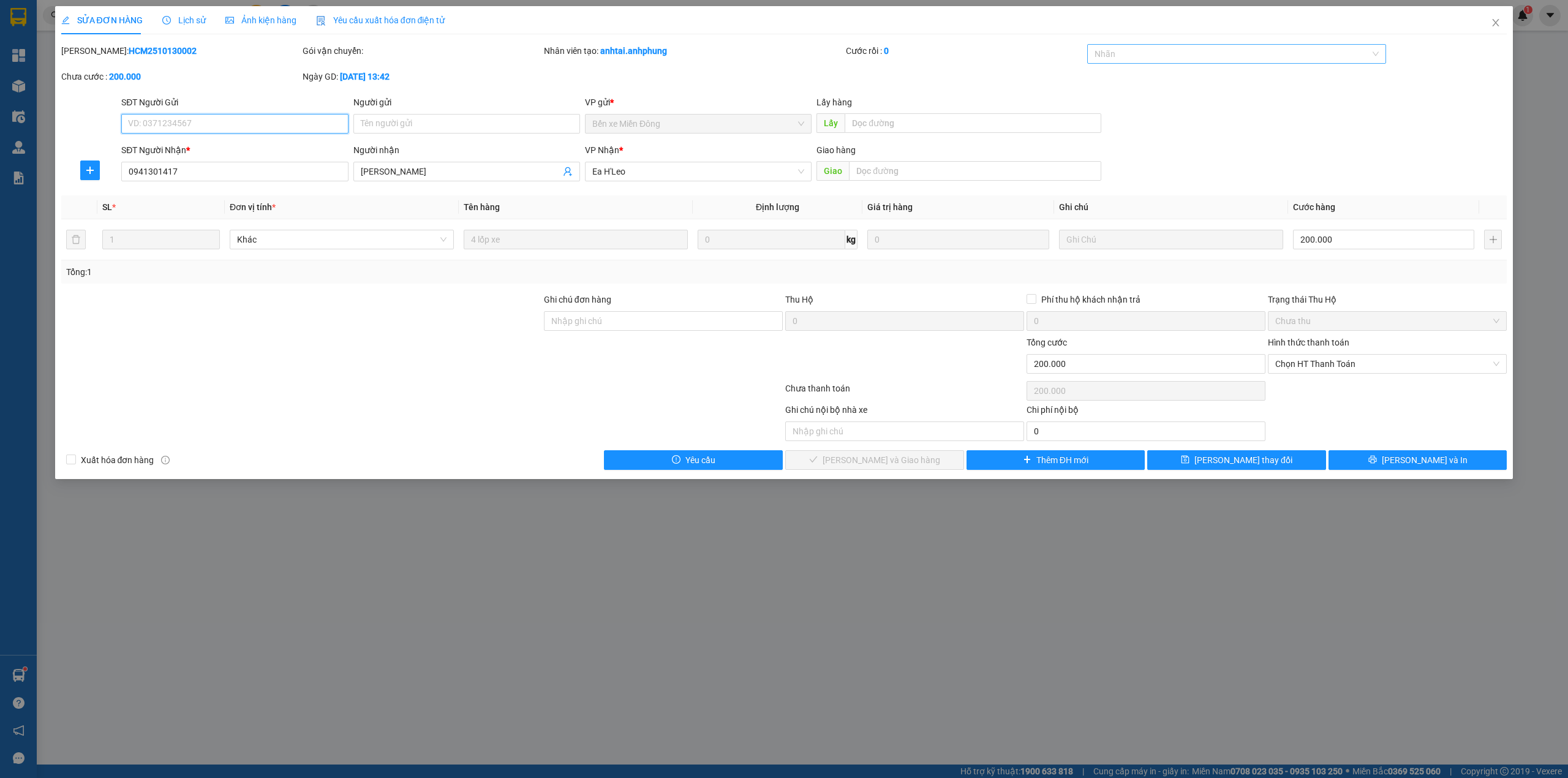
click at [1135, 59] on div at bounding box center [1231, 54] width 281 height 15
click at [1133, 76] on div "CHUYỂN KHOẢN" at bounding box center [1237, 79] width 285 height 14
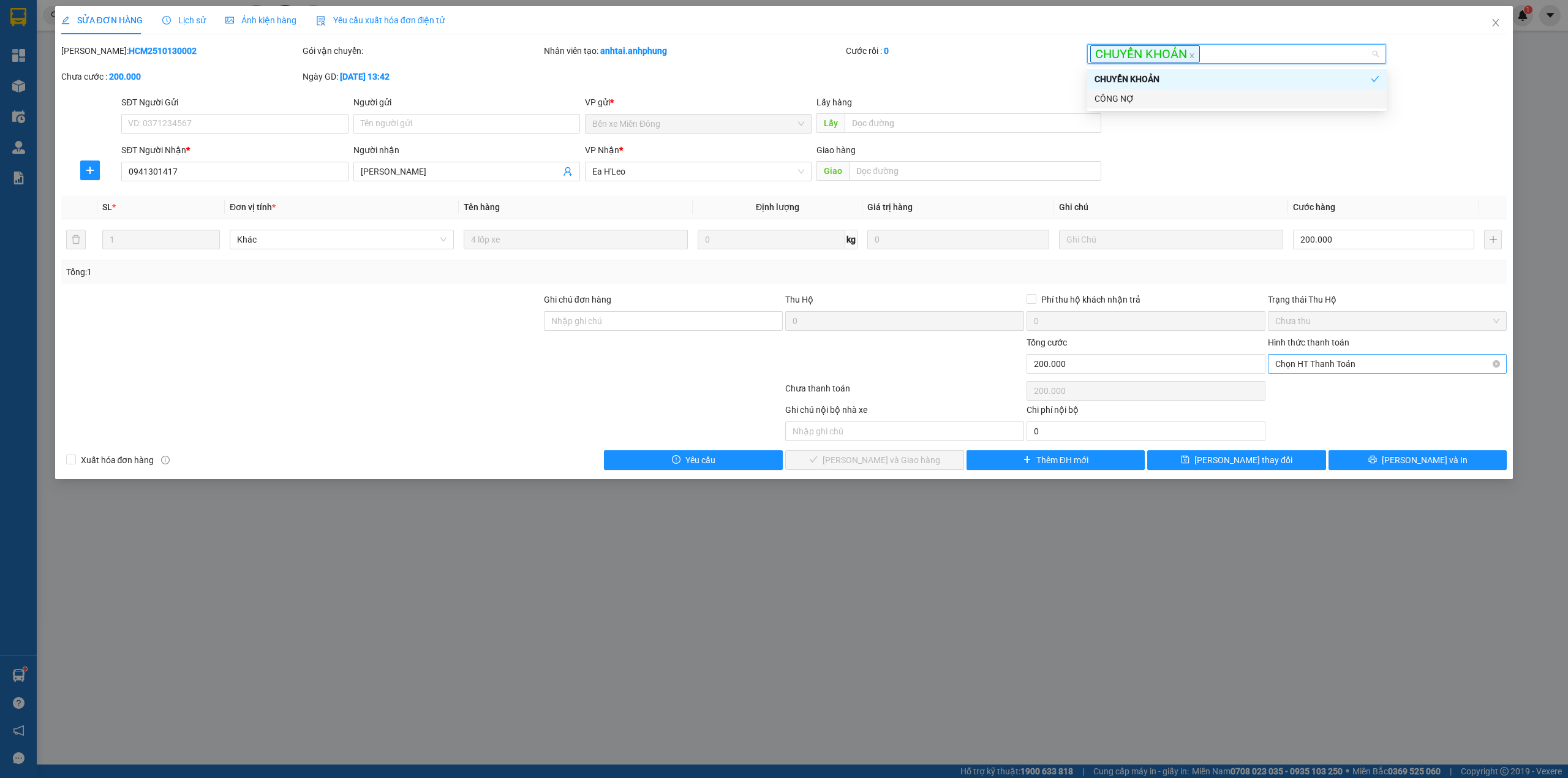
click at [1321, 361] on span "Chọn HT Thanh Toán" at bounding box center [1387, 364] width 224 height 18
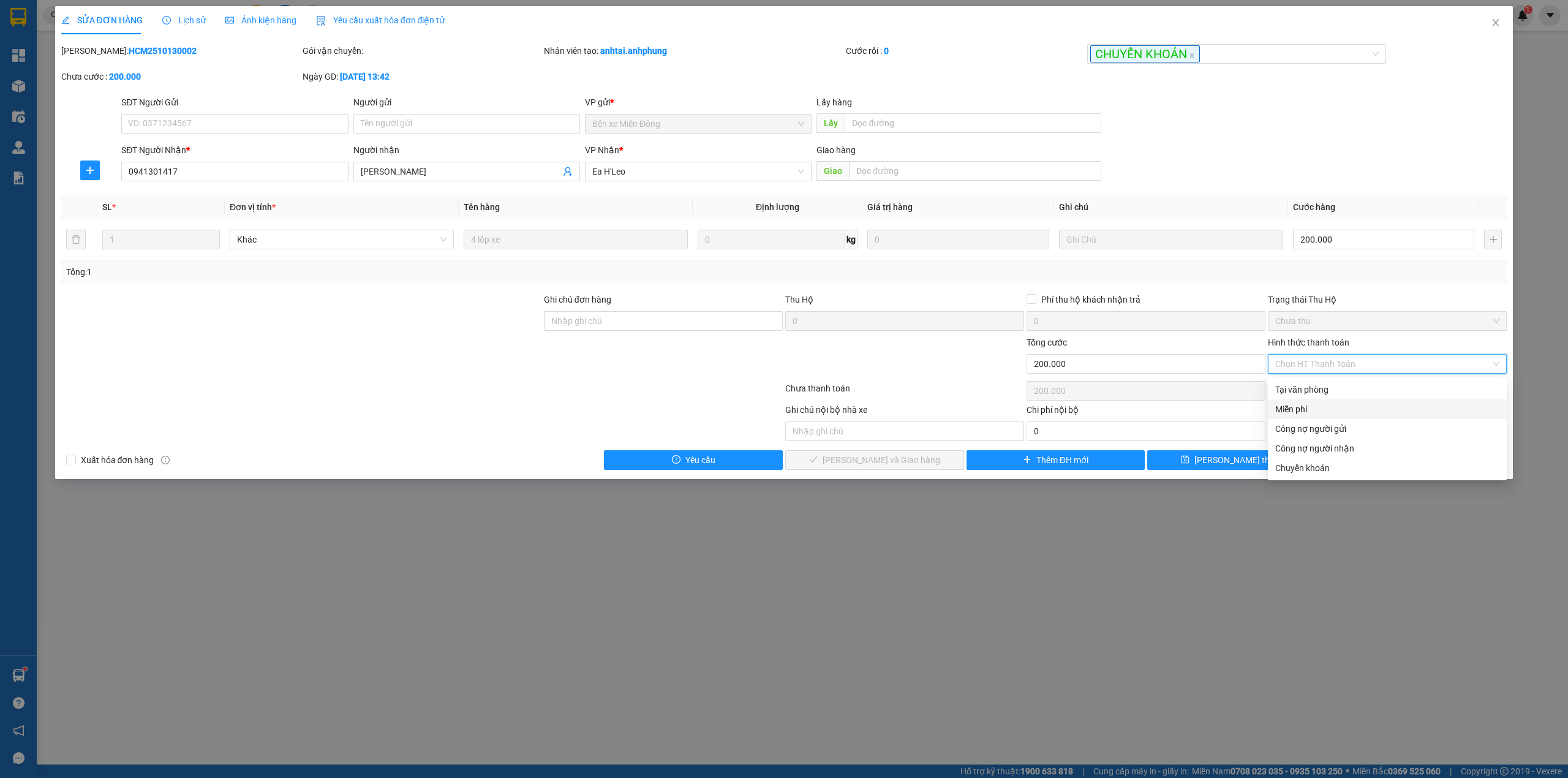
click at [1312, 403] on div "Miễn phí" at bounding box center [1387, 410] width 224 height 14
type input "0"
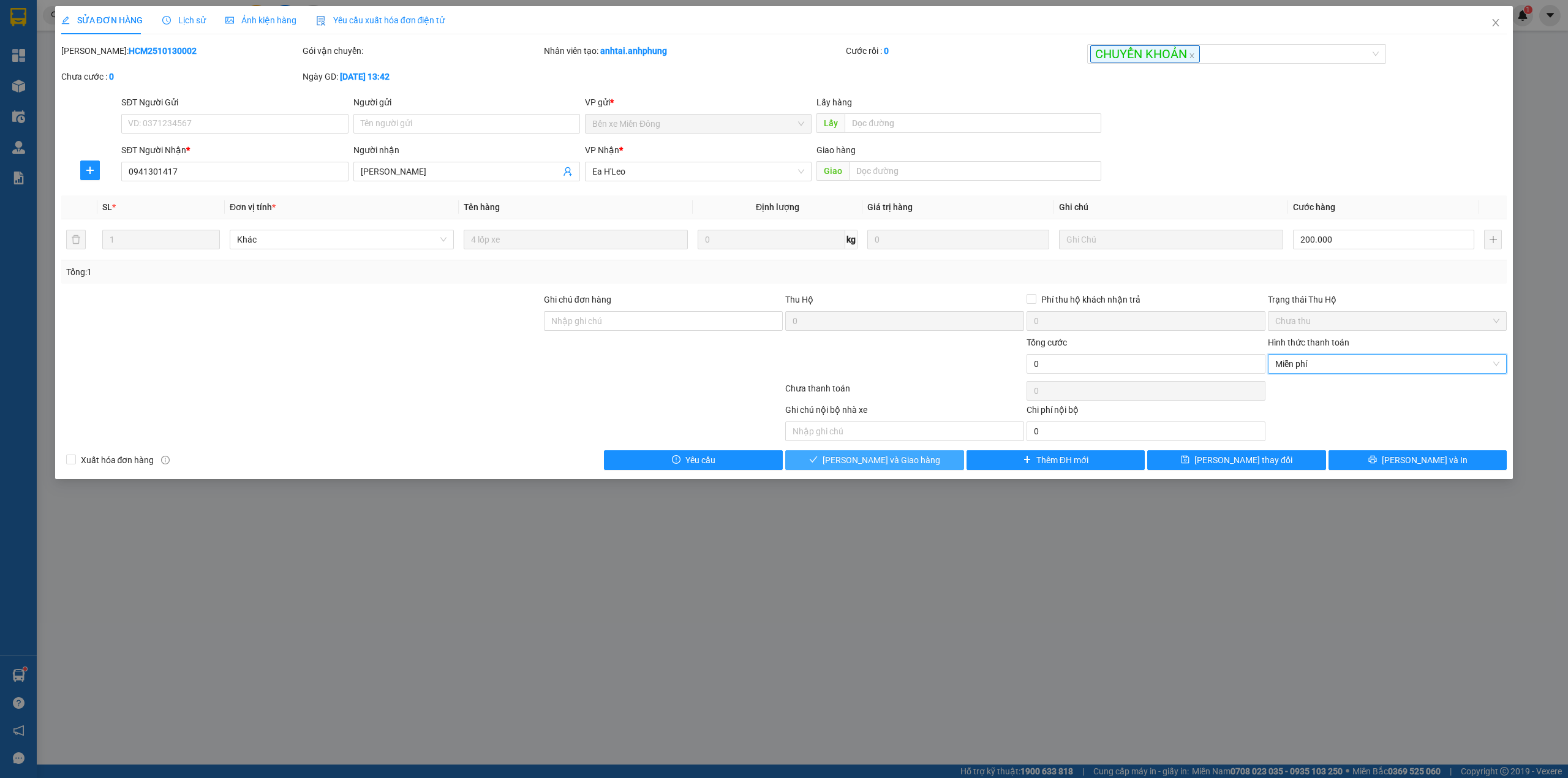
click at [897, 457] on span "[PERSON_NAME] và Giao hàng" at bounding box center [881, 460] width 118 height 14
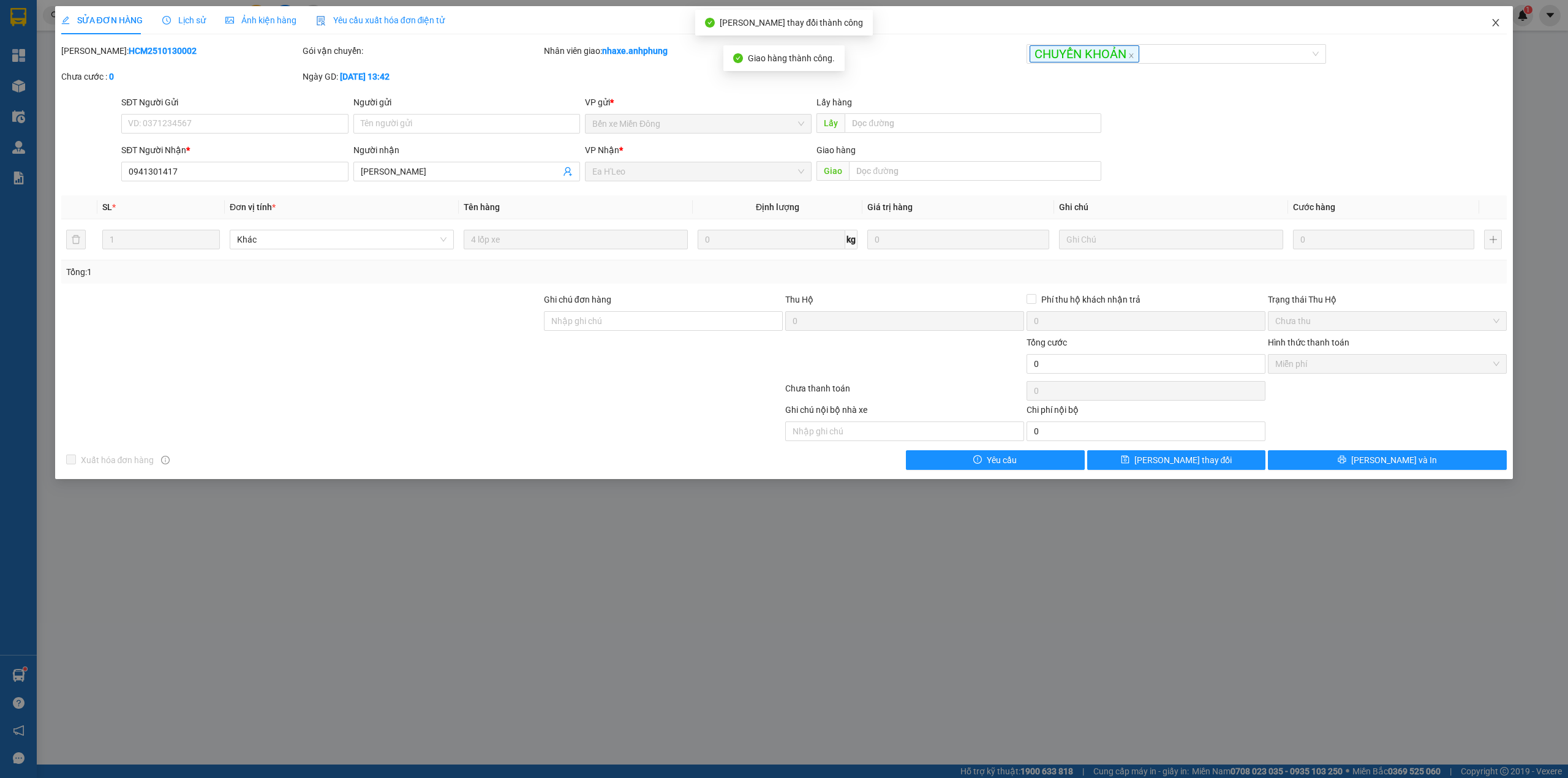
click at [1497, 22] on icon "close" at bounding box center [1496, 23] width 7 height 8
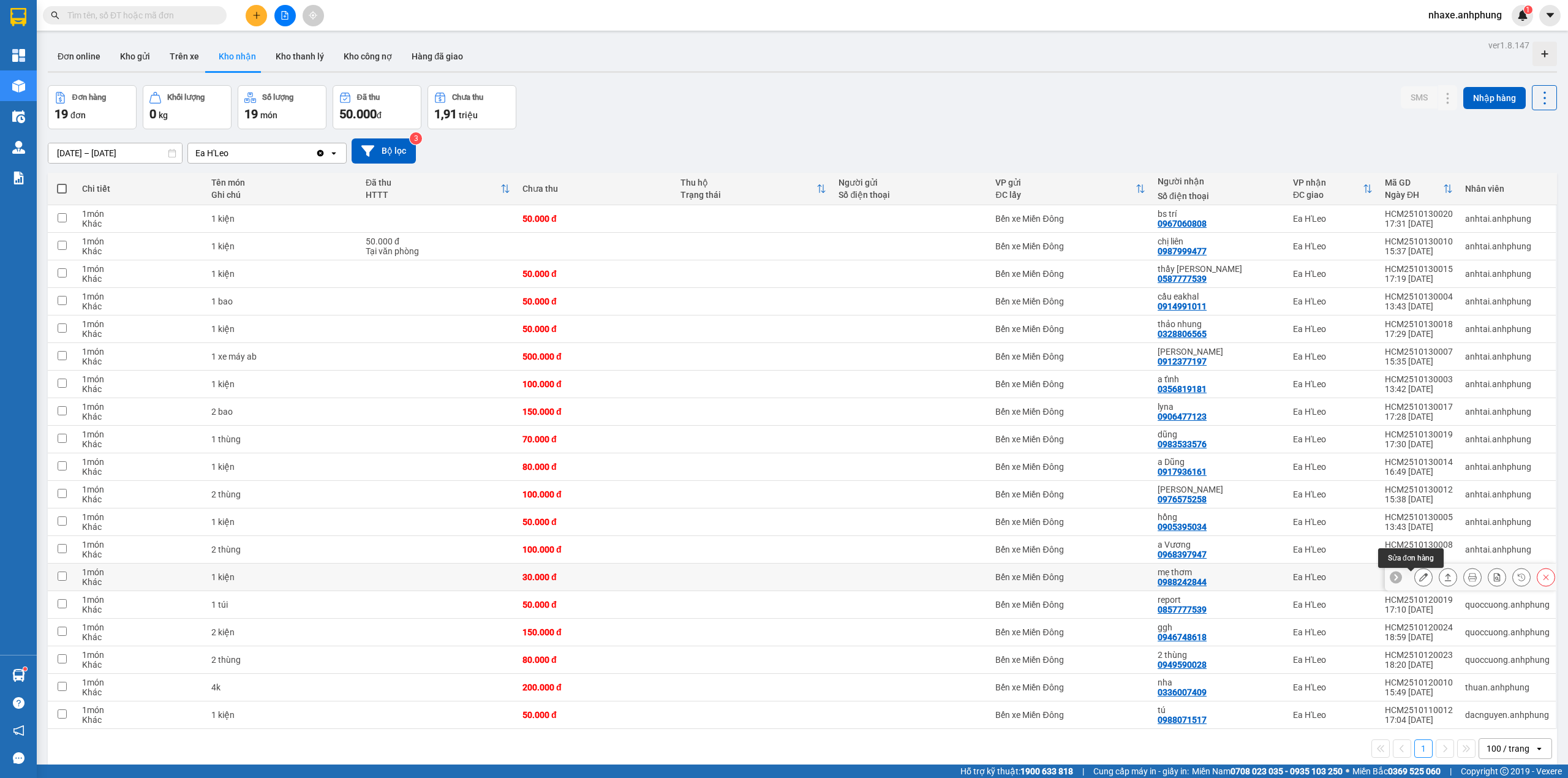
click at [1419, 581] on icon at bounding box center [1423, 577] width 8 height 8
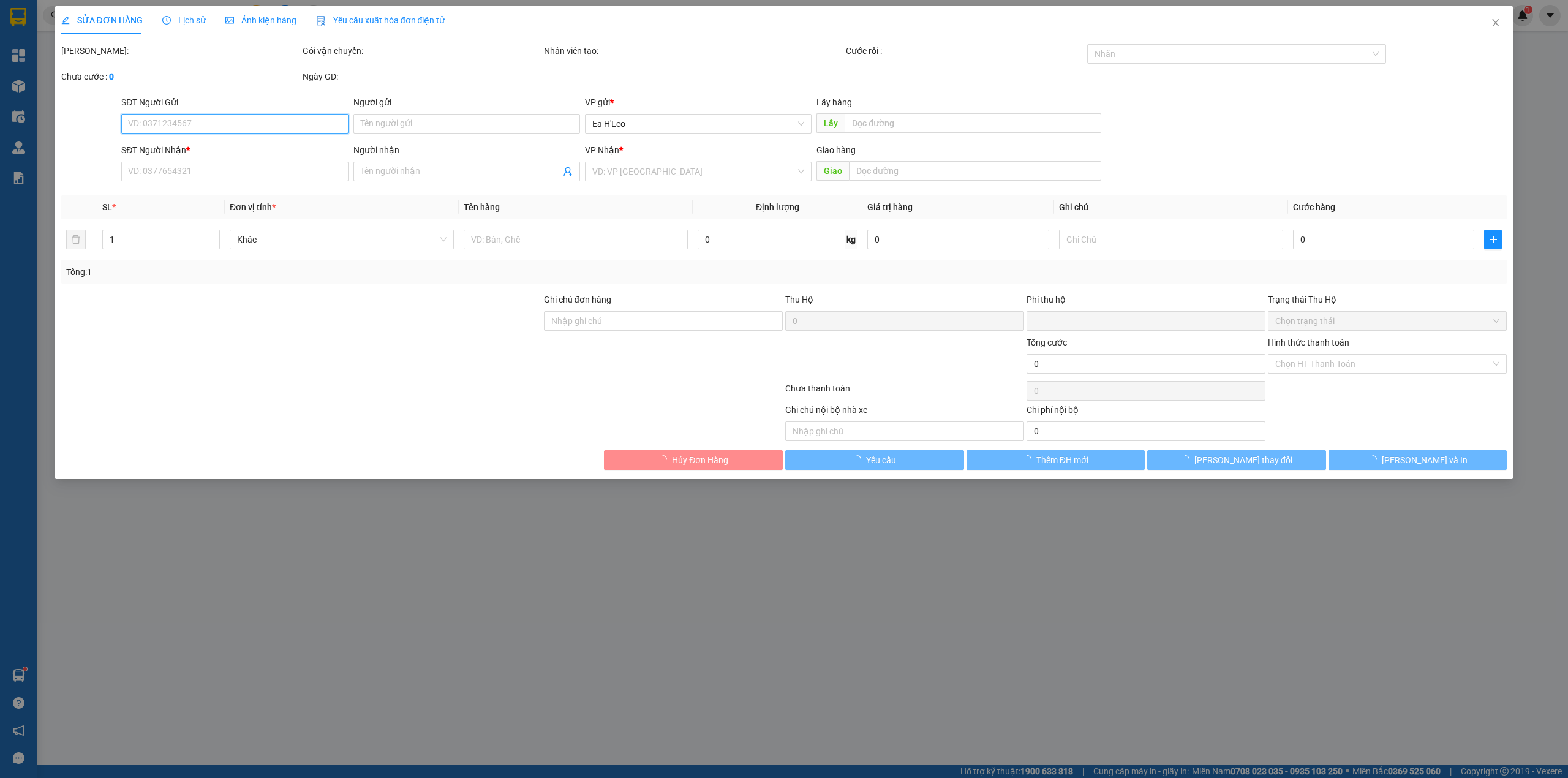
type input "0988242844"
type input "mẹ thơm"
type input "0"
type input "30.000"
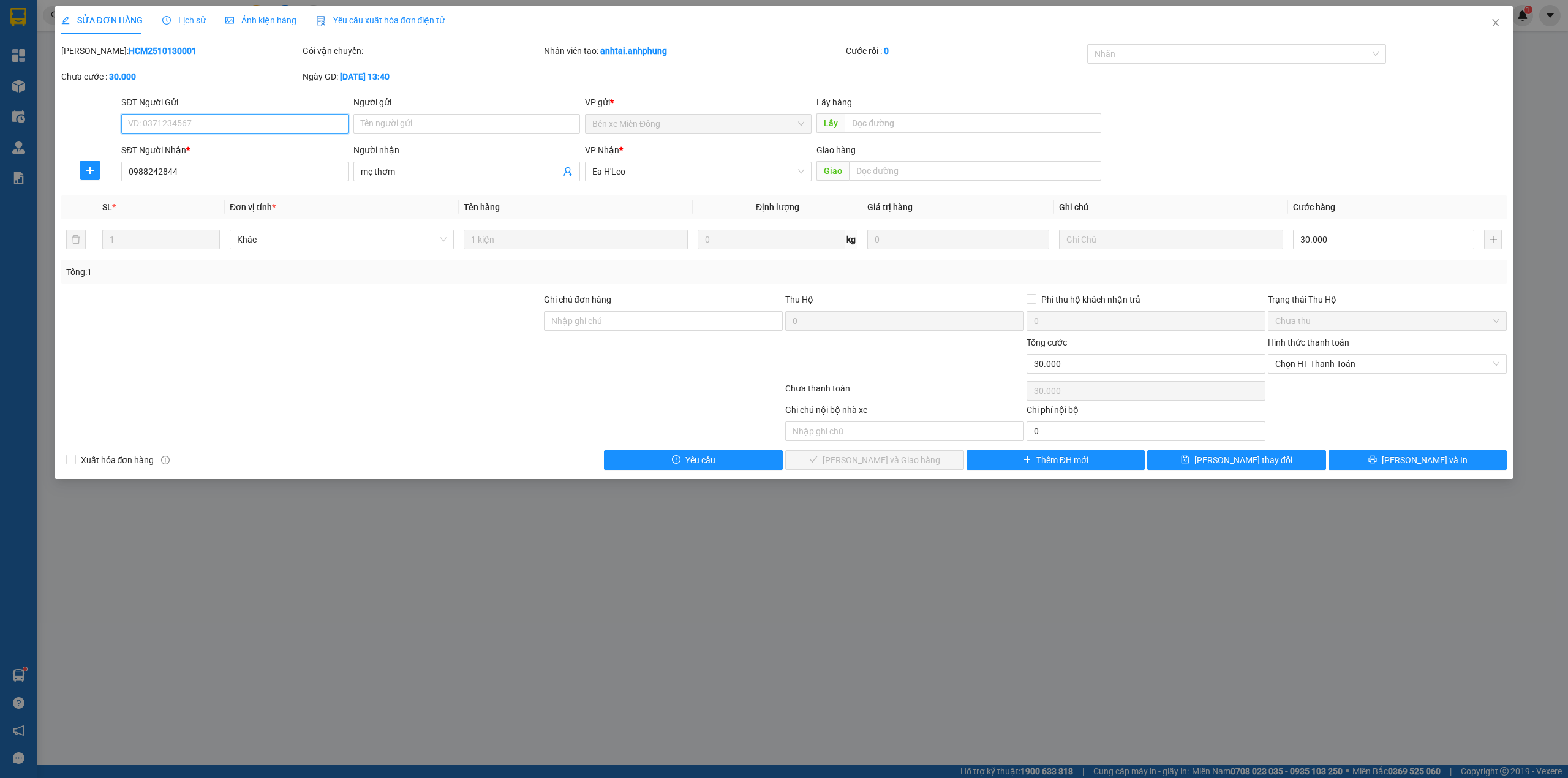
click at [1333, 367] on span "Chọn HT Thanh Toán" at bounding box center [1387, 364] width 224 height 18
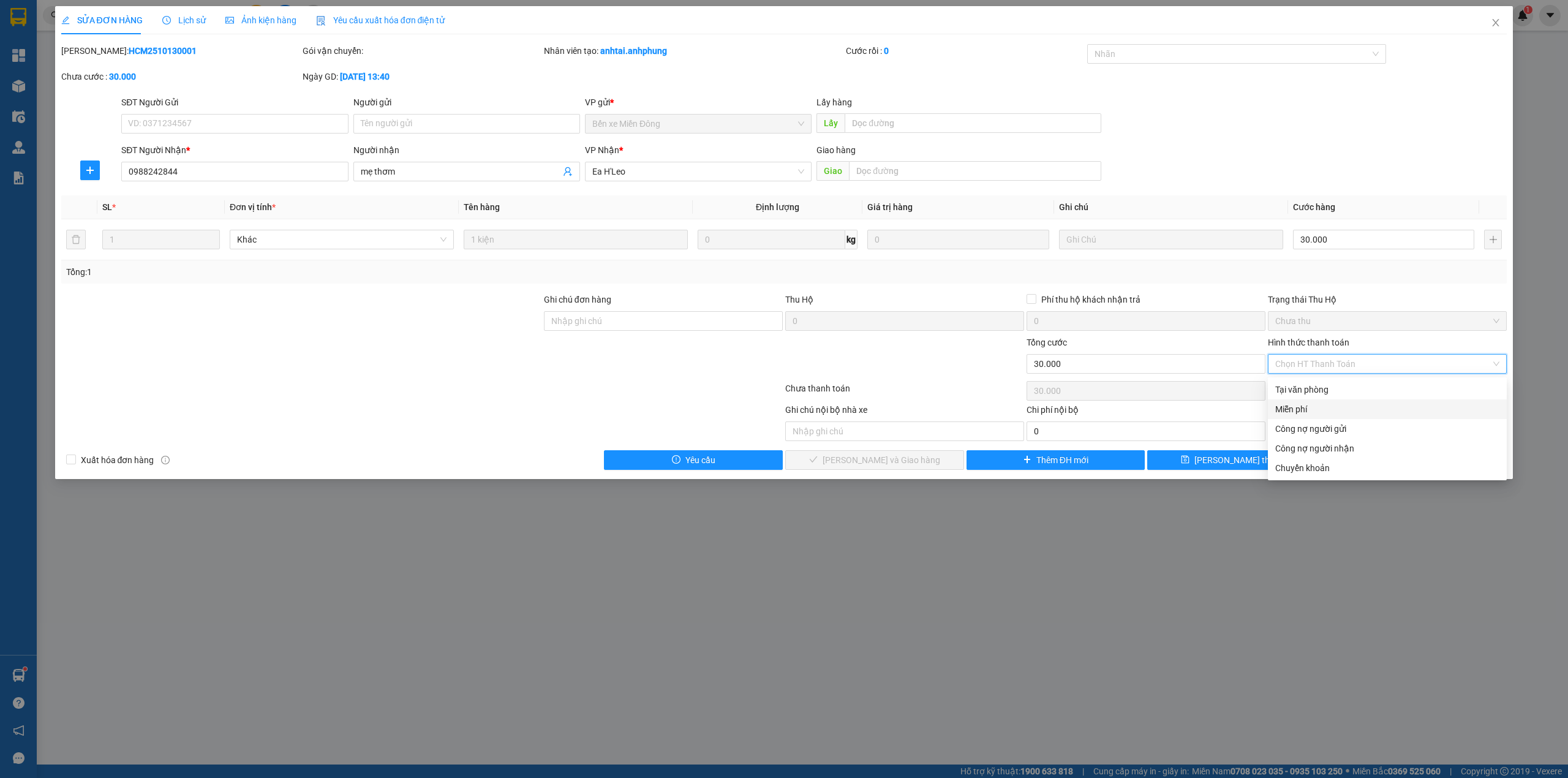
click at [1297, 407] on div "Miễn phí" at bounding box center [1387, 410] width 224 height 14
type input "0"
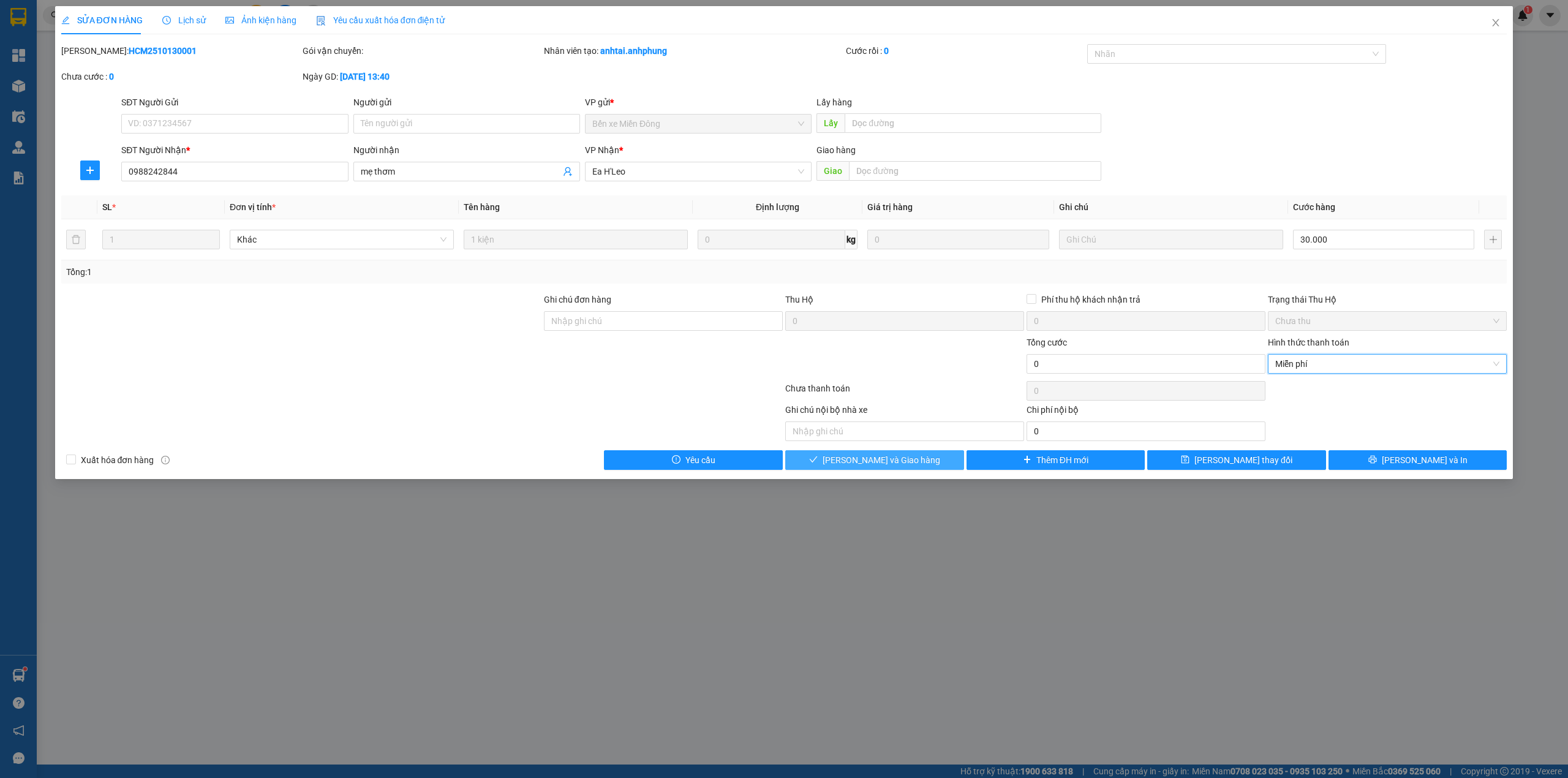
click at [849, 459] on span "[PERSON_NAME] và Giao hàng" at bounding box center [881, 460] width 118 height 14
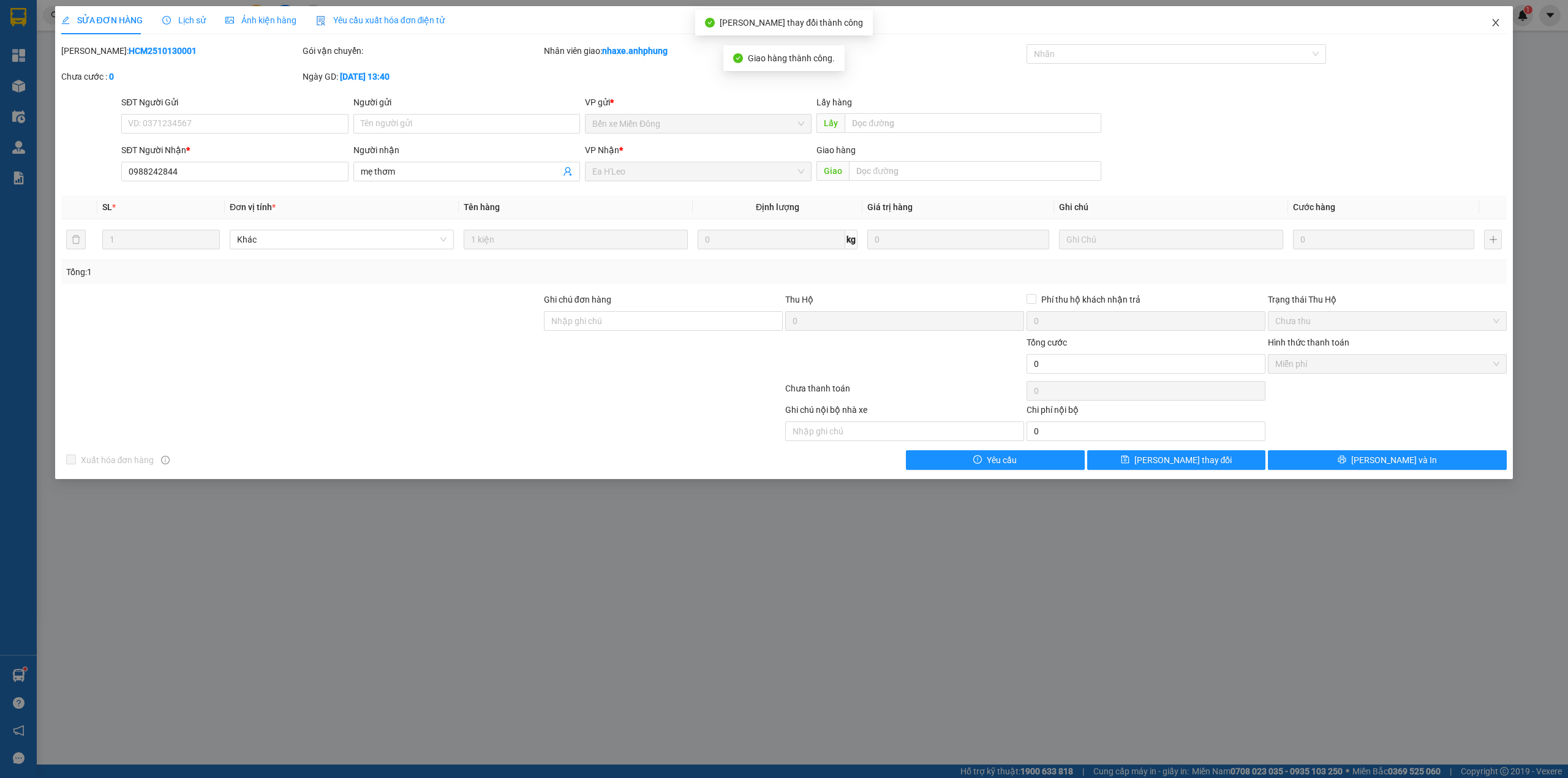
click at [1503, 22] on span "Close" at bounding box center [1496, 23] width 35 height 35
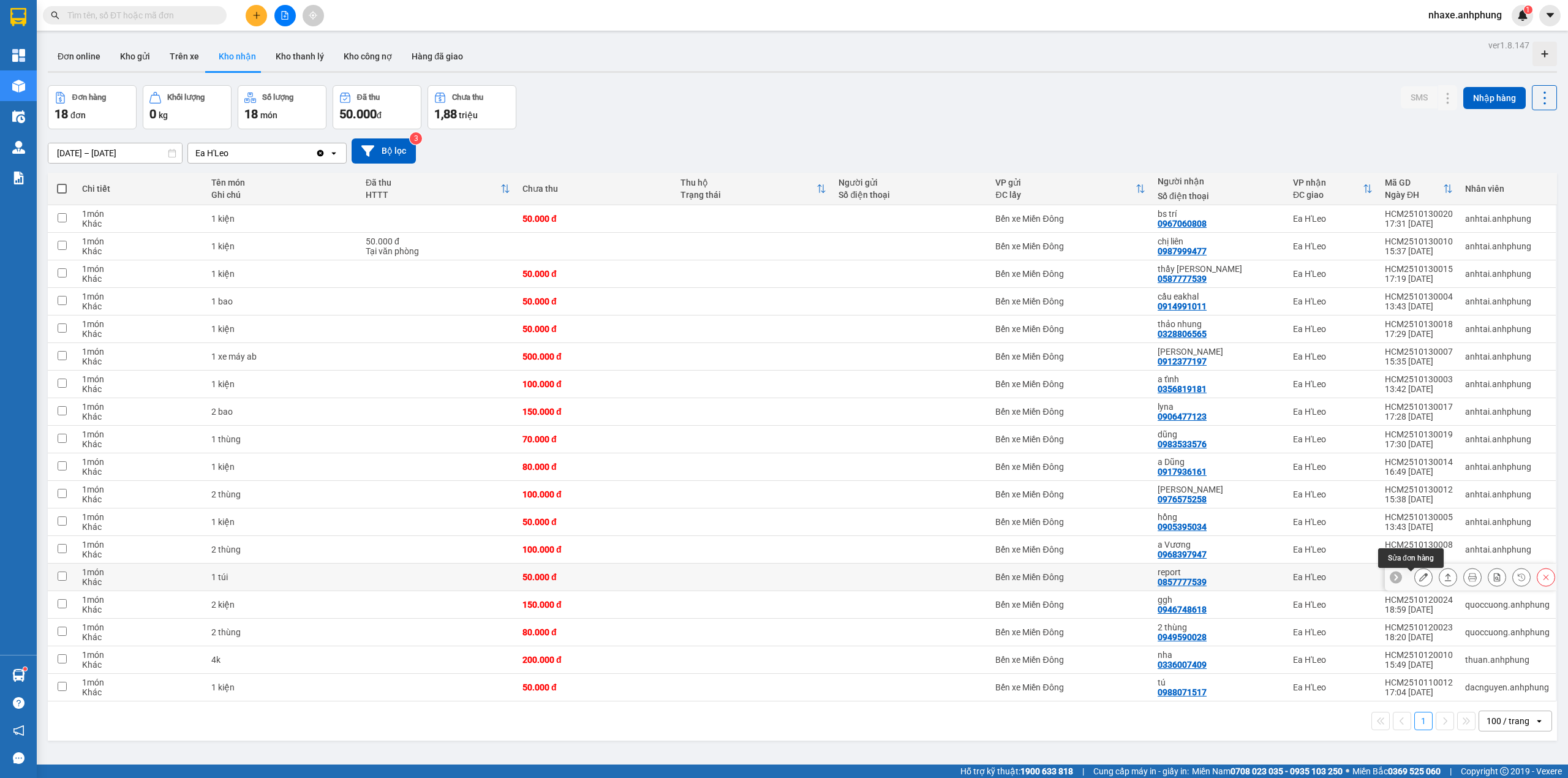
click at [1419, 581] on icon at bounding box center [1423, 577] width 8 height 8
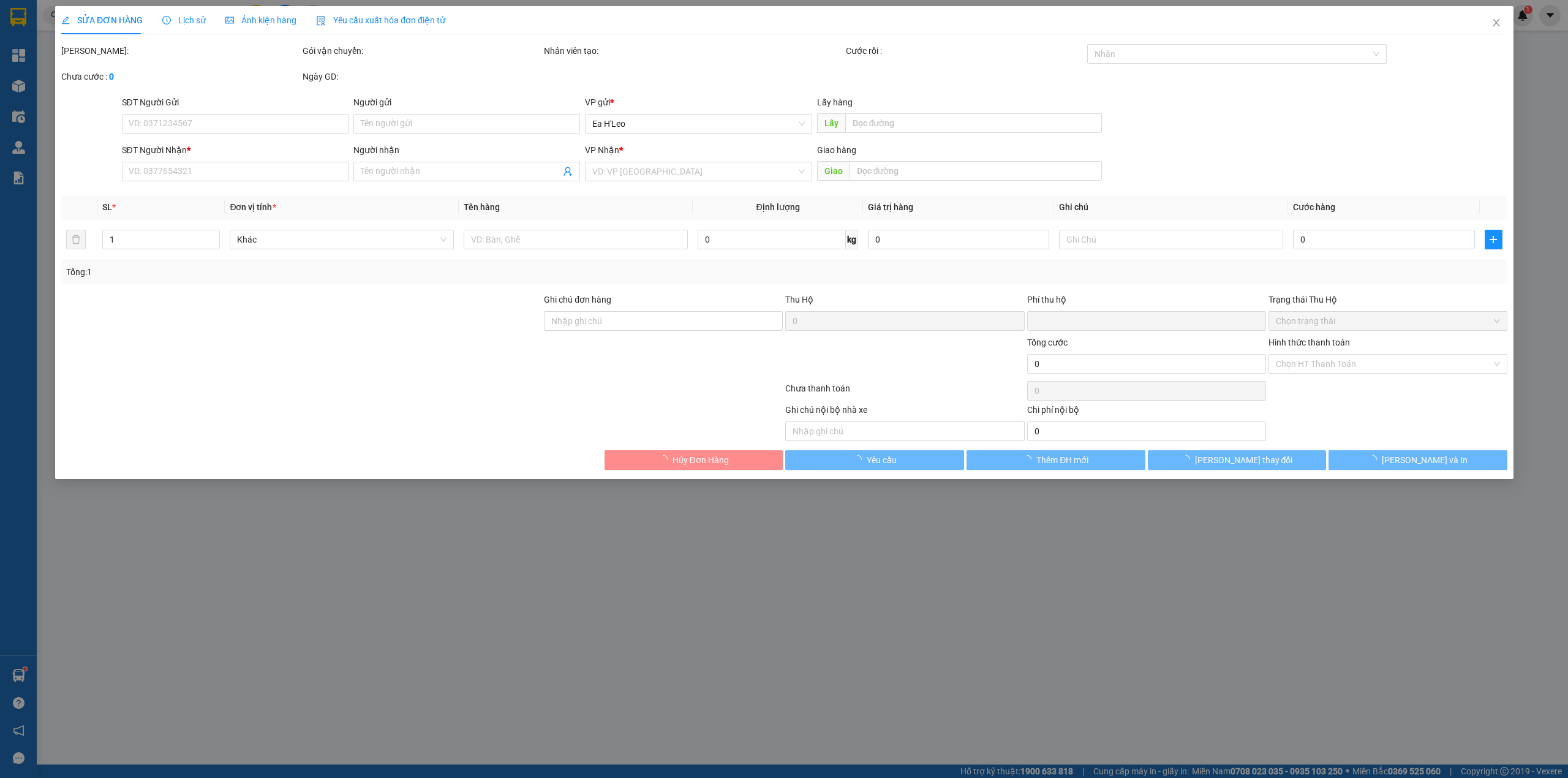
type input "0857777539"
type input "report"
type input "0"
type input "50.000"
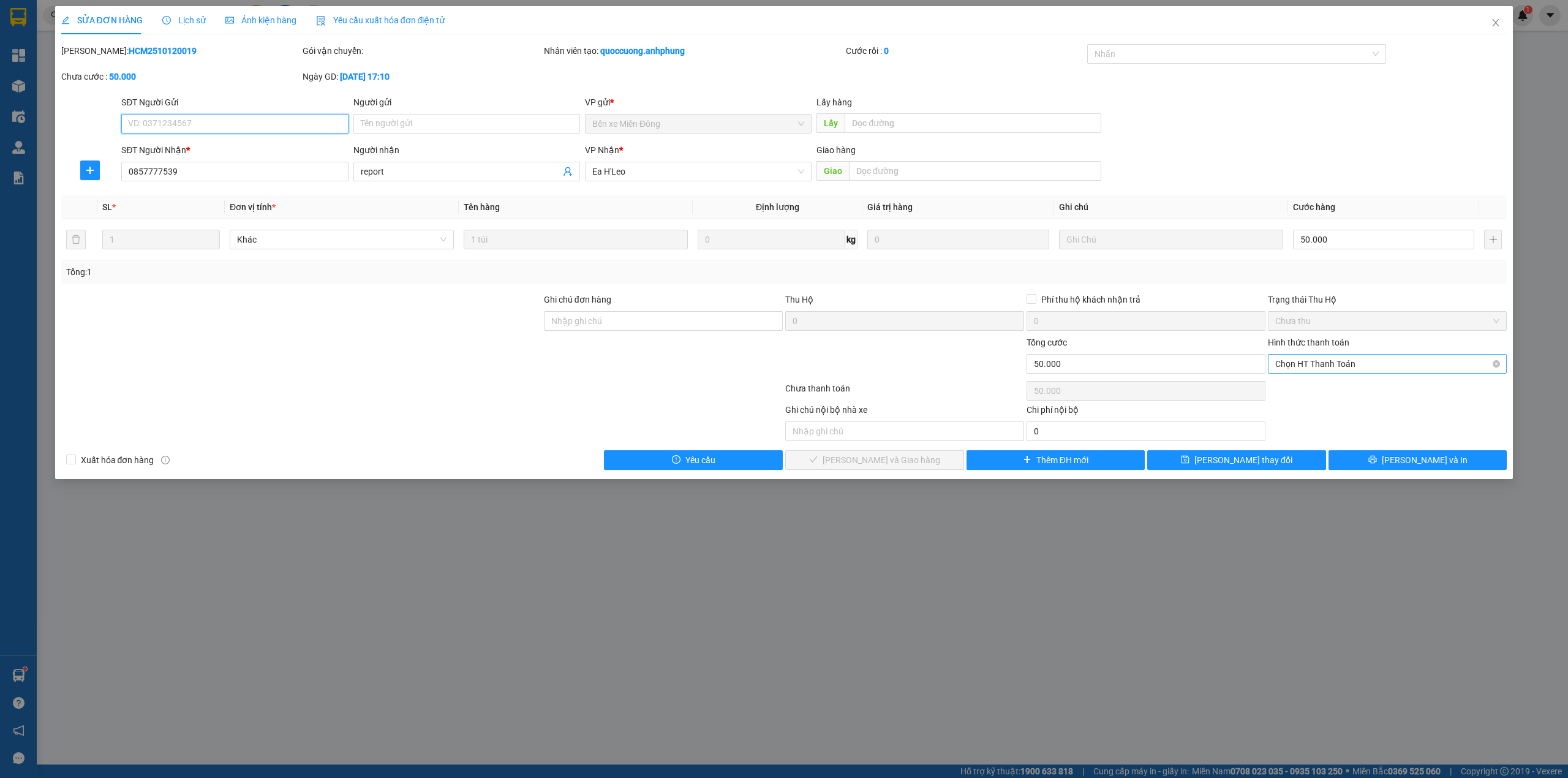
click at [1340, 364] on span "Chọn HT Thanh Toán" at bounding box center [1387, 364] width 224 height 18
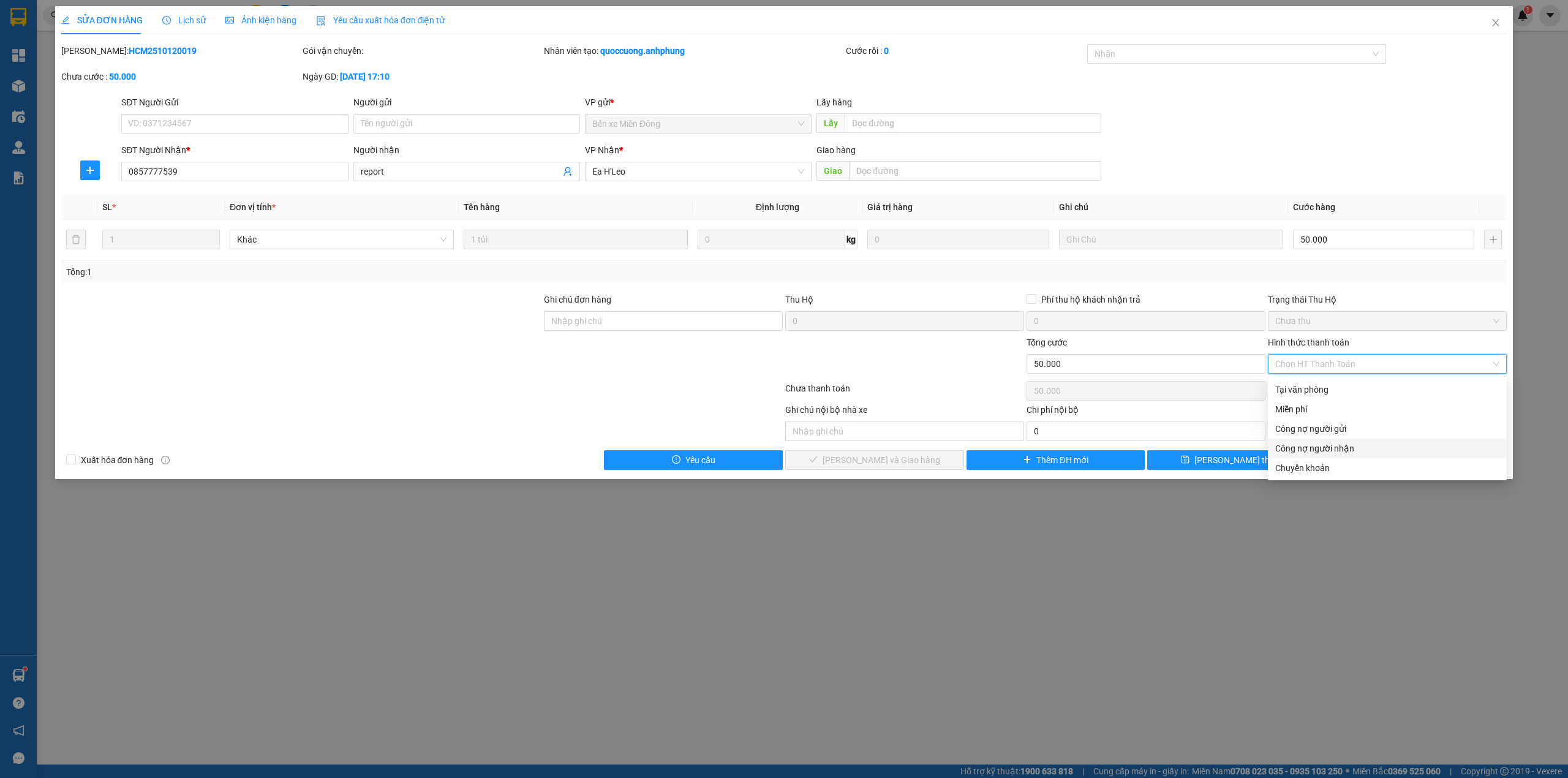
click at [1297, 451] on div "Công nợ người nhận" at bounding box center [1387, 449] width 224 height 14
type input "0"
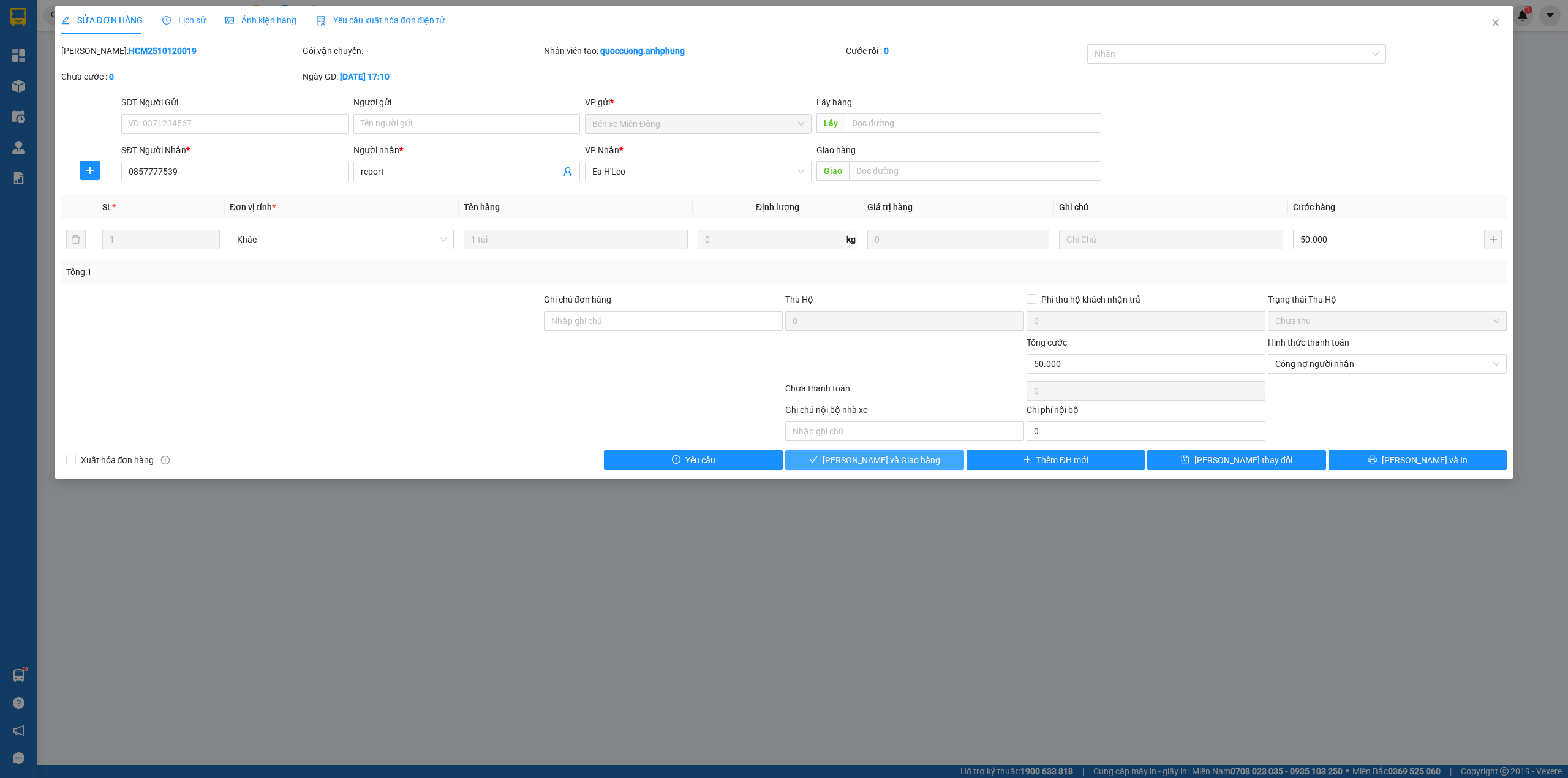
click at [909, 460] on span "[PERSON_NAME] và Giao hàng" at bounding box center [881, 460] width 118 height 14
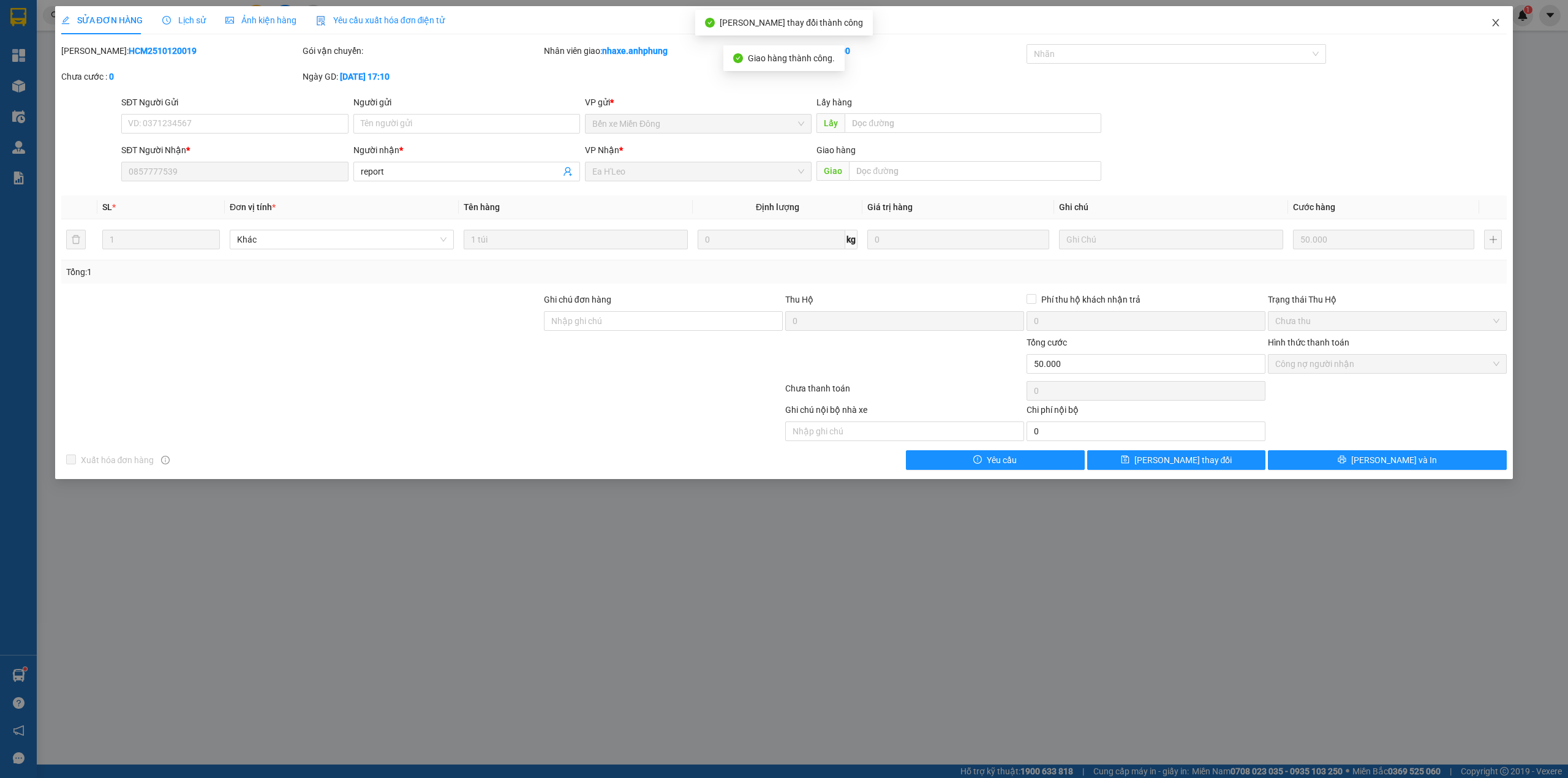
click at [1495, 20] on icon "close" at bounding box center [1496, 22] width 10 height 10
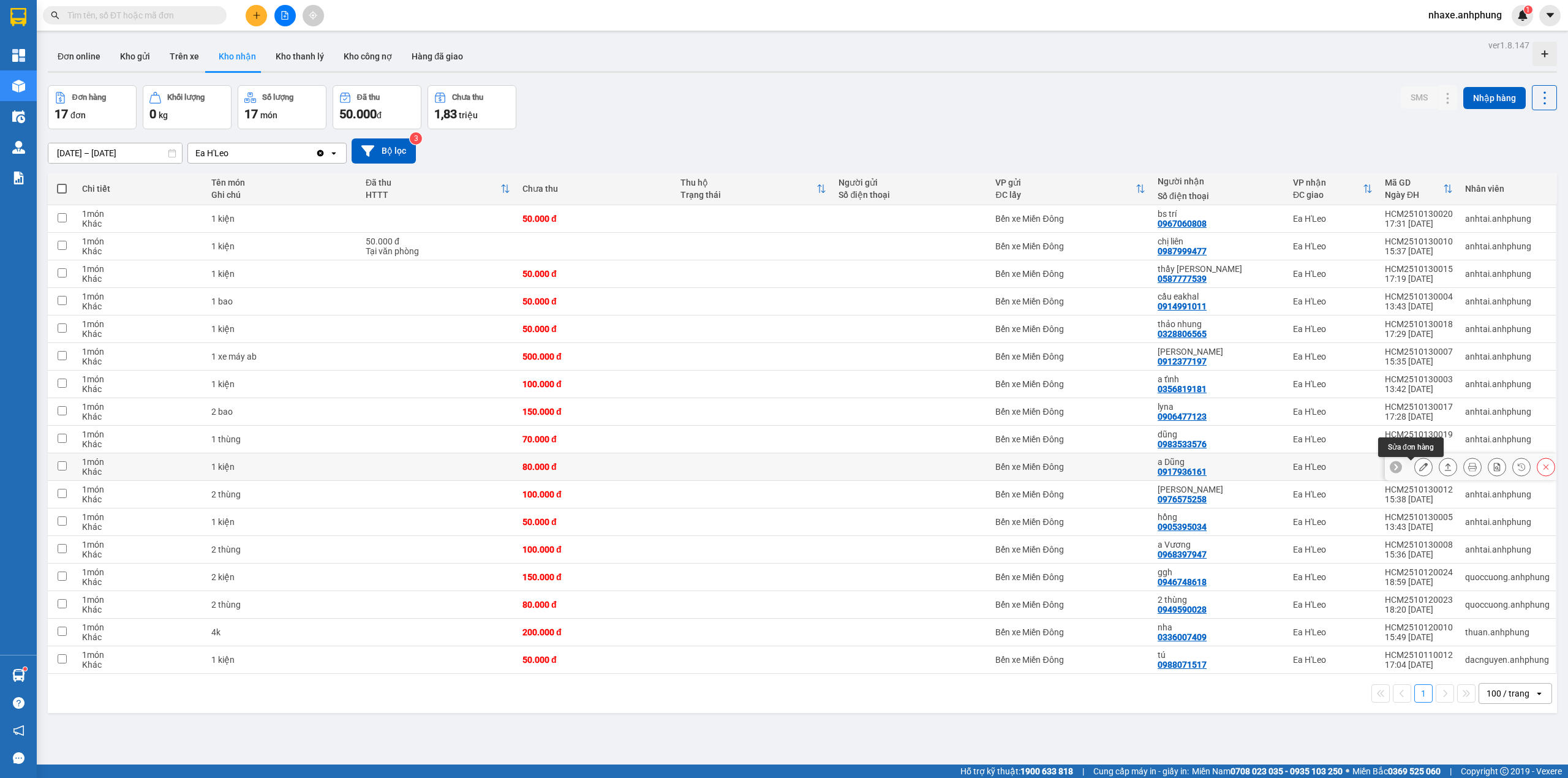
click at [1419, 470] on icon at bounding box center [1423, 467] width 8 height 8
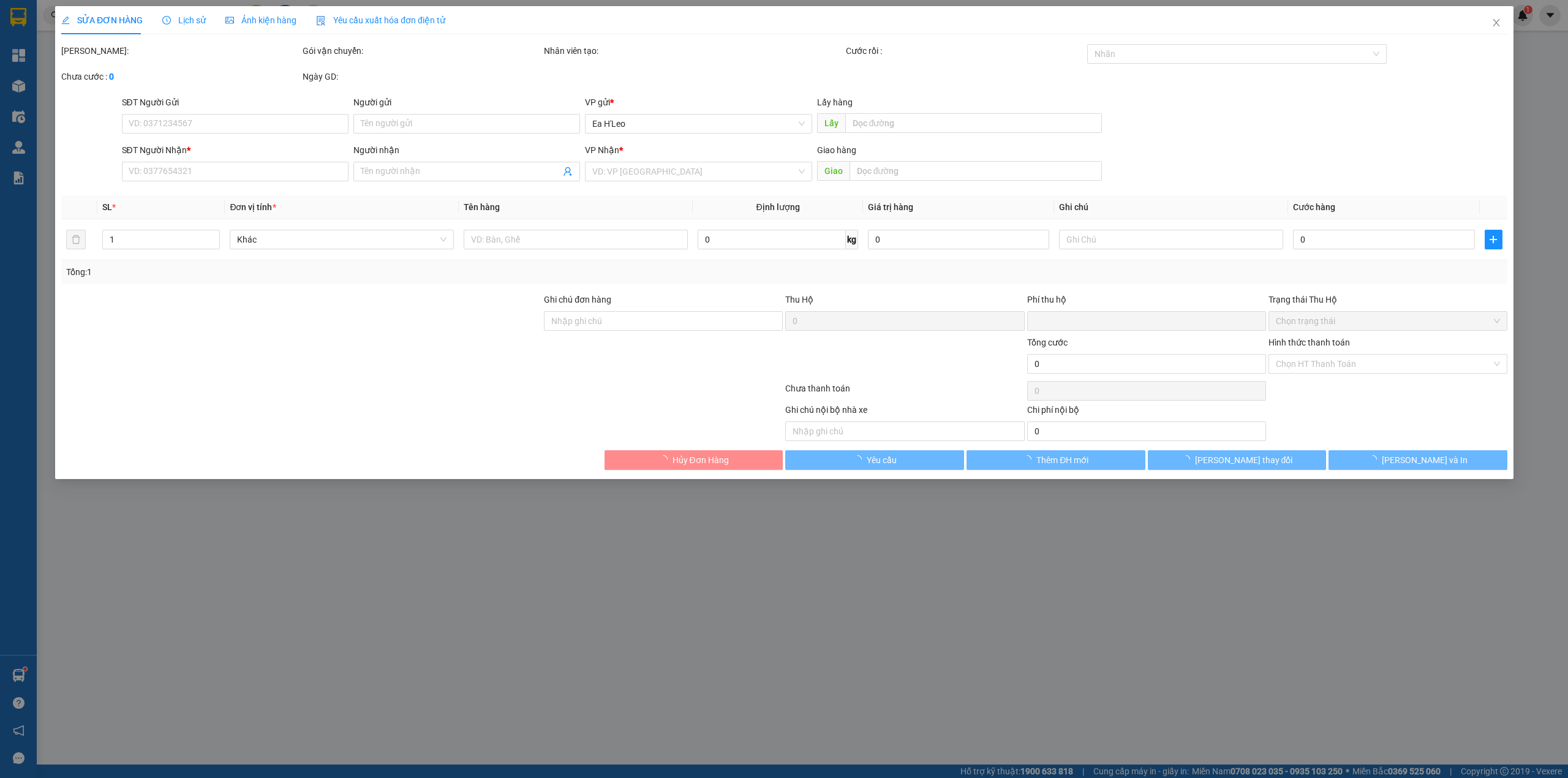
type input "0917936161"
type input "a Dũng"
type input "0"
type input "80.000"
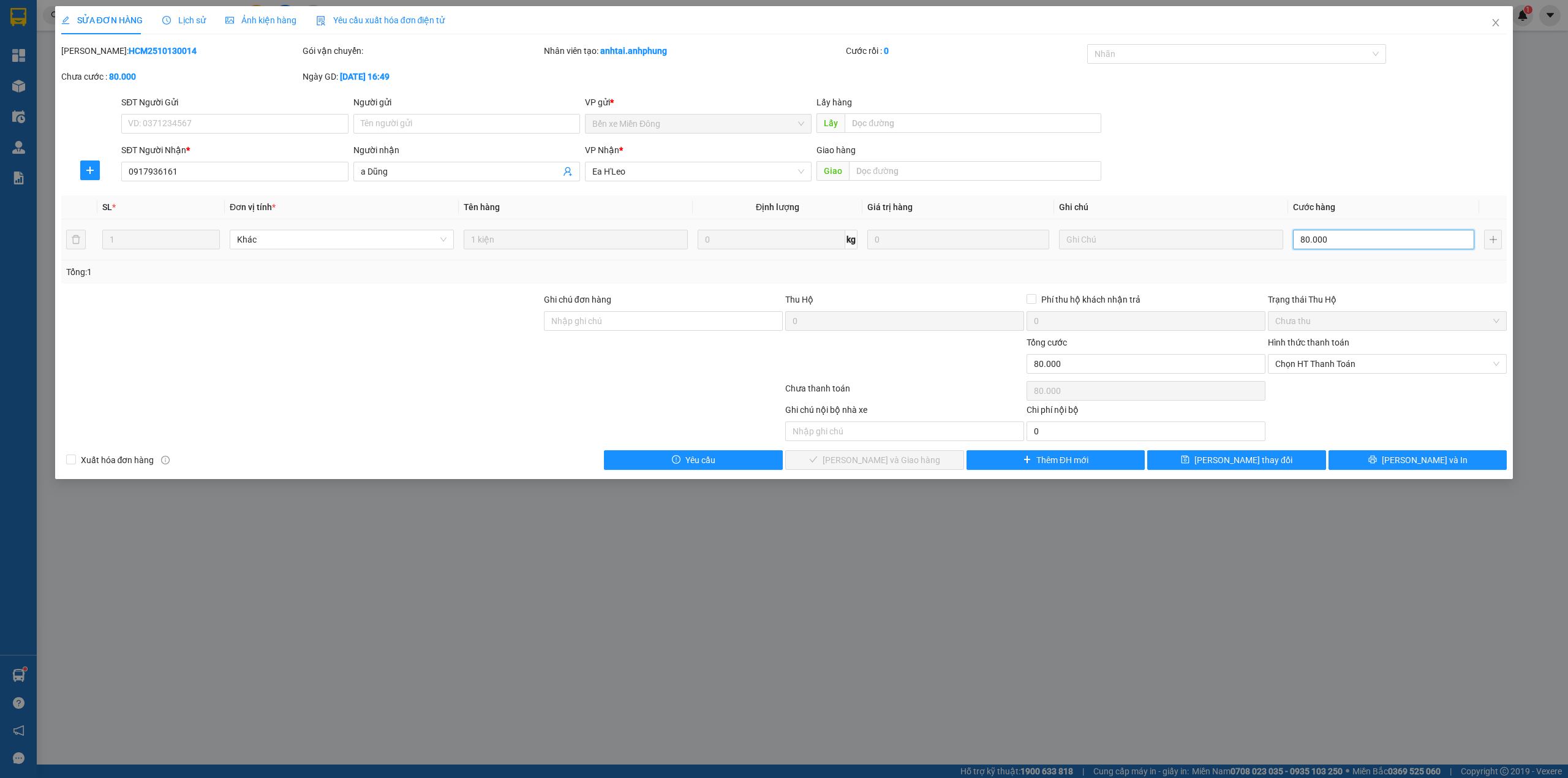
click at [1344, 240] on input "80.000" at bounding box center [1384, 240] width 181 height 20
type input "5"
type input "50"
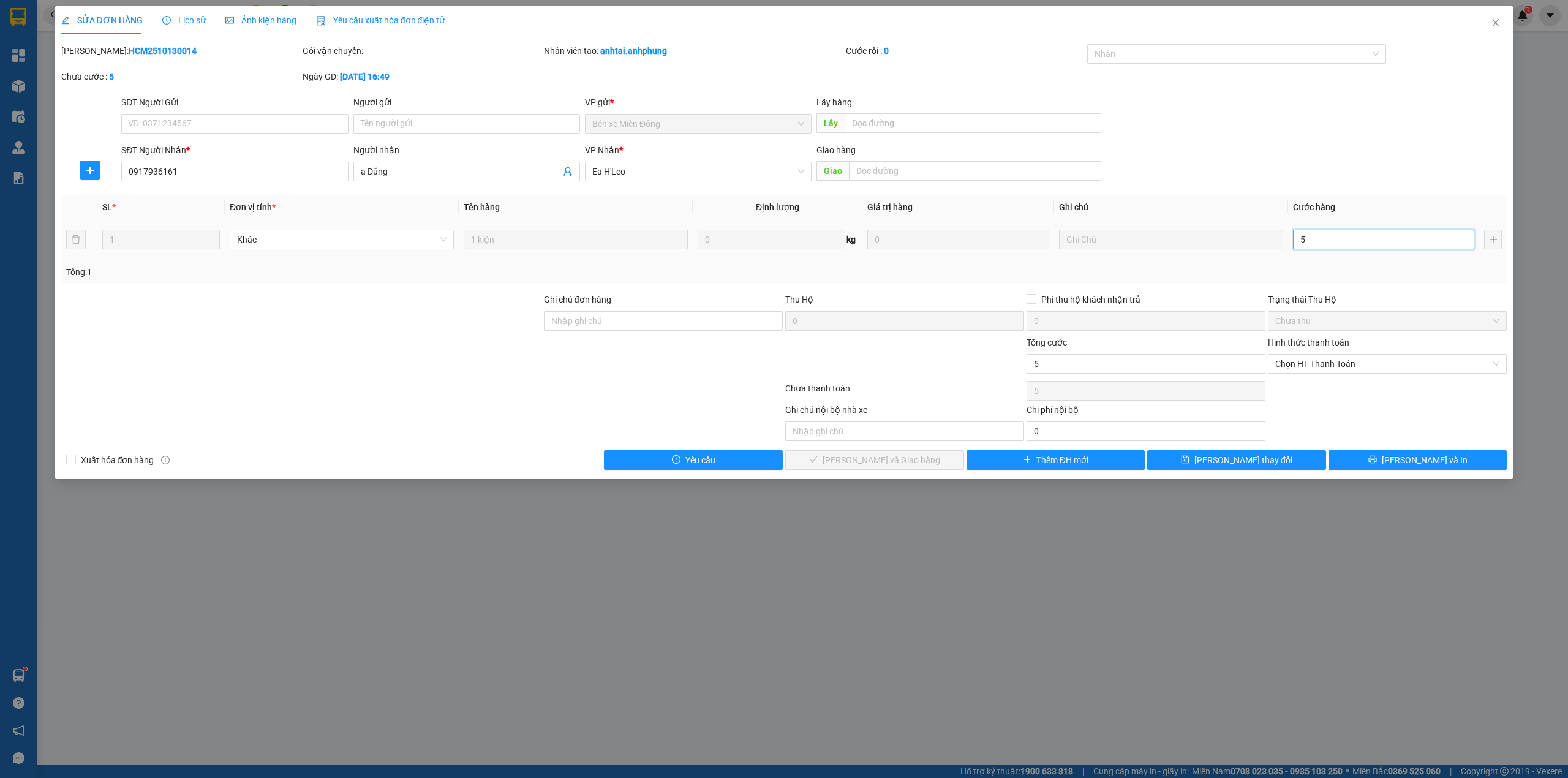
type input "50"
click at [1317, 357] on span "Chọn HT Thanh Toán" at bounding box center [1387, 364] width 224 height 18
type input "50"
type input "50.000"
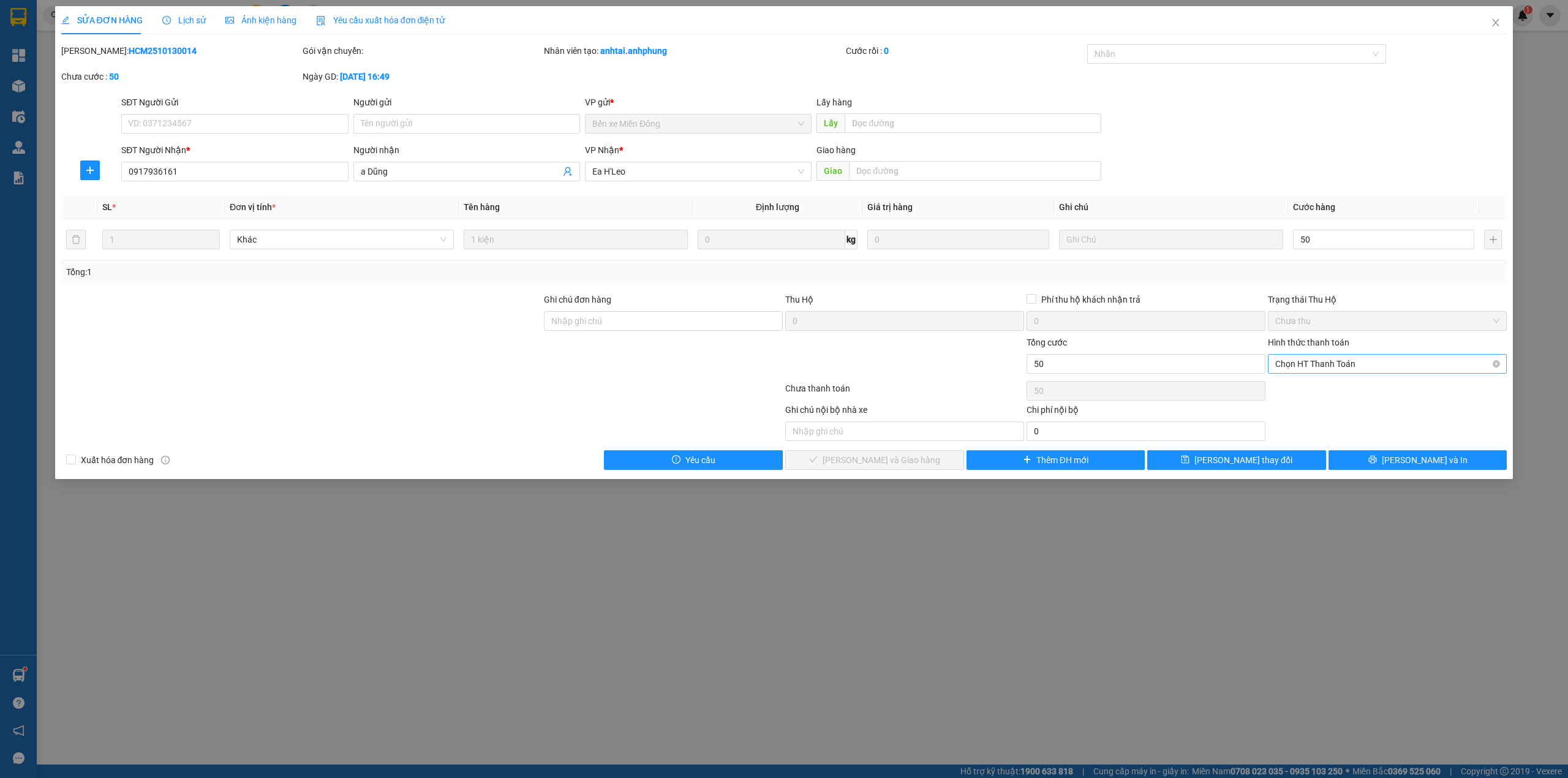
type input "50.000"
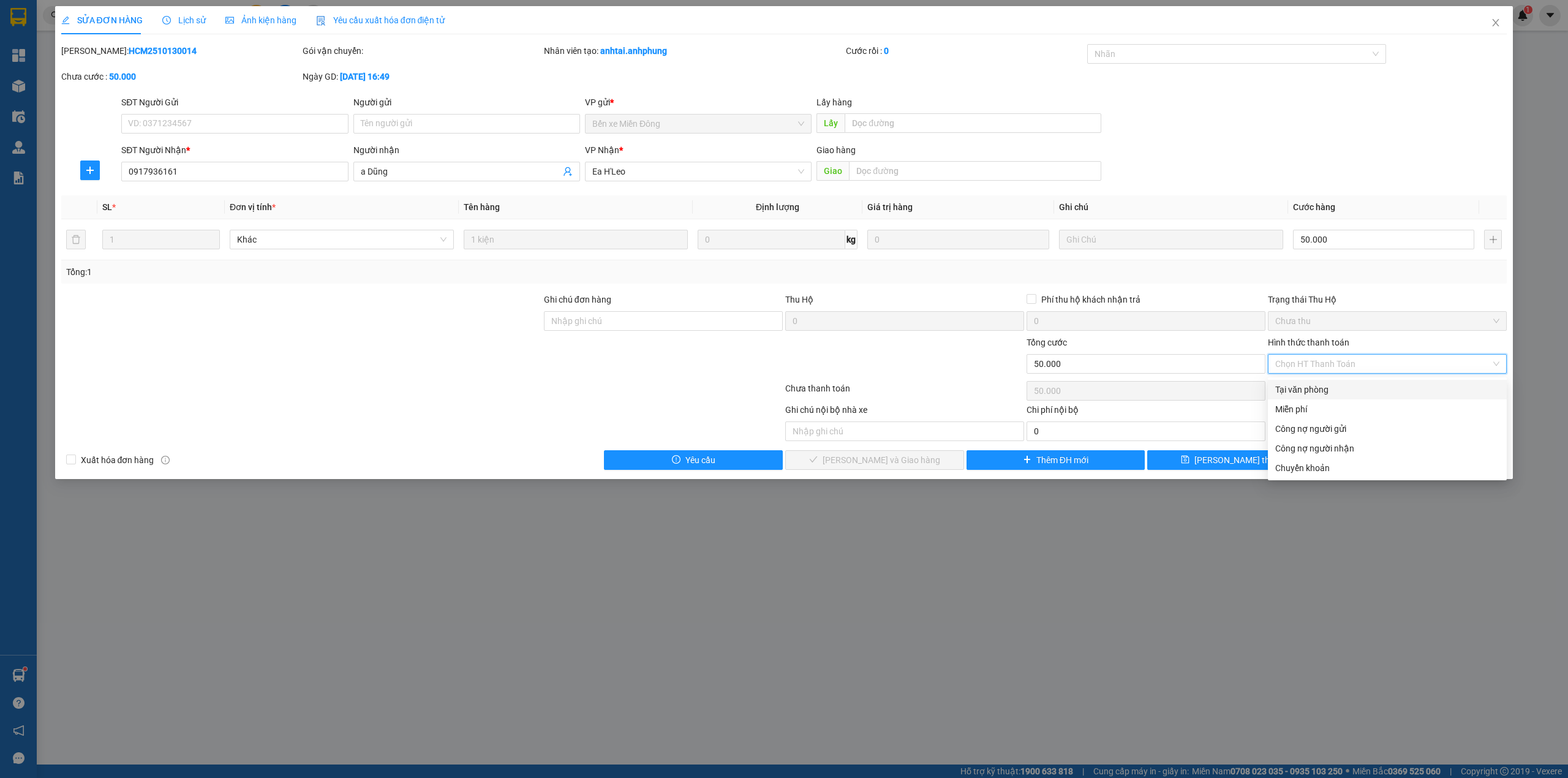
click at [1308, 390] on div "Tại văn phòng" at bounding box center [1387, 390] width 224 height 14
type input "0"
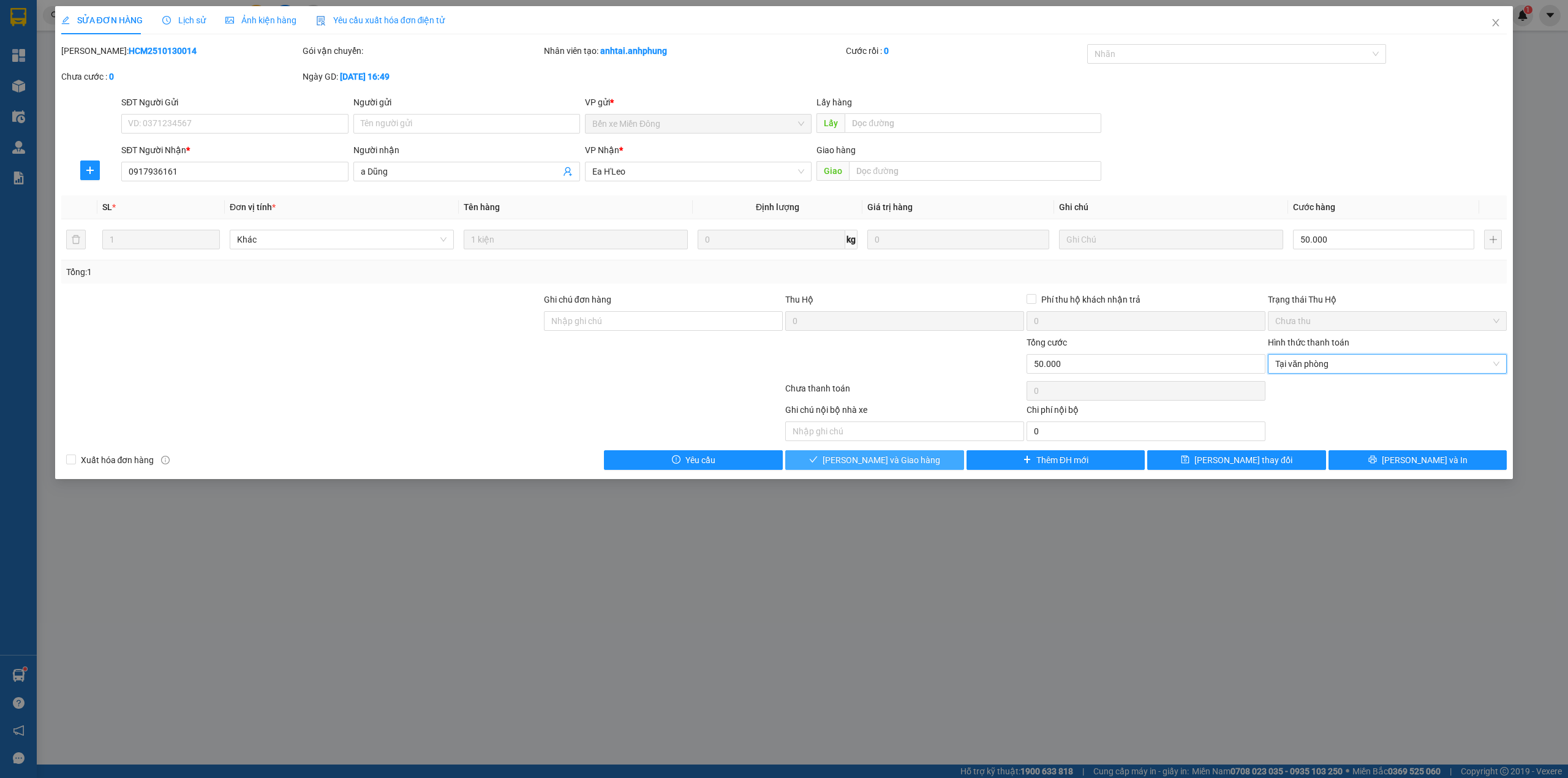
click at [887, 458] on span "[PERSON_NAME] và Giao hàng" at bounding box center [881, 460] width 118 height 14
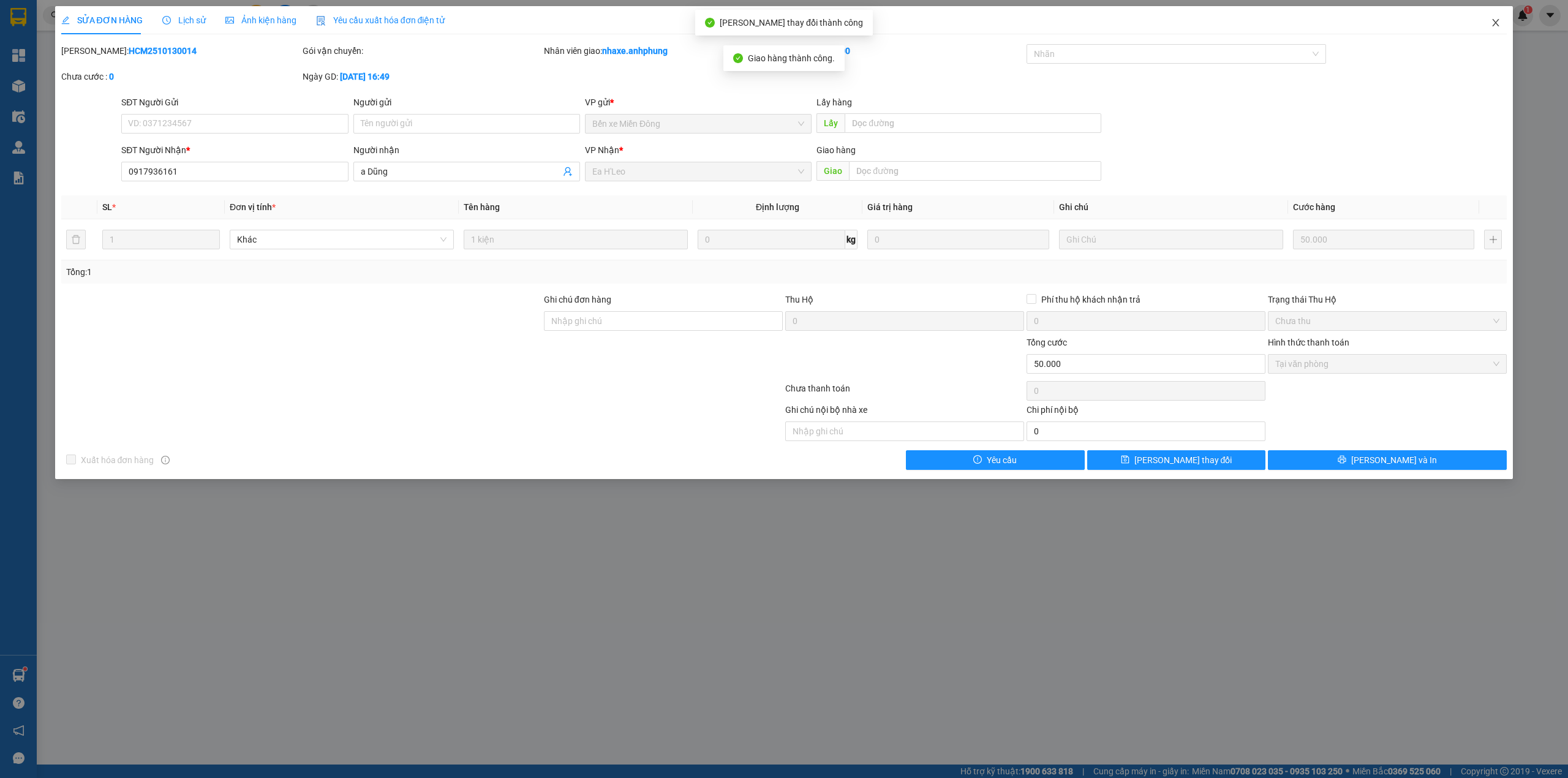
click at [1498, 18] on icon "close" at bounding box center [1496, 22] width 10 height 10
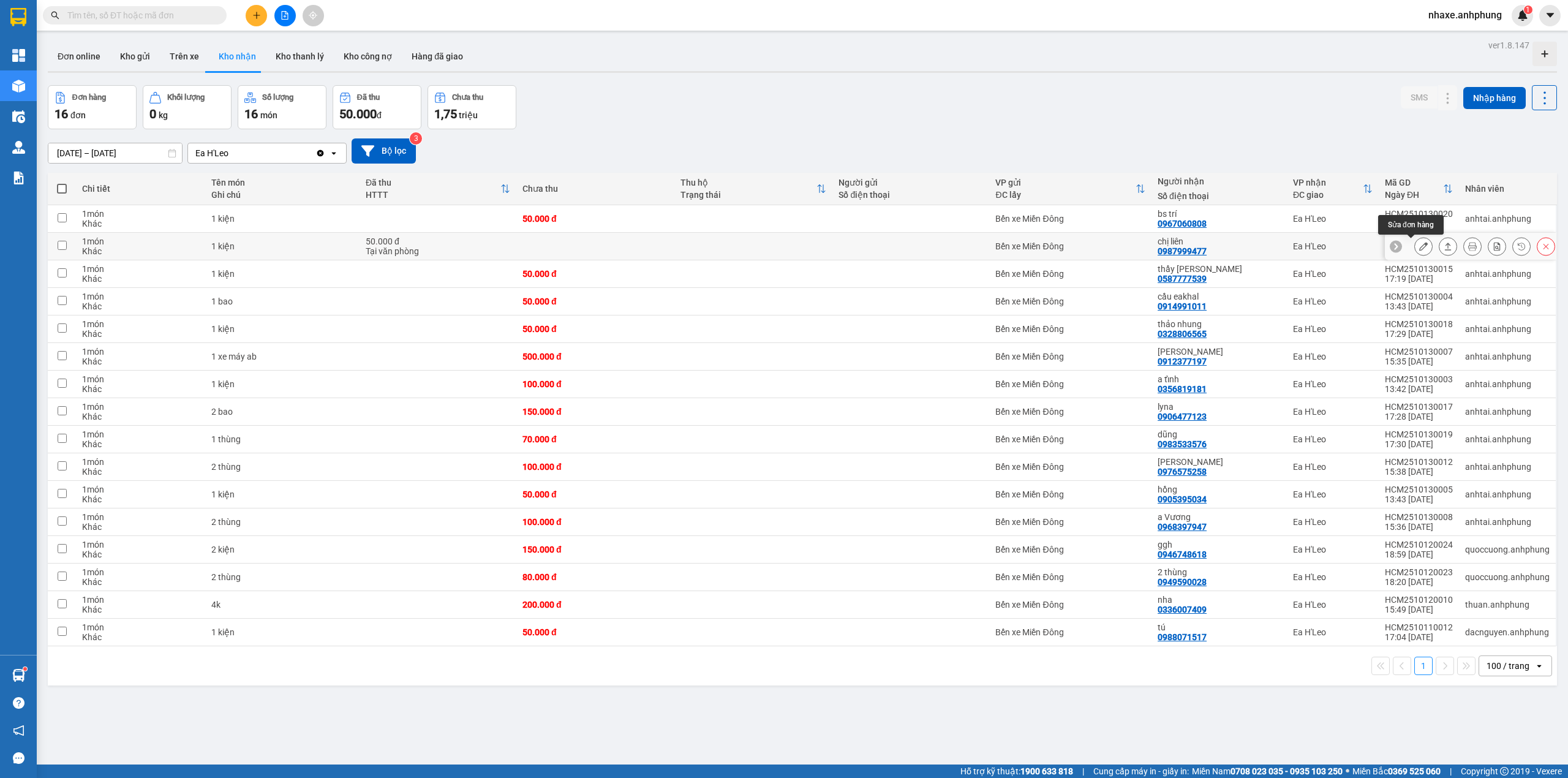
click at [1419, 249] on icon at bounding box center [1423, 246] width 8 height 8
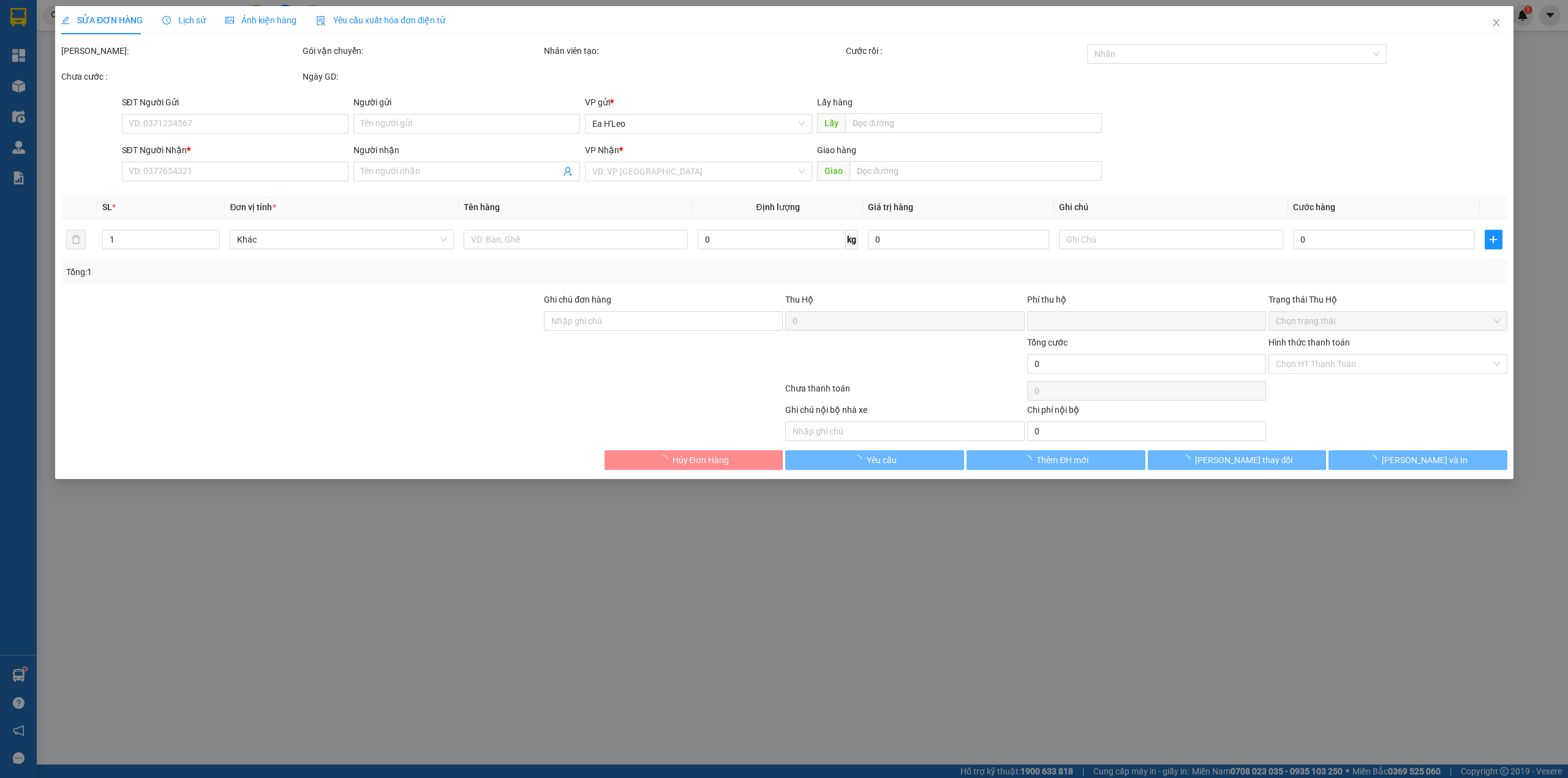
type input "0987999477"
type input "chị liên"
type input "0"
type input "50.000"
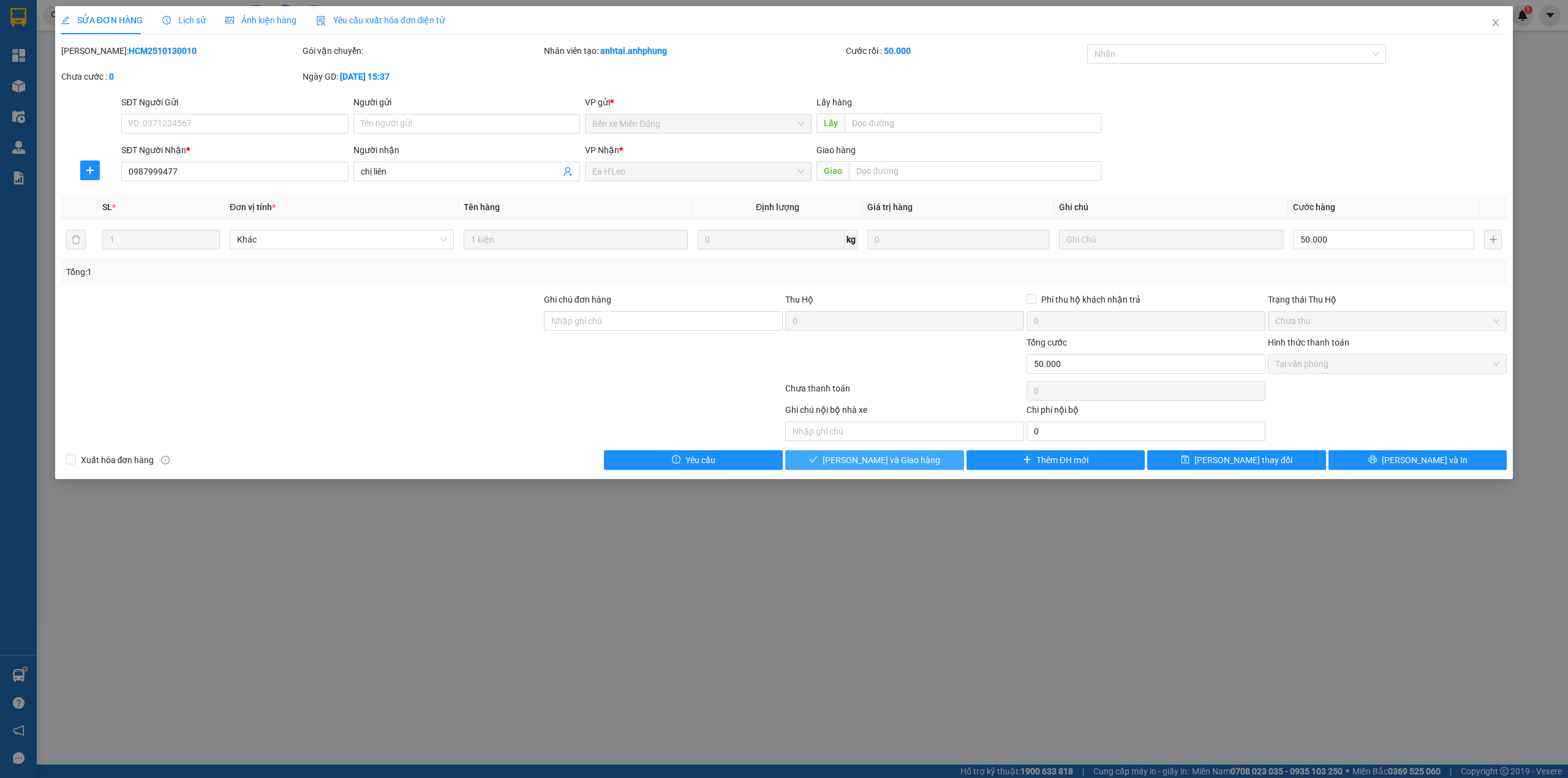
click at [858, 457] on span "[PERSON_NAME] và Giao hàng" at bounding box center [881, 460] width 118 height 14
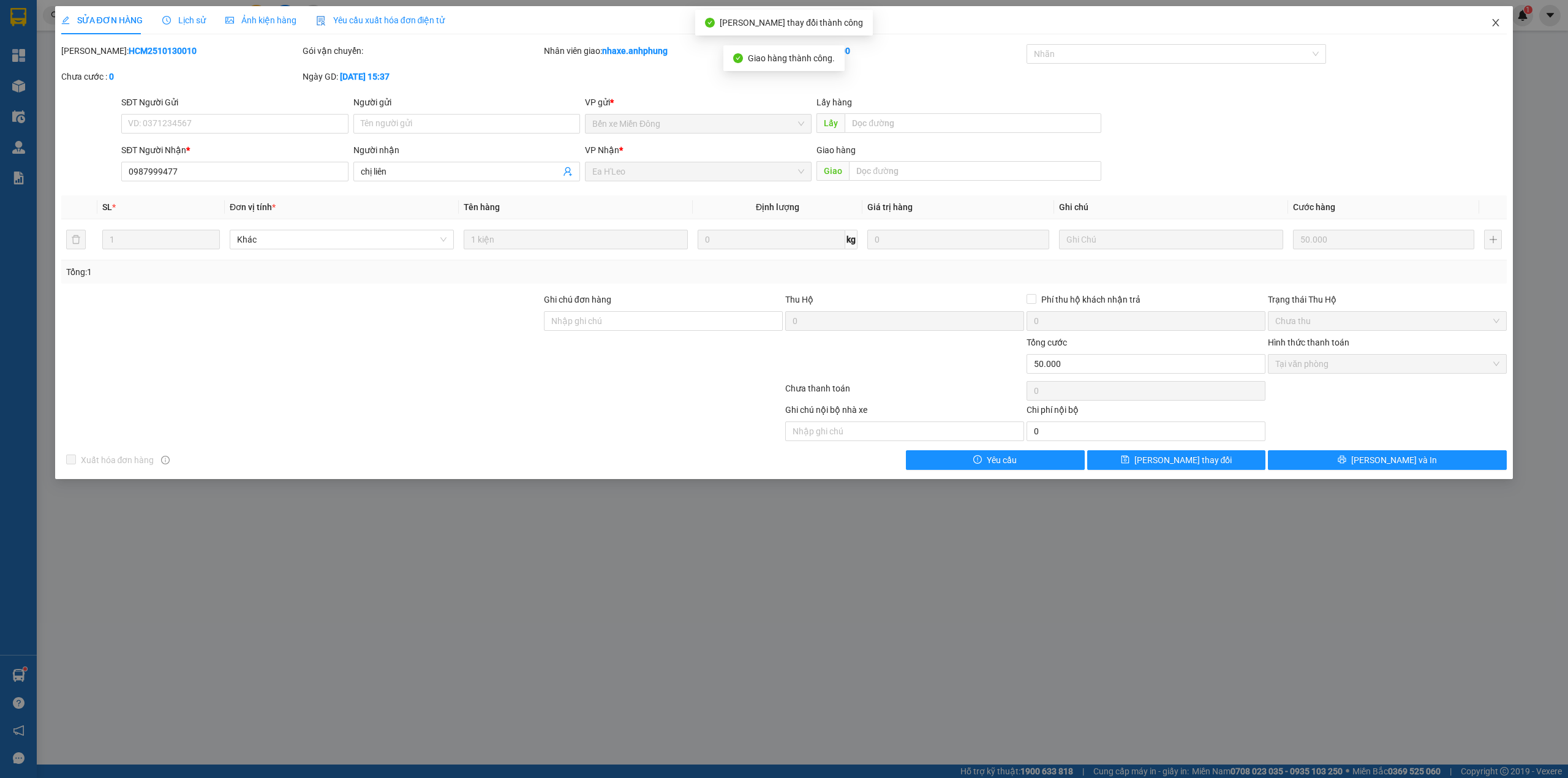
click at [1494, 25] on icon "close" at bounding box center [1496, 23] width 7 height 8
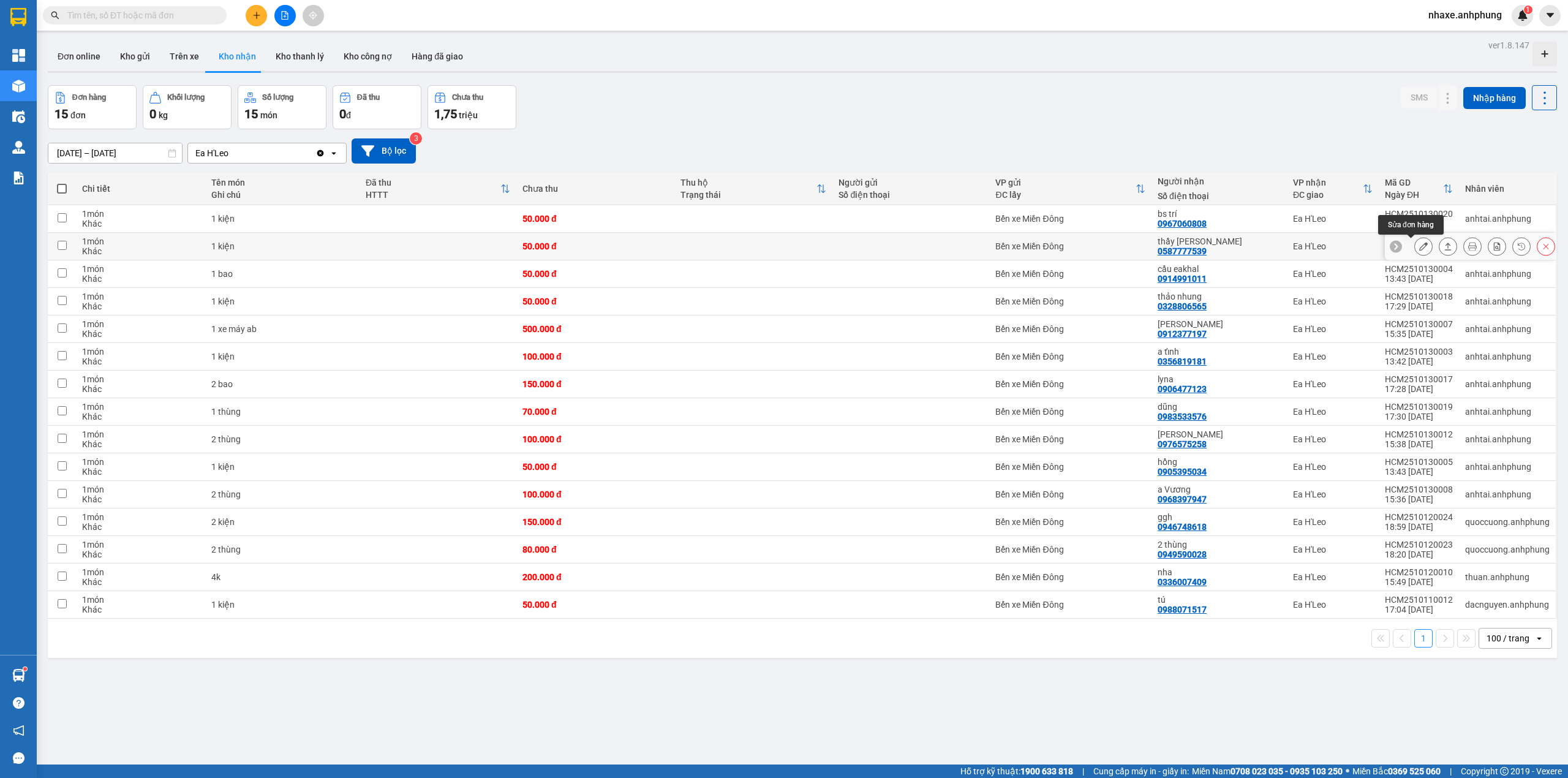
click at [1419, 250] on icon at bounding box center [1423, 246] width 8 height 8
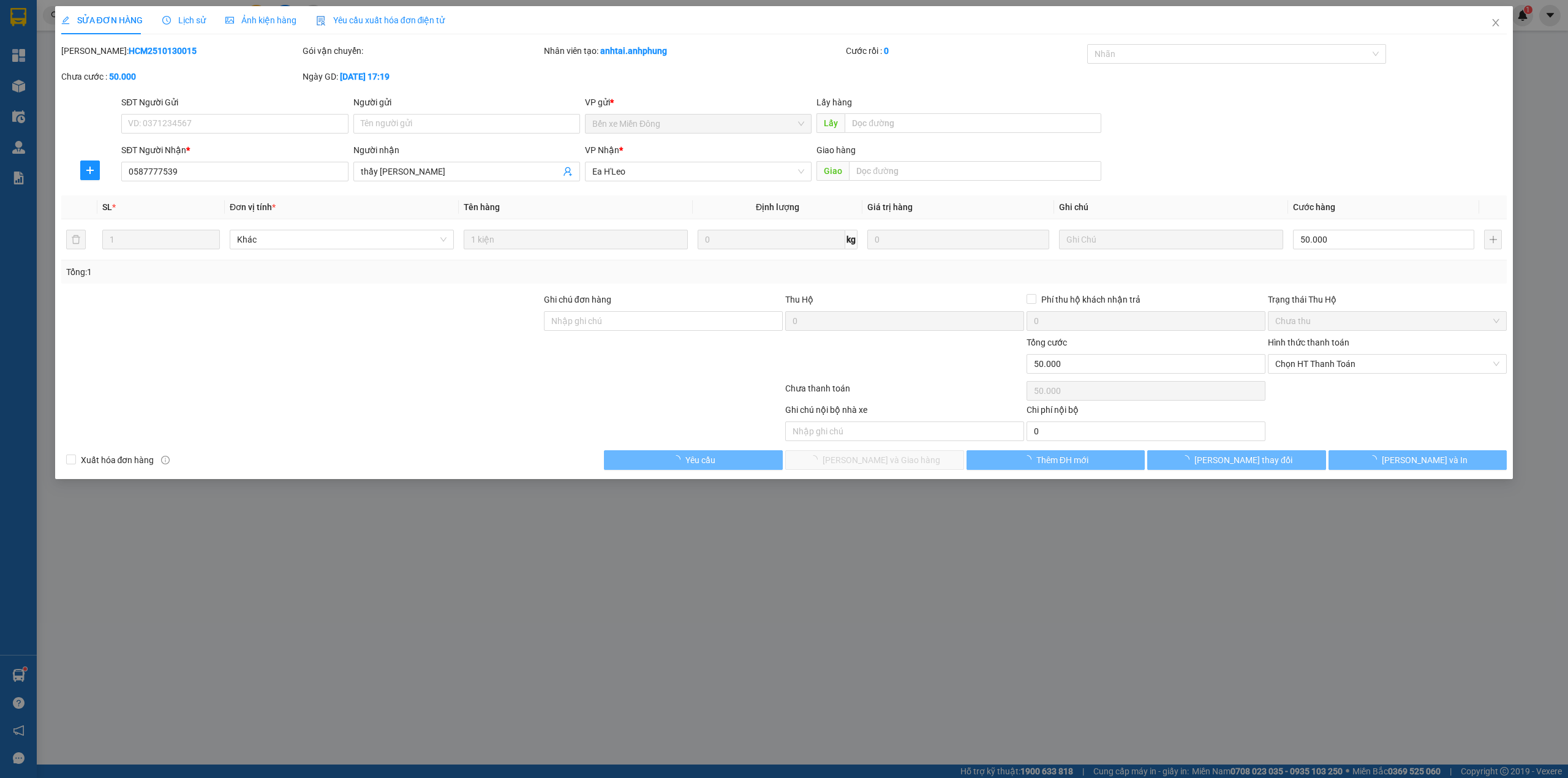
type input "0587777539"
type input "thầy [PERSON_NAME]"
type input "0"
type input "50.000"
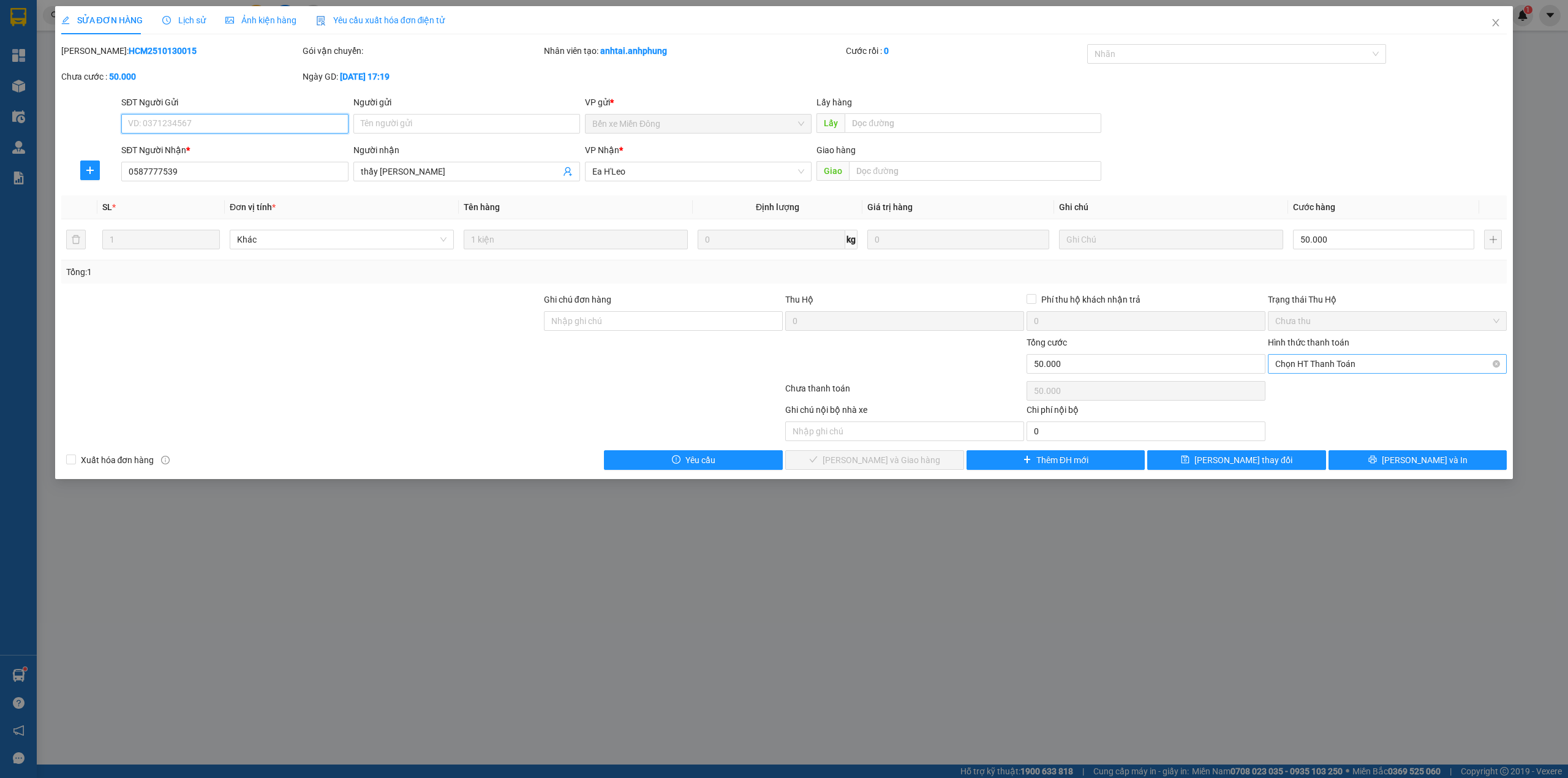
click at [1327, 363] on span "Chọn HT Thanh Toán" at bounding box center [1387, 364] width 224 height 18
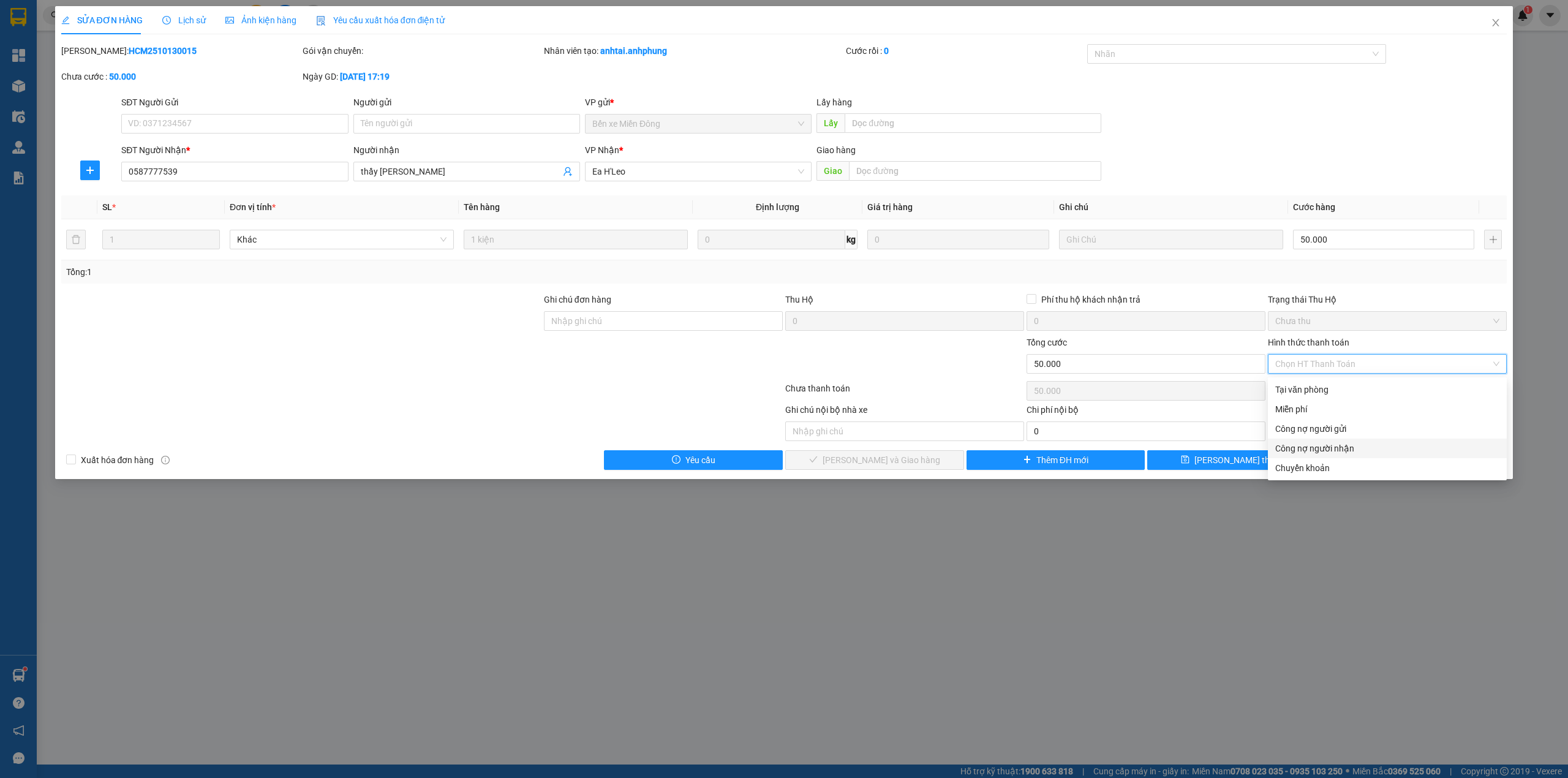
click at [1314, 447] on div "Công nợ người nhận" at bounding box center [1387, 449] width 224 height 14
type input "0"
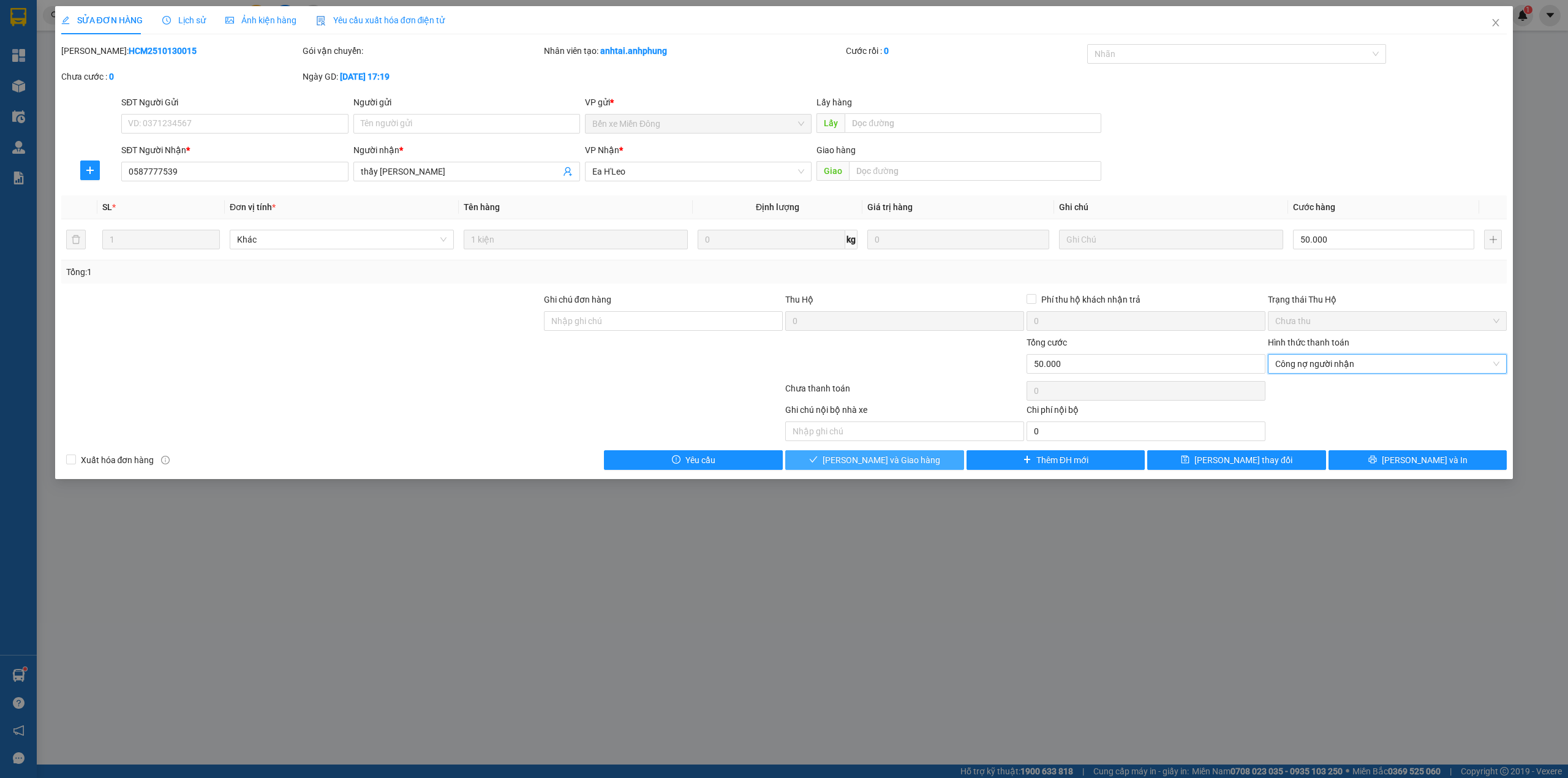
click at [932, 462] on button "[PERSON_NAME] và Giao hàng" at bounding box center [875, 460] width 179 height 20
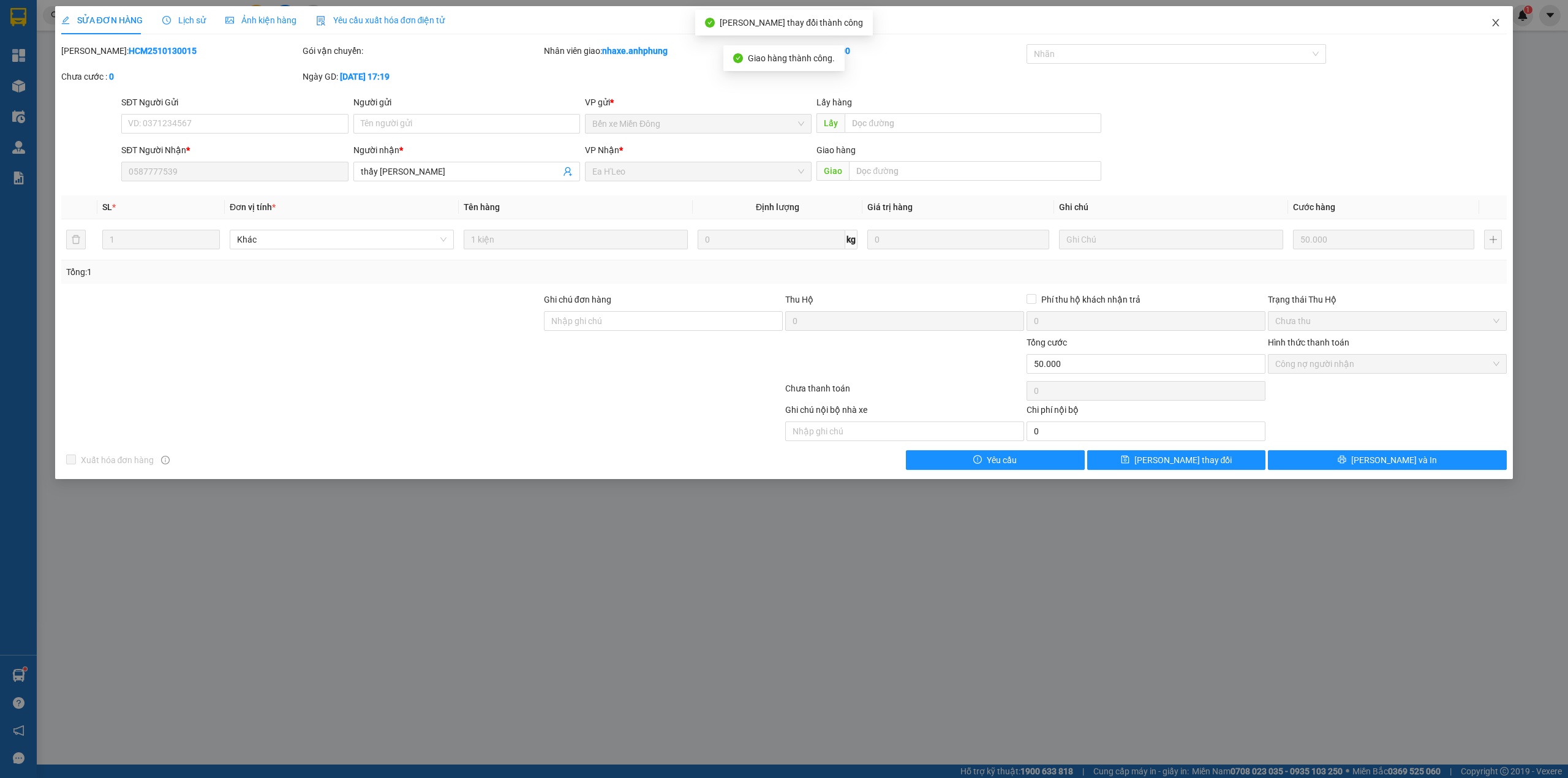
click at [1497, 20] on icon "close" at bounding box center [1496, 22] width 10 height 10
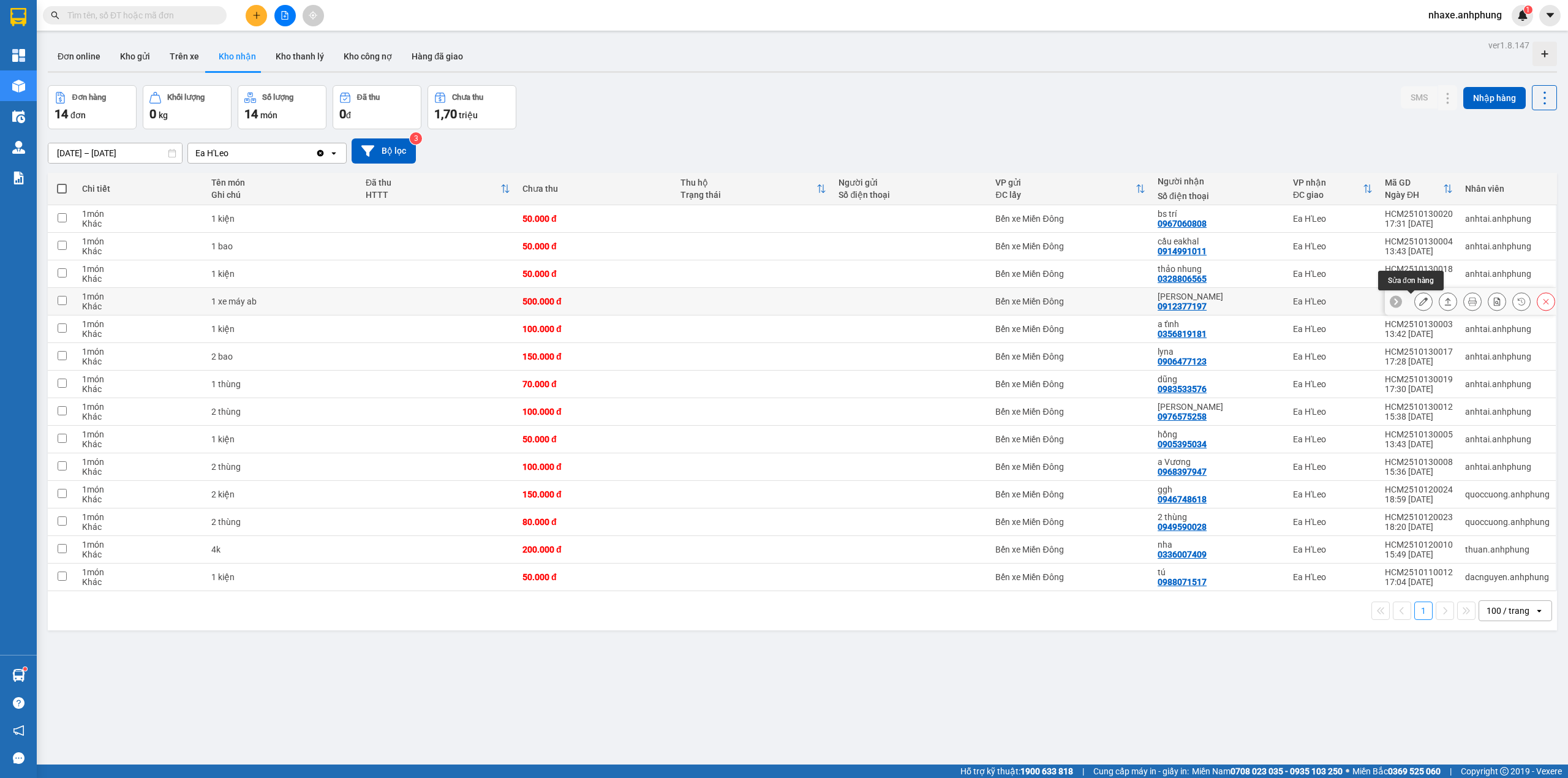
click at [1419, 306] on icon at bounding box center [1423, 301] width 8 height 8
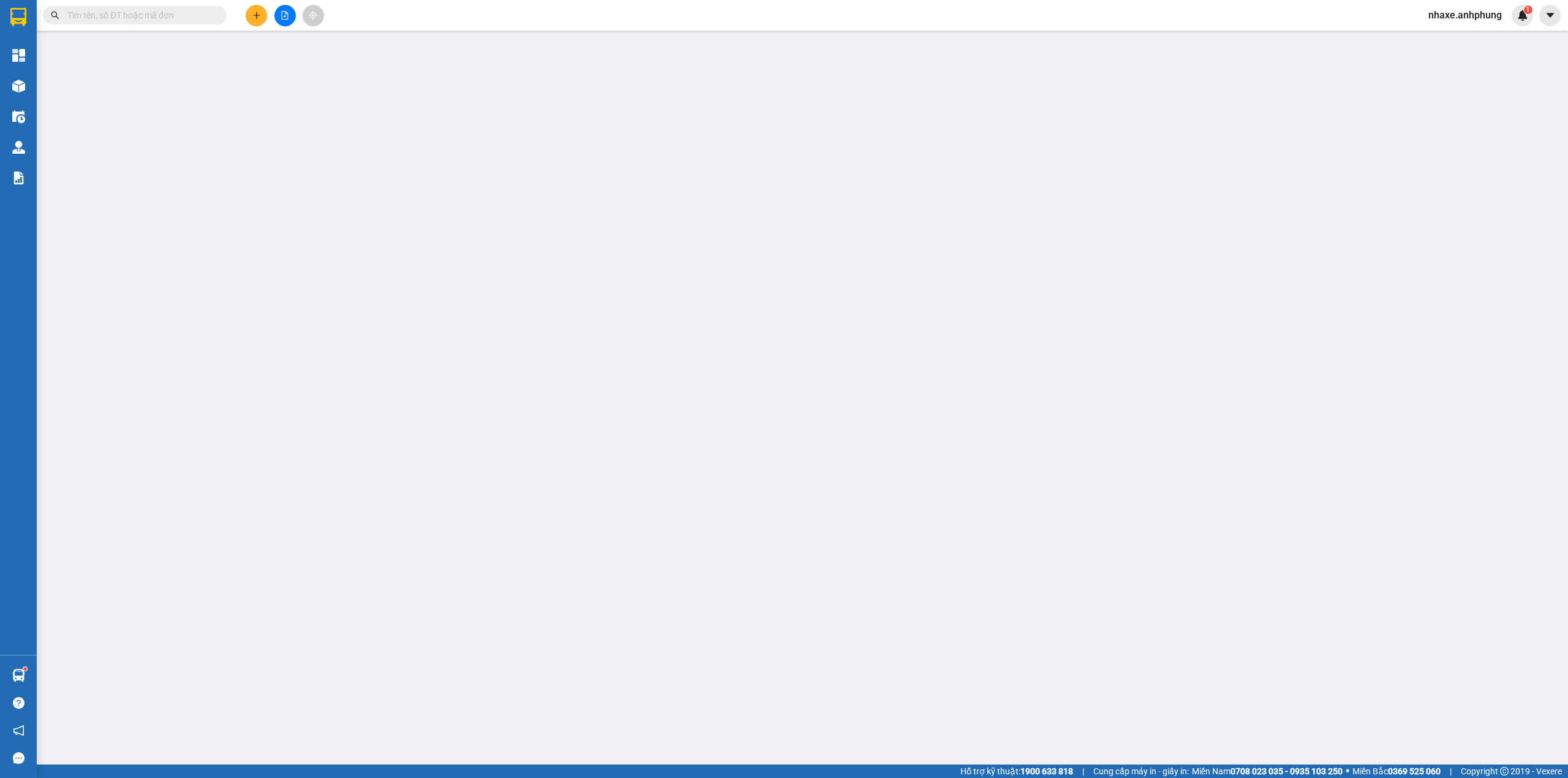
type input "0912377197"
type input "[PERSON_NAME]"
type input "0"
type input "500.000"
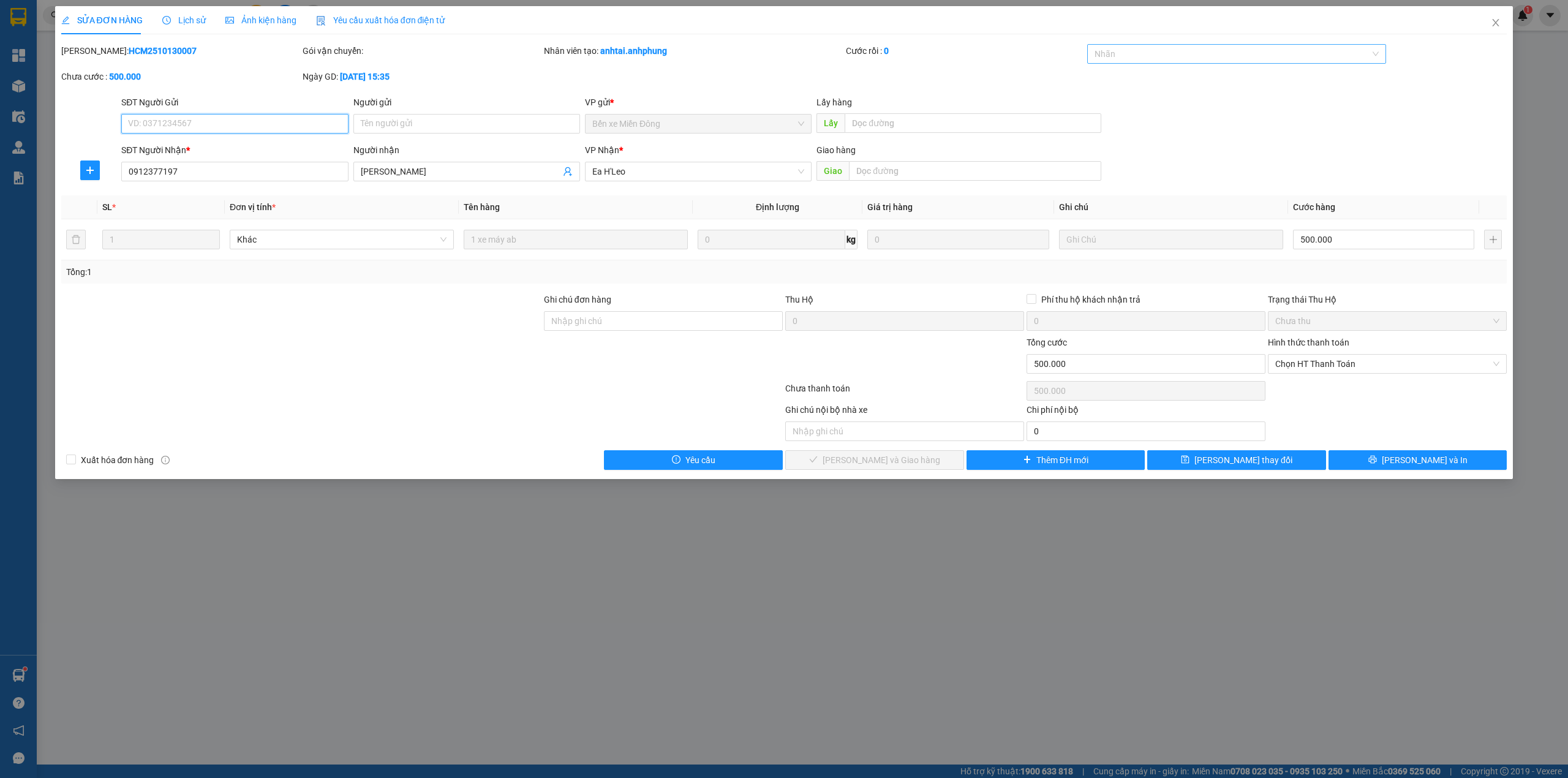
click at [1118, 55] on div at bounding box center [1231, 54] width 281 height 15
click at [1121, 86] on div "CHUYỂN KHOẢN" at bounding box center [1237, 79] width 300 height 20
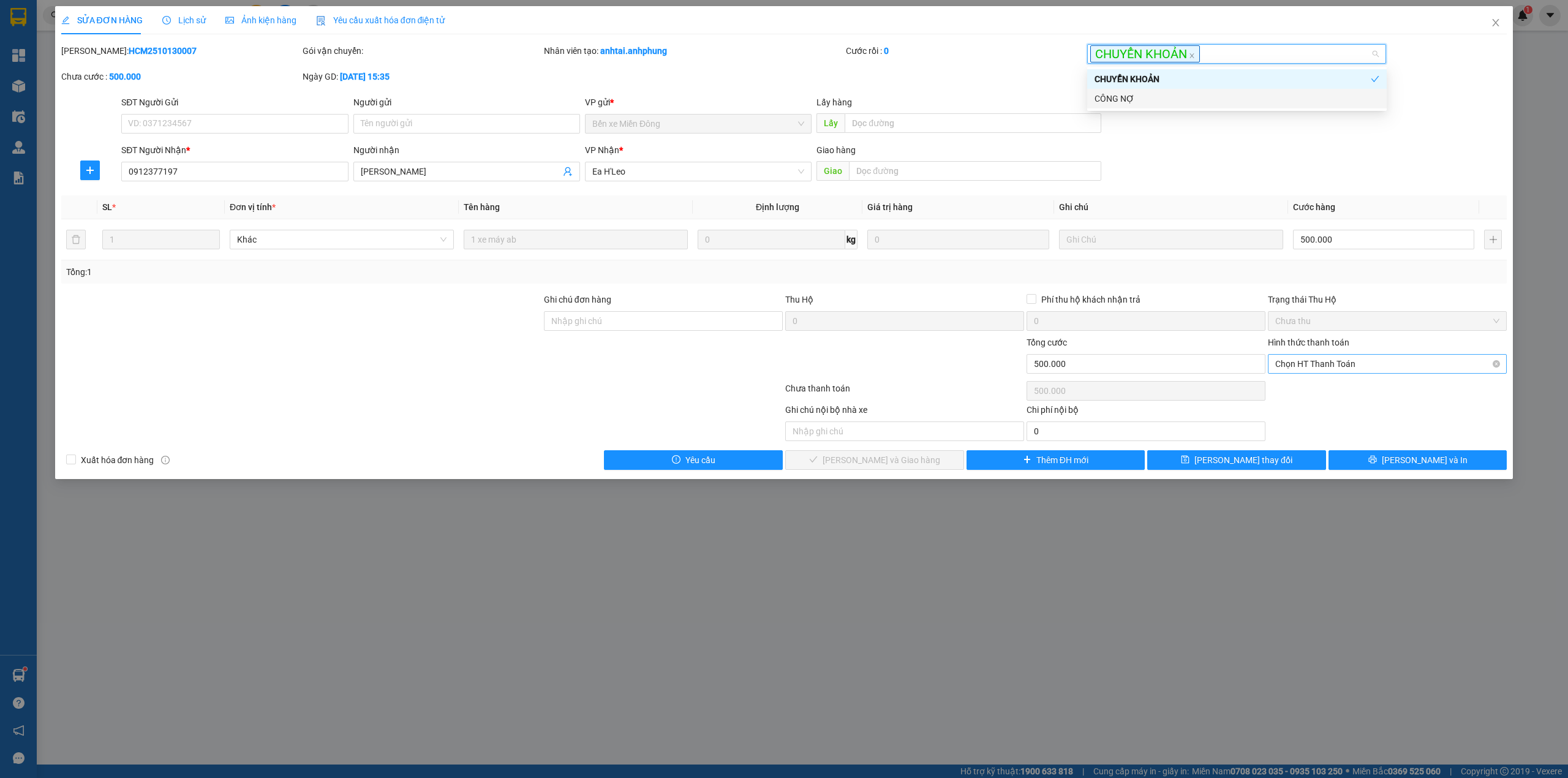
click at [1316, 361] on span "Chọn HT Thanh Toán" at bounding box center [1387, 364] width 224 height 18
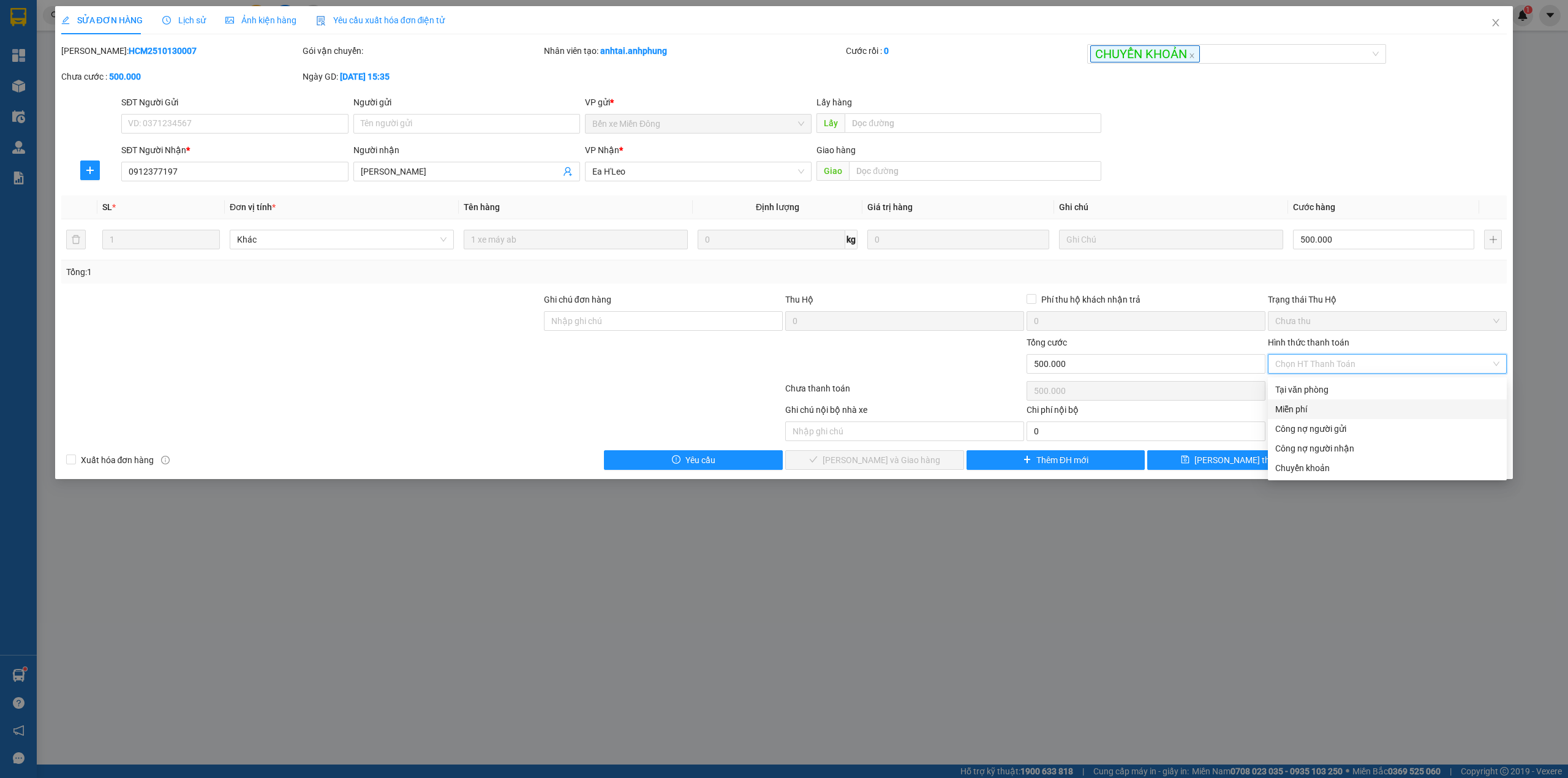
click at [1304, 406] on div "Miễn phí" at bounding box center [1387, 410] width 224 height 14
type input "0"
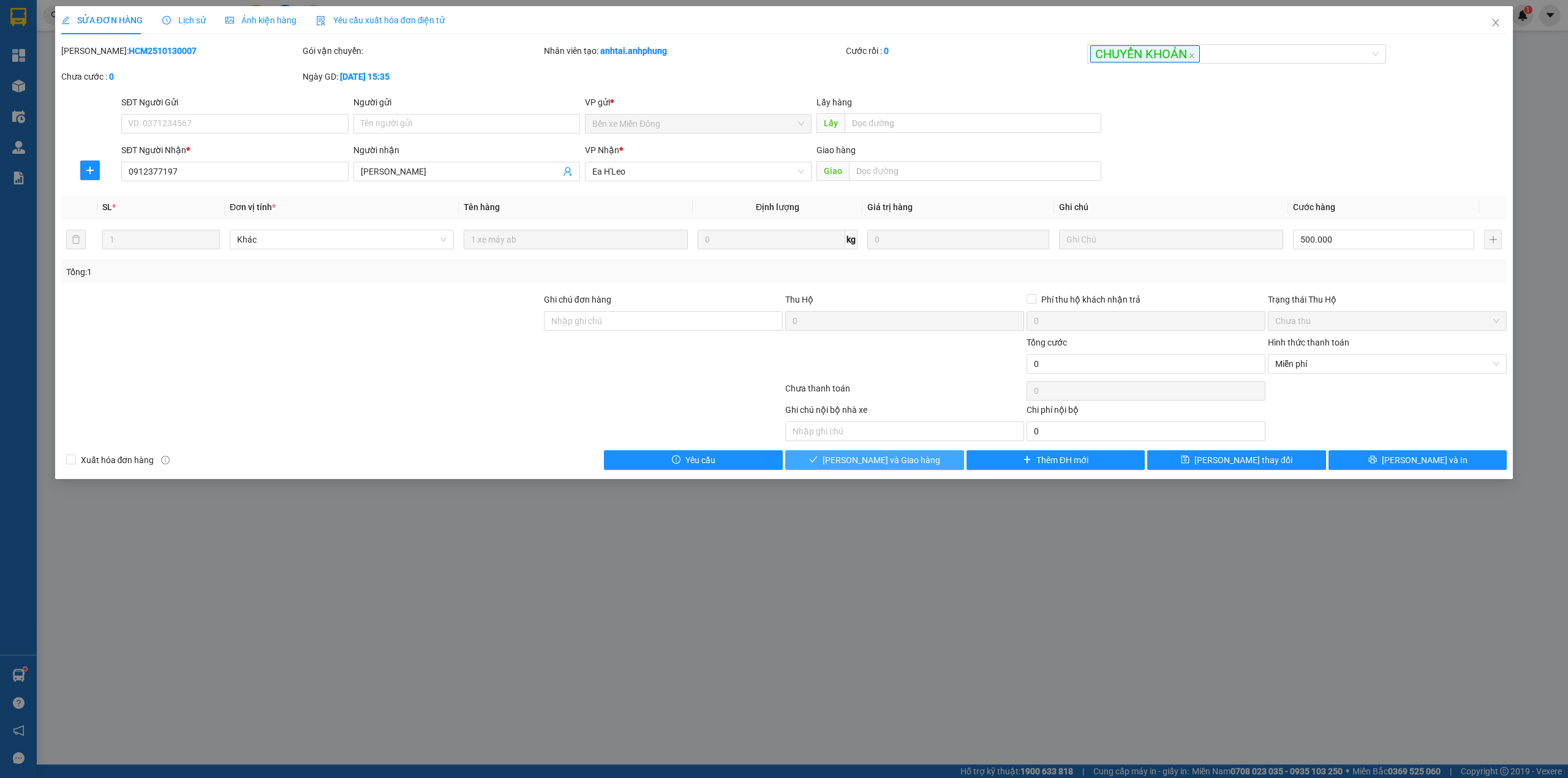
click at [907, 466] on span "[PERSON_NAME] và Giao hàng" at bounding box center [881, 460] width 118 height 14
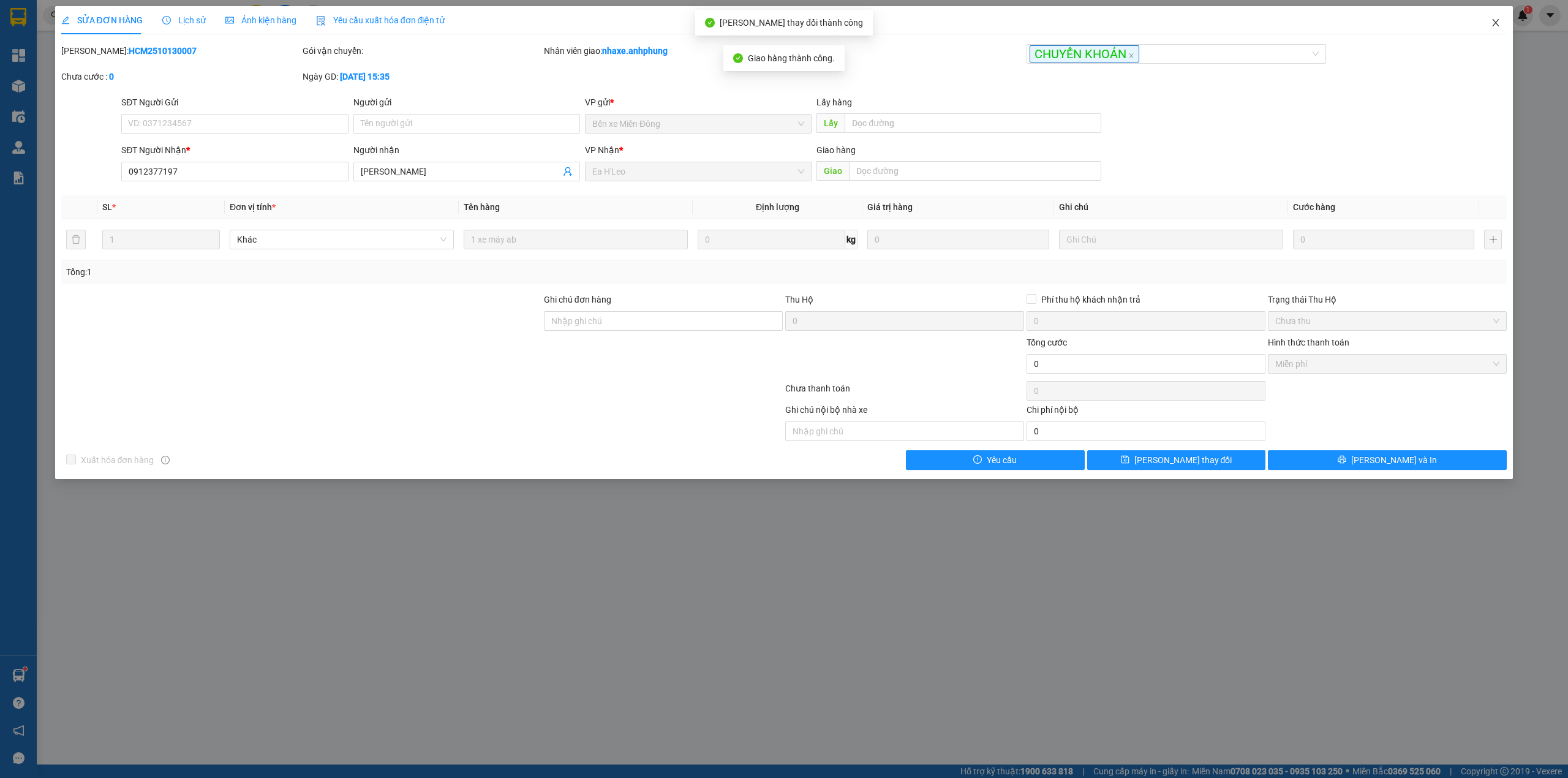
click at [1497, 22] on icon "close" at bounding box center [1496, 23] width 7 height 8
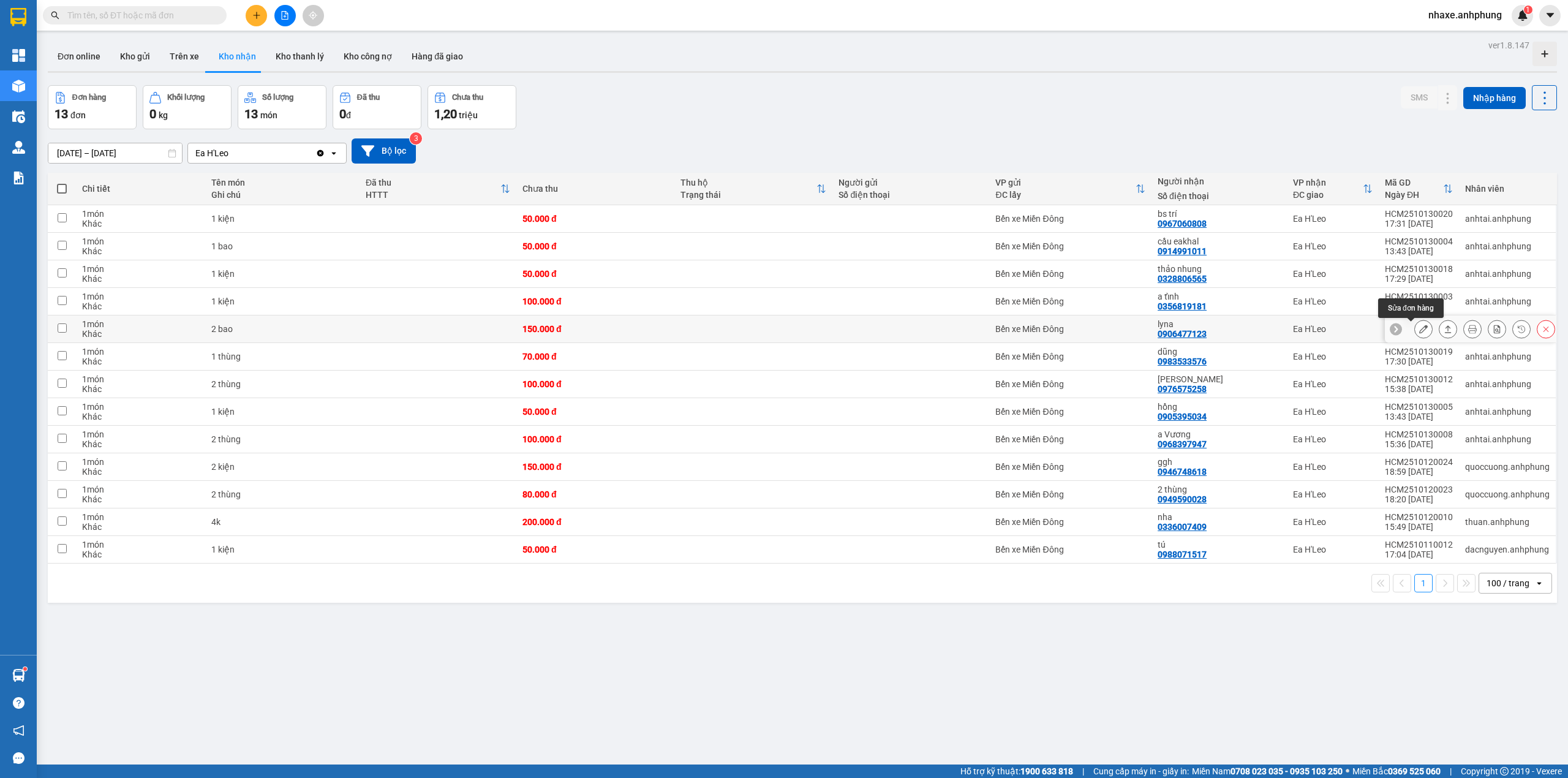
click at [1419, 334] on icon at bounding box center [1423, 328] width 8 height 8
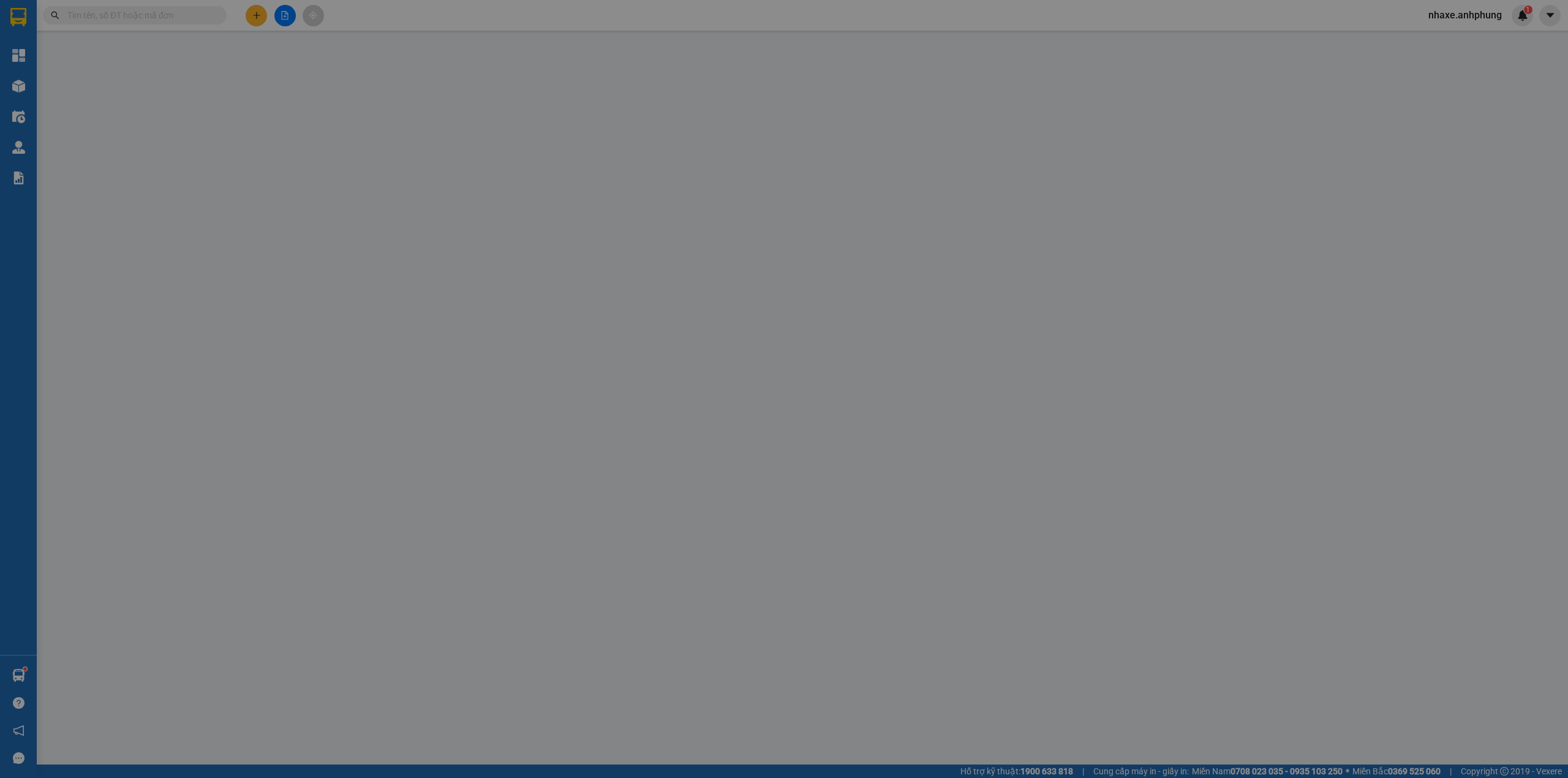
type input "0906477123"
type input "lyna"
type input "0"
type input "150.000"
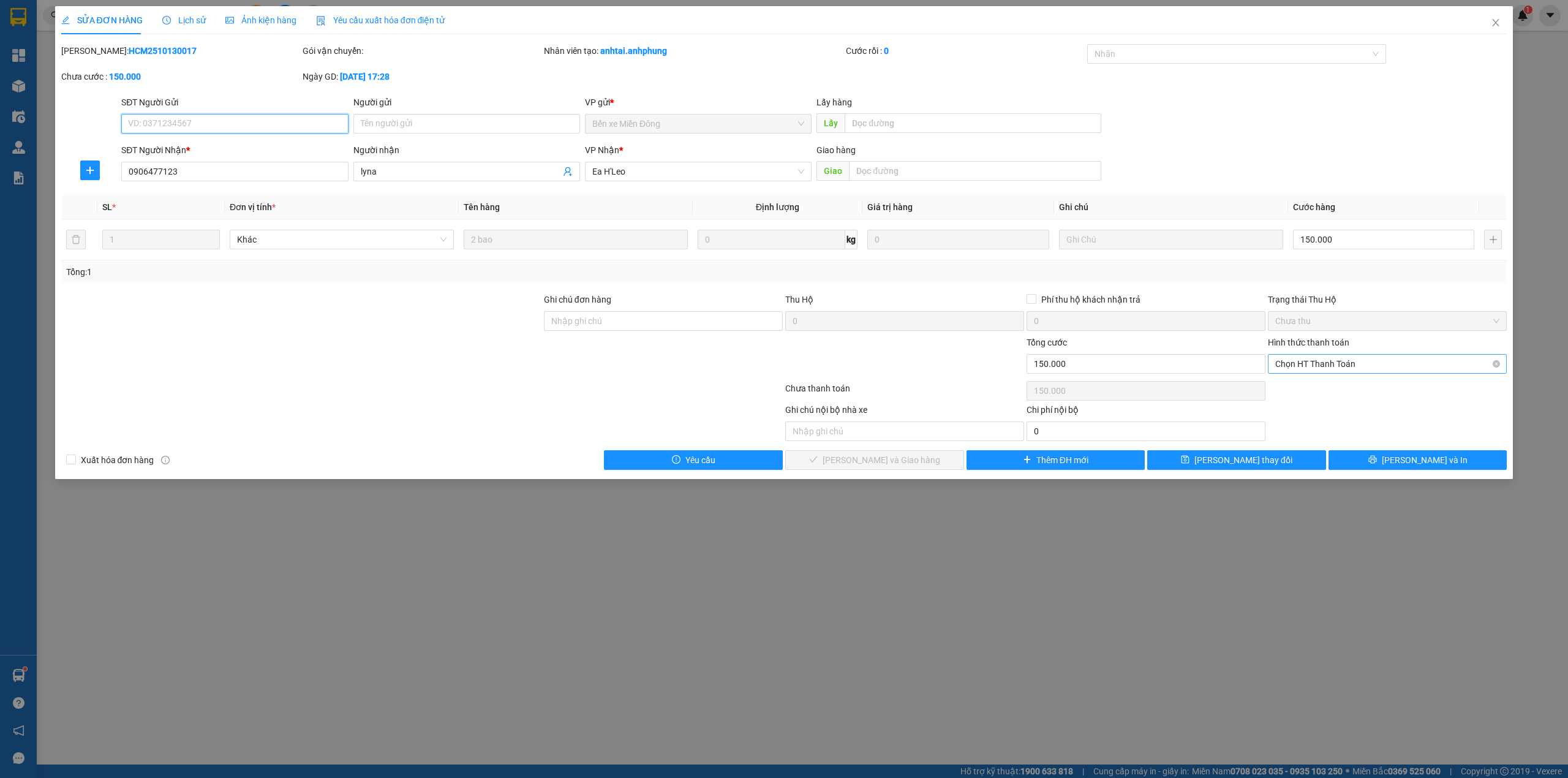
click at [1333, 367] on span "Chọn HT Thanh Toán" at bounding box center [1387, 364] width 224 height 18
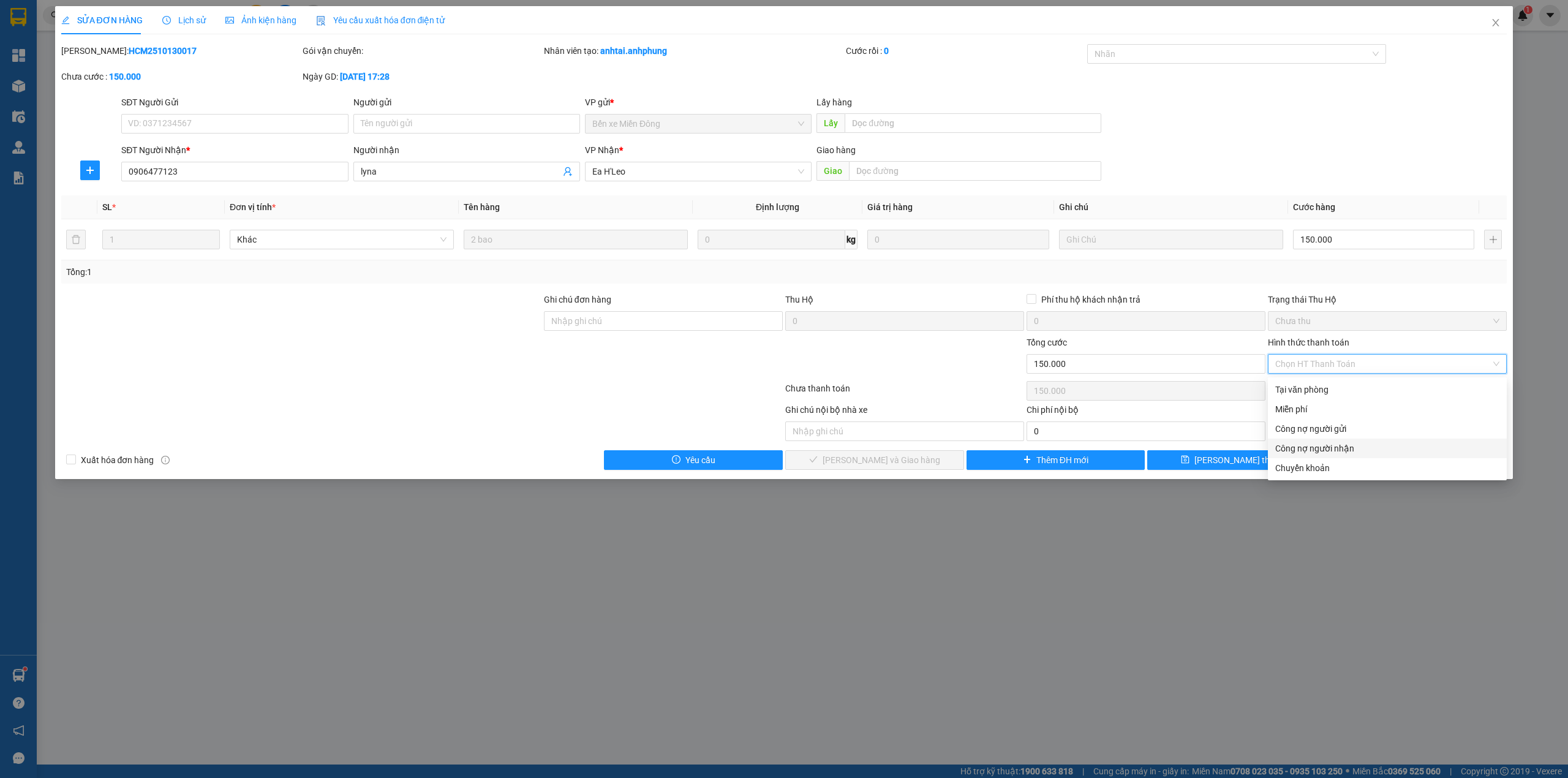
click at [1320, 445] on div "Công nợ người nhận" at bounding box center [1387, 449] width 224 height 14
type input "0"
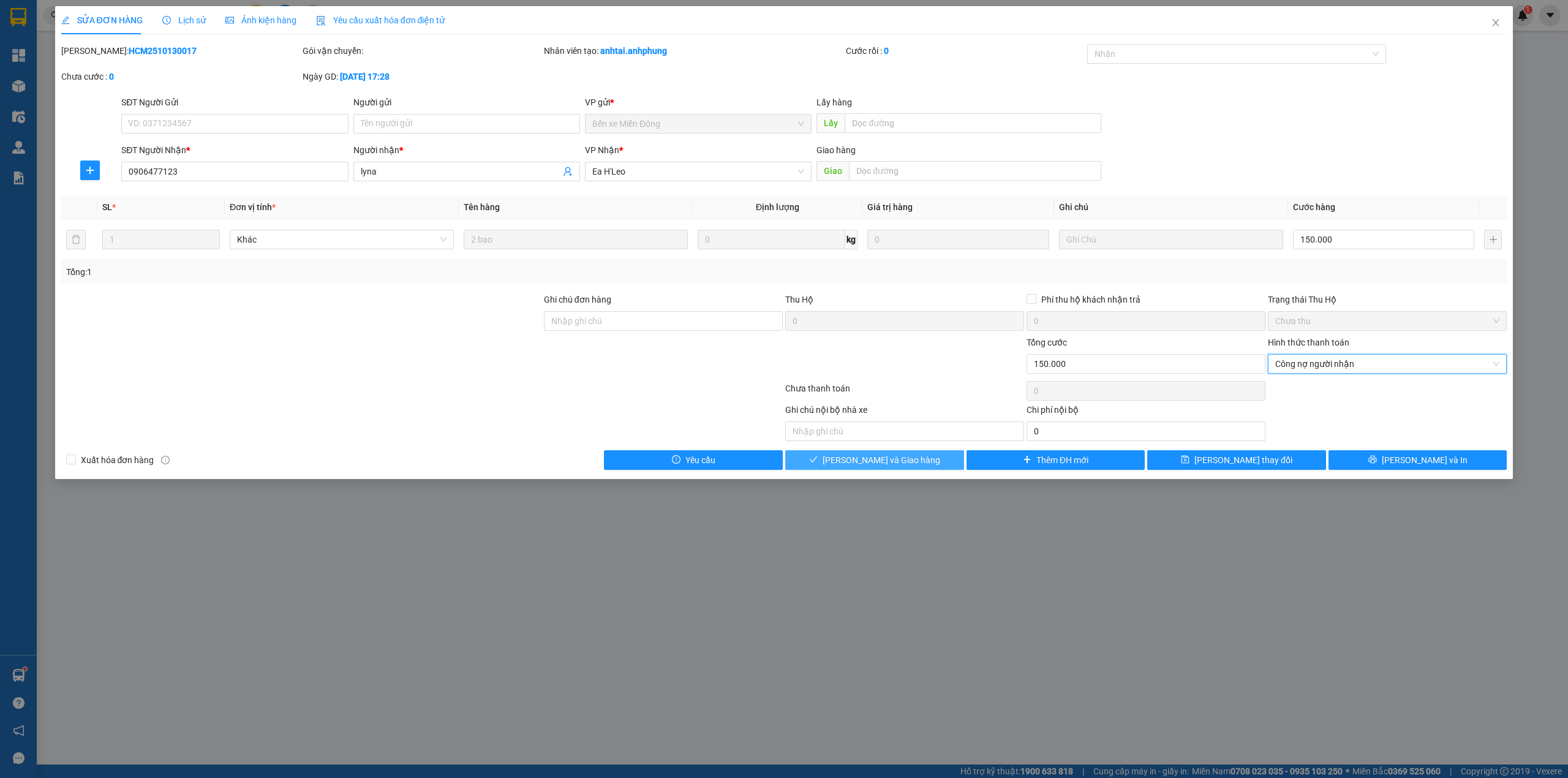
click at [943, 463] on button "[PERSON_NAME] và Giao hàng" at bounding box center [875, 460] width 179 height 20
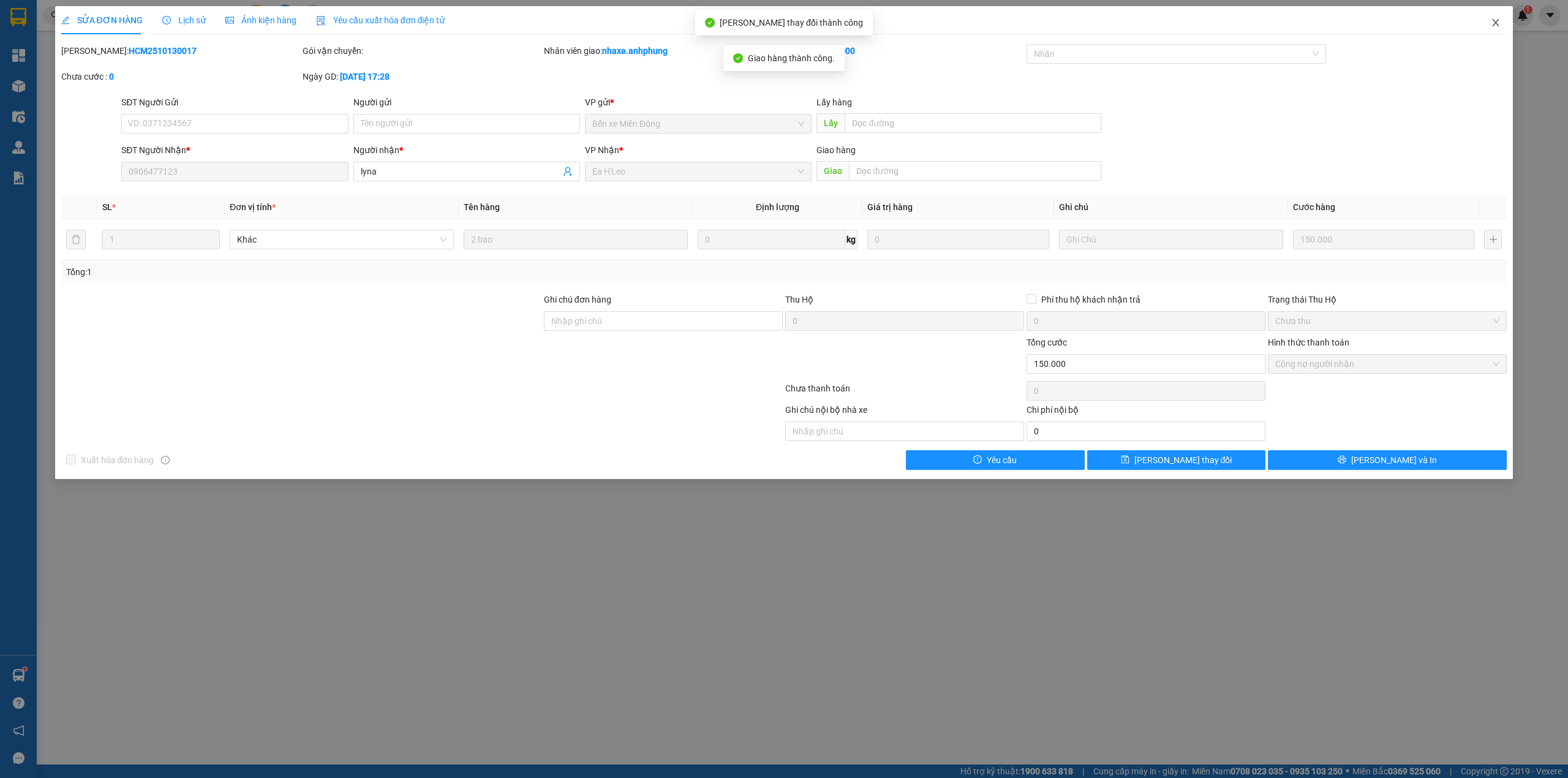
click at [1497, 20] on icon "close" at bounding box center [1496, 22] width 10 height 10
